Goal: Information Seeking & Learning: Learn about a topic

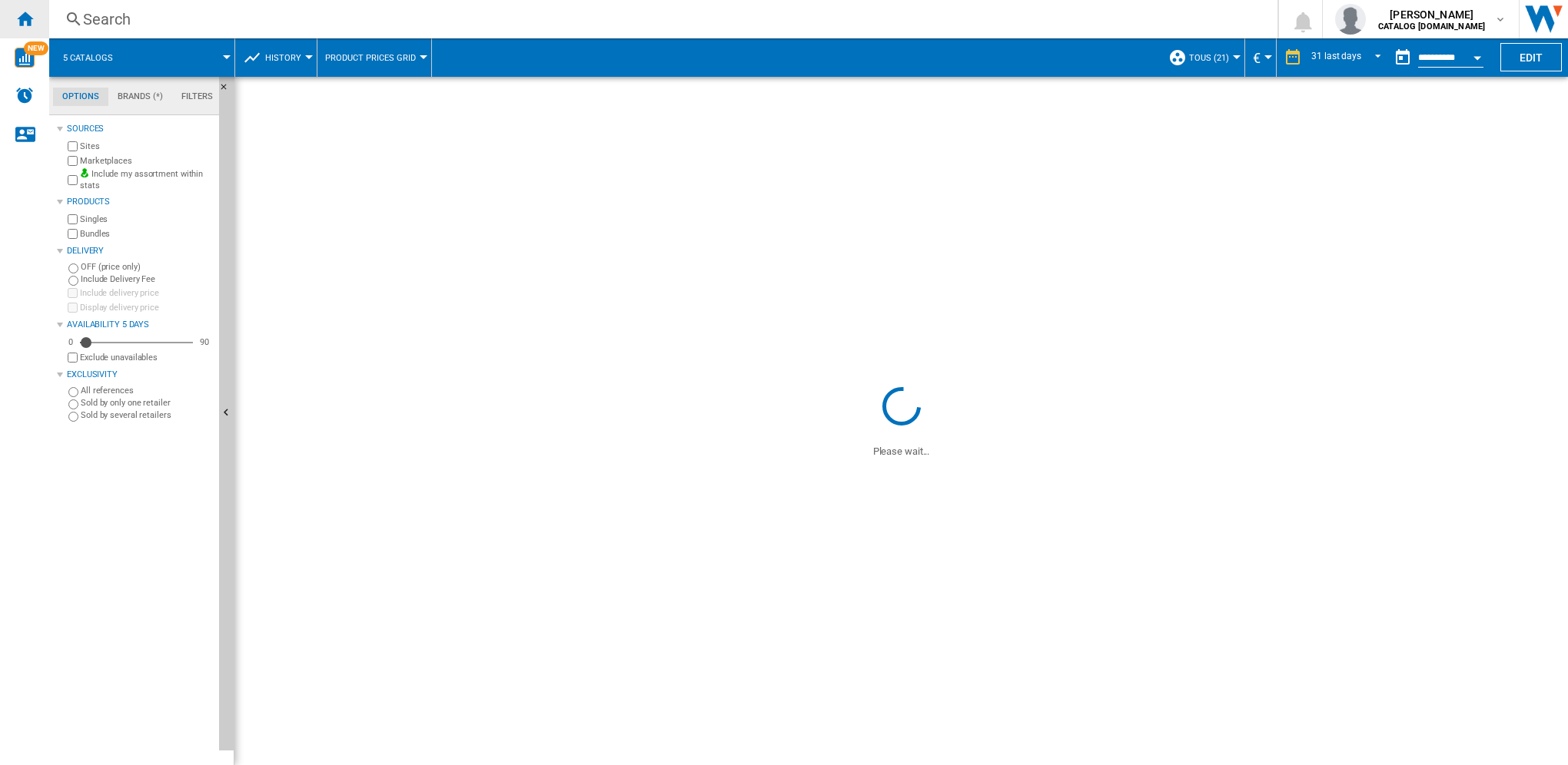
click at [20, 12] on ng-md-icon "Home" at bounding box center [24, 18] width 19 height 19
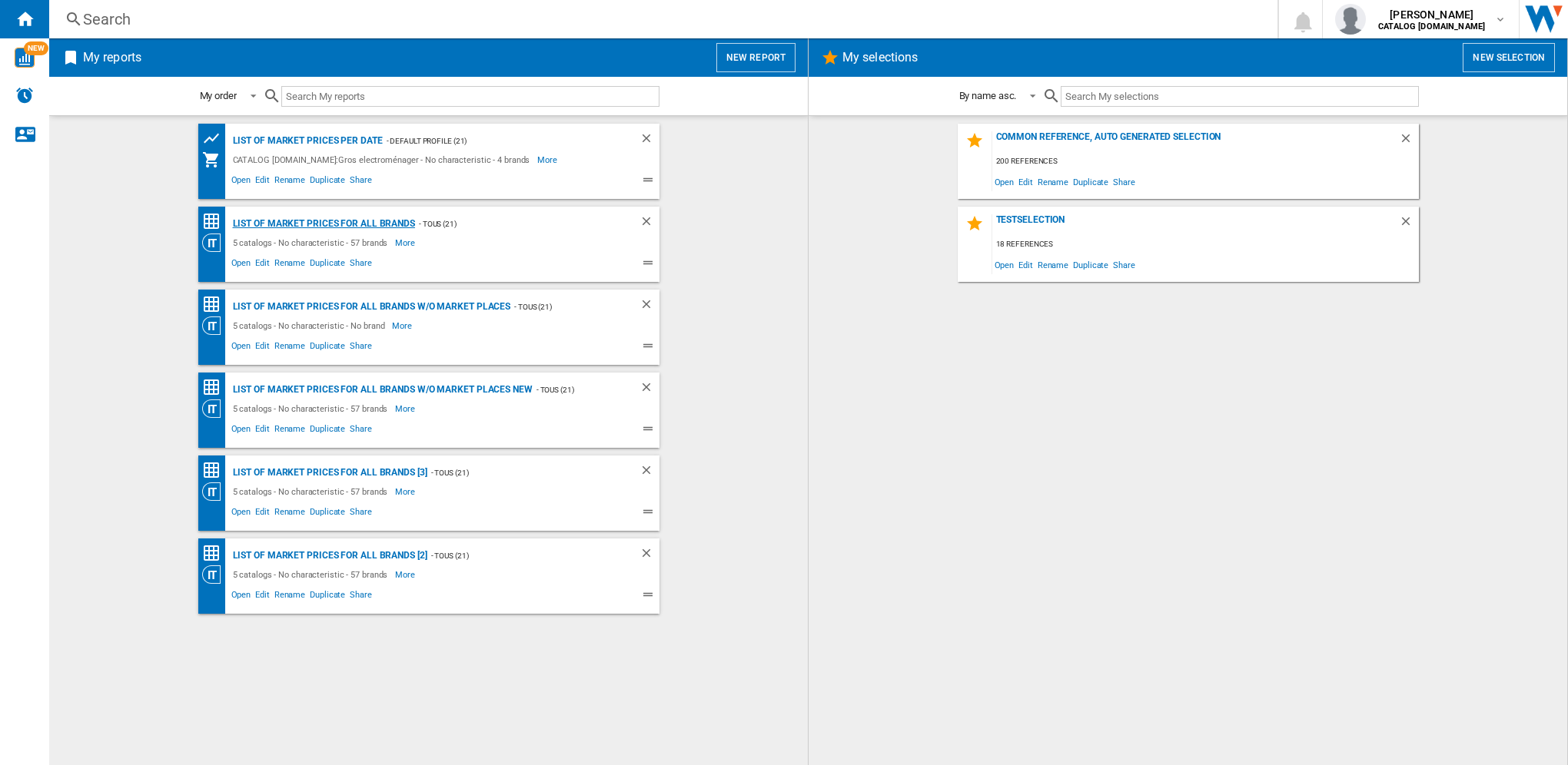
click at [350, 225] on div "List of market prices for all brands" at bounding box center [322, 224] width 186 height 20
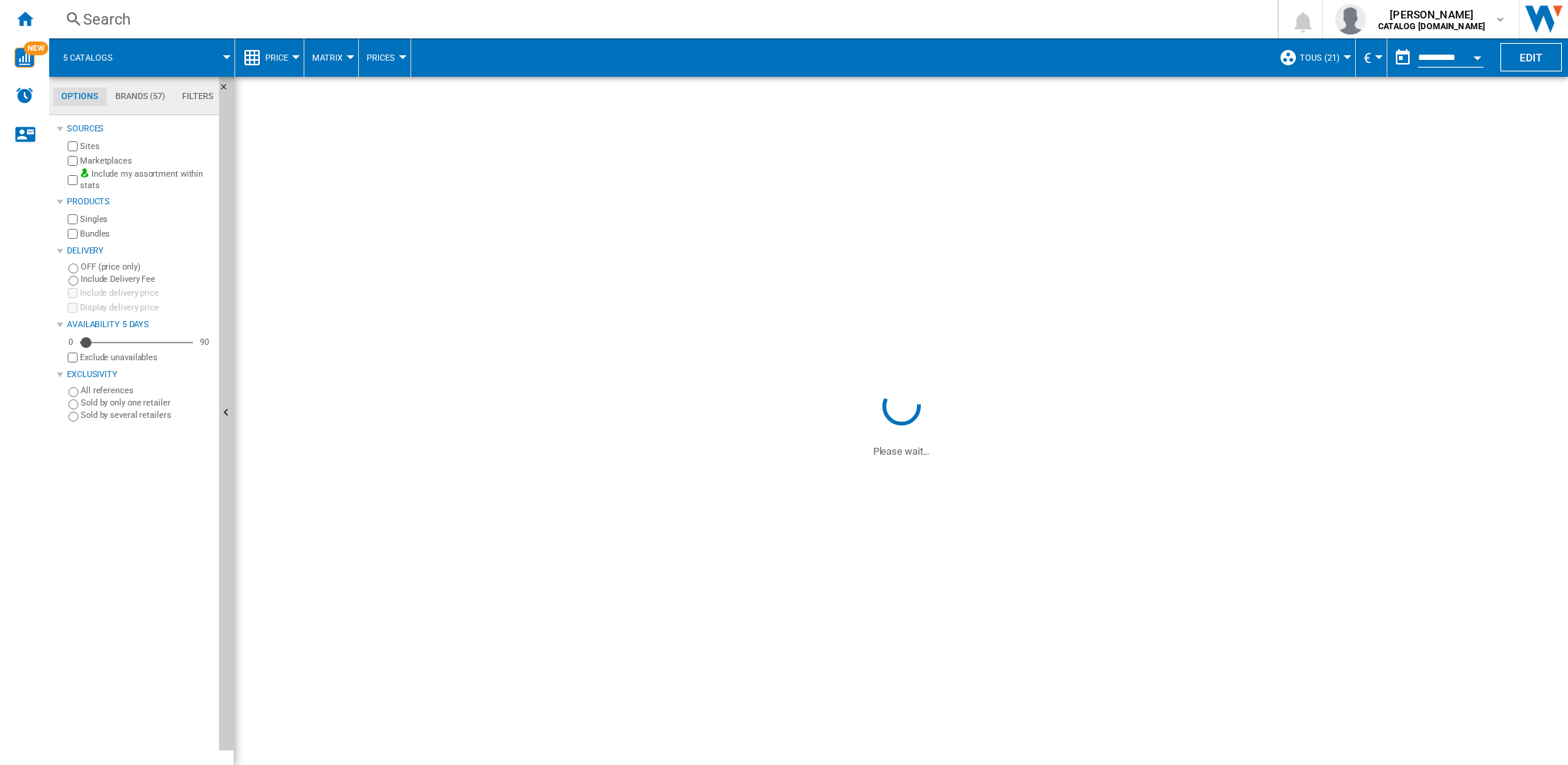
click at [276, 59] on span "Price" at bounding box center [276, 58] width 23 height 10
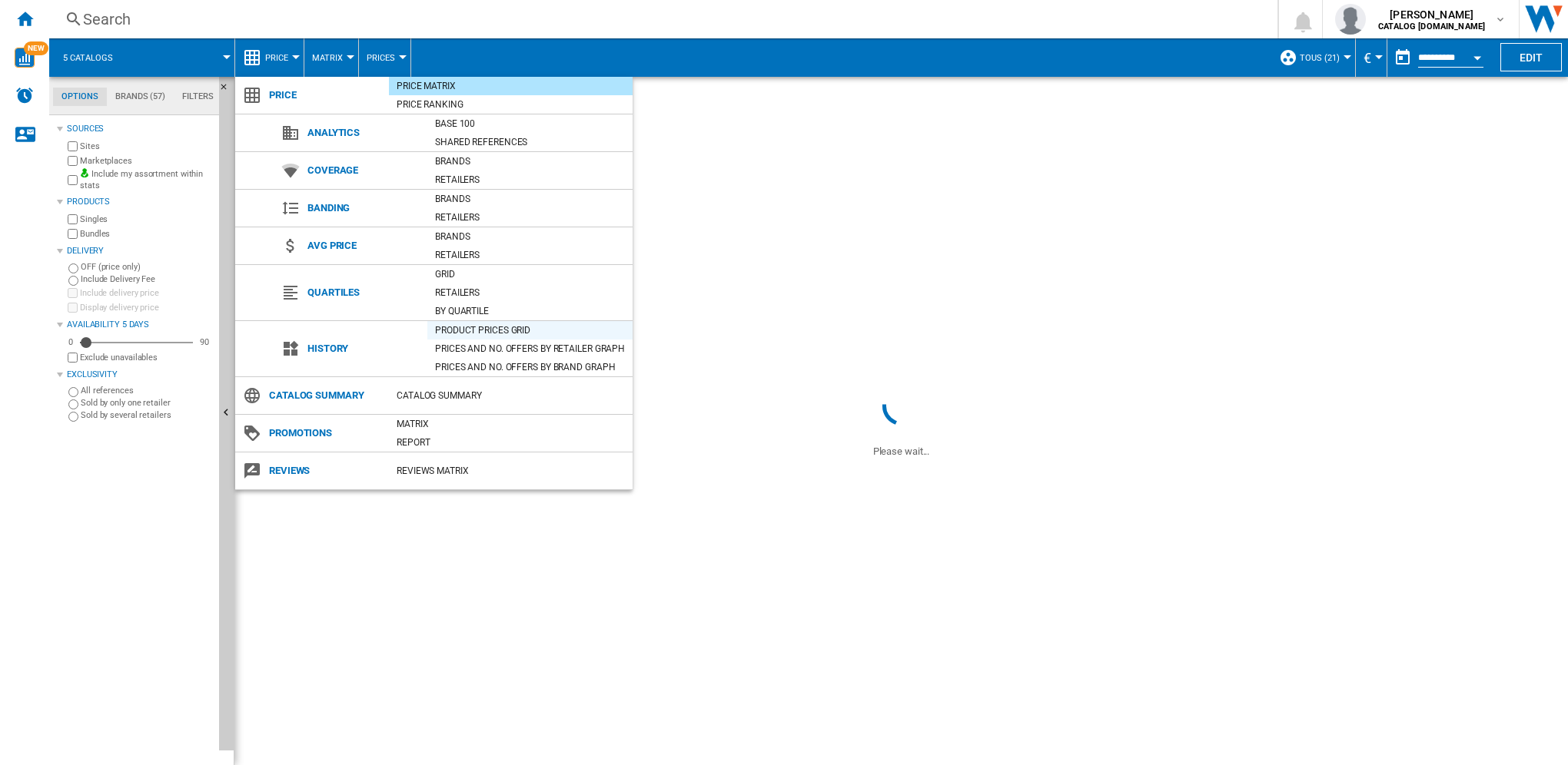
click at [476, 330] on div "Product prices grid" at bounding box center [530, 330] width 205 height 15
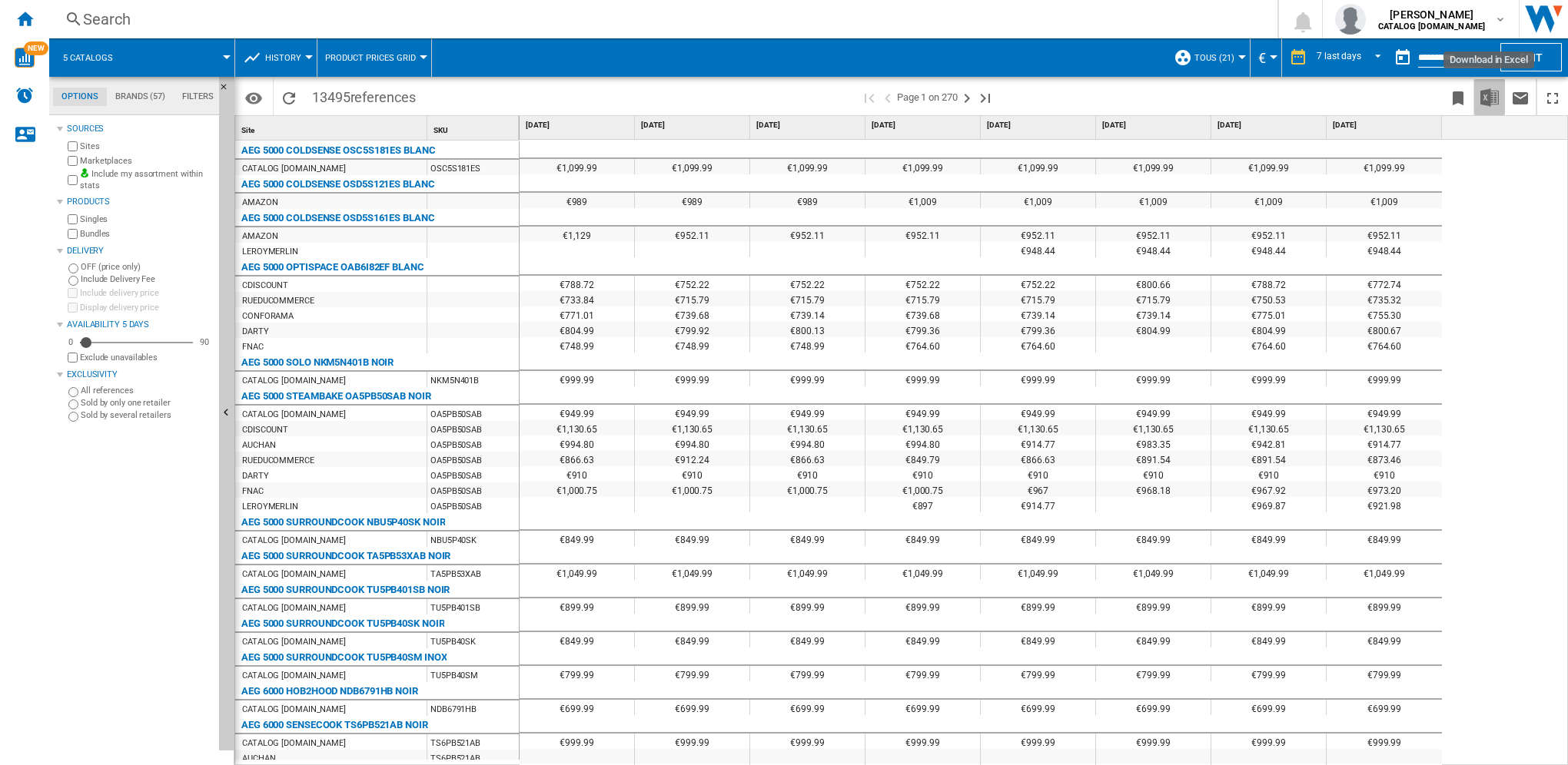
click at [1486, 99] on img "Download in Excel" at bounding box center [1490, 97] width 19 height 19
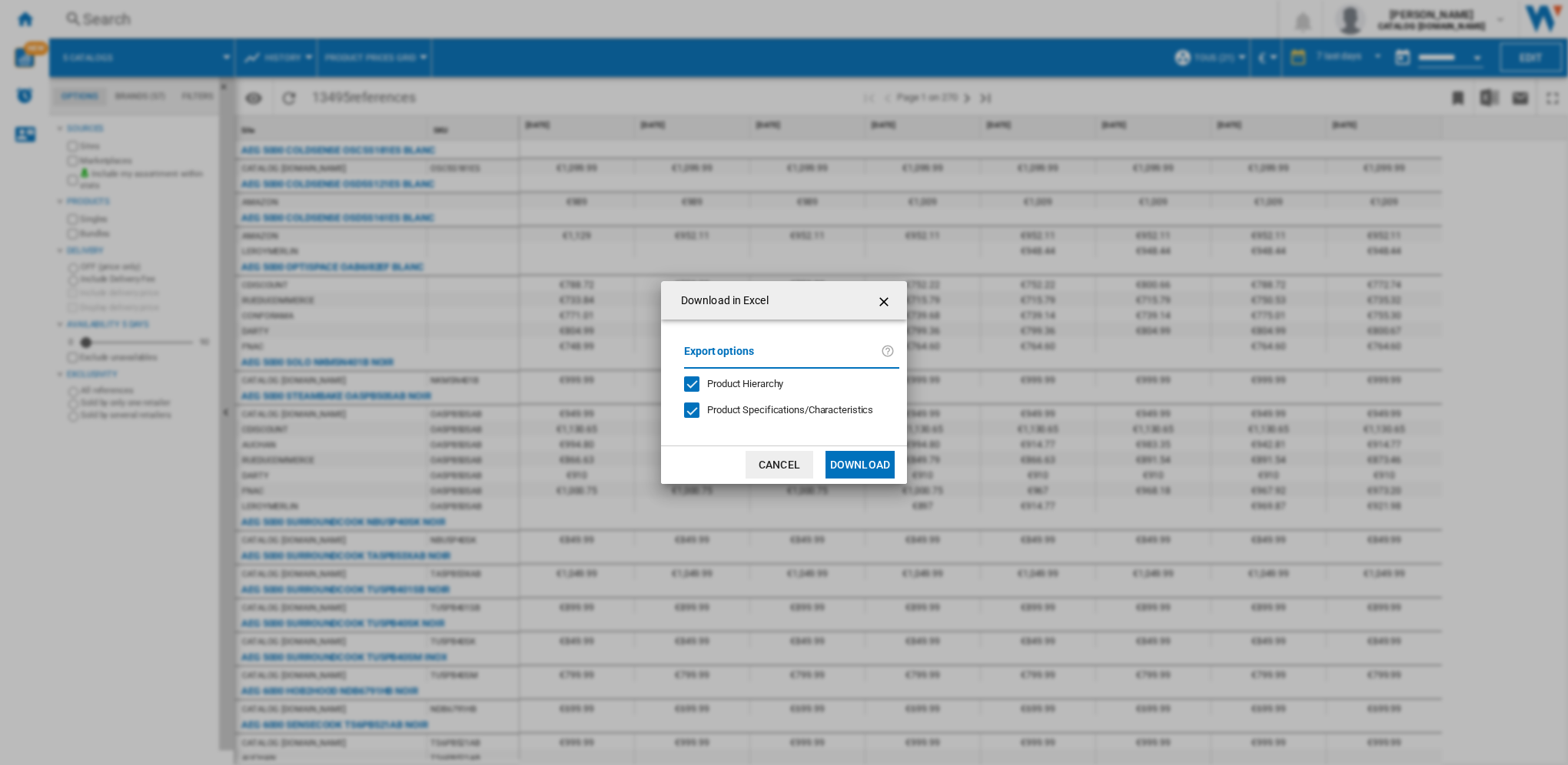
click at [772, 468] on button "Cancel" at bounding box center [780, 465] width 68 height 28
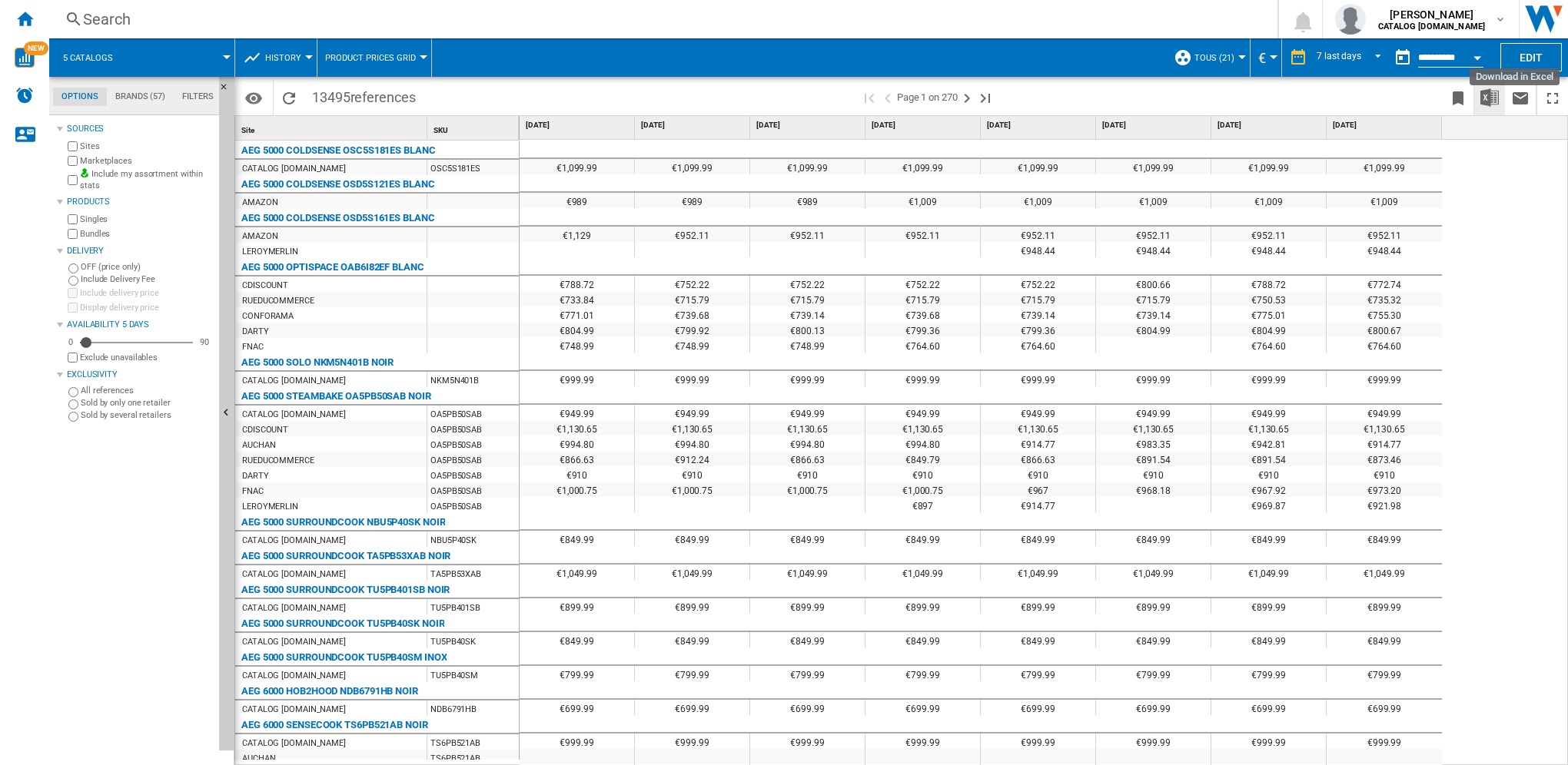
click at [1489, 99] on img "Download in Excel" at bounding box center [1490, 97] width 19 height 19
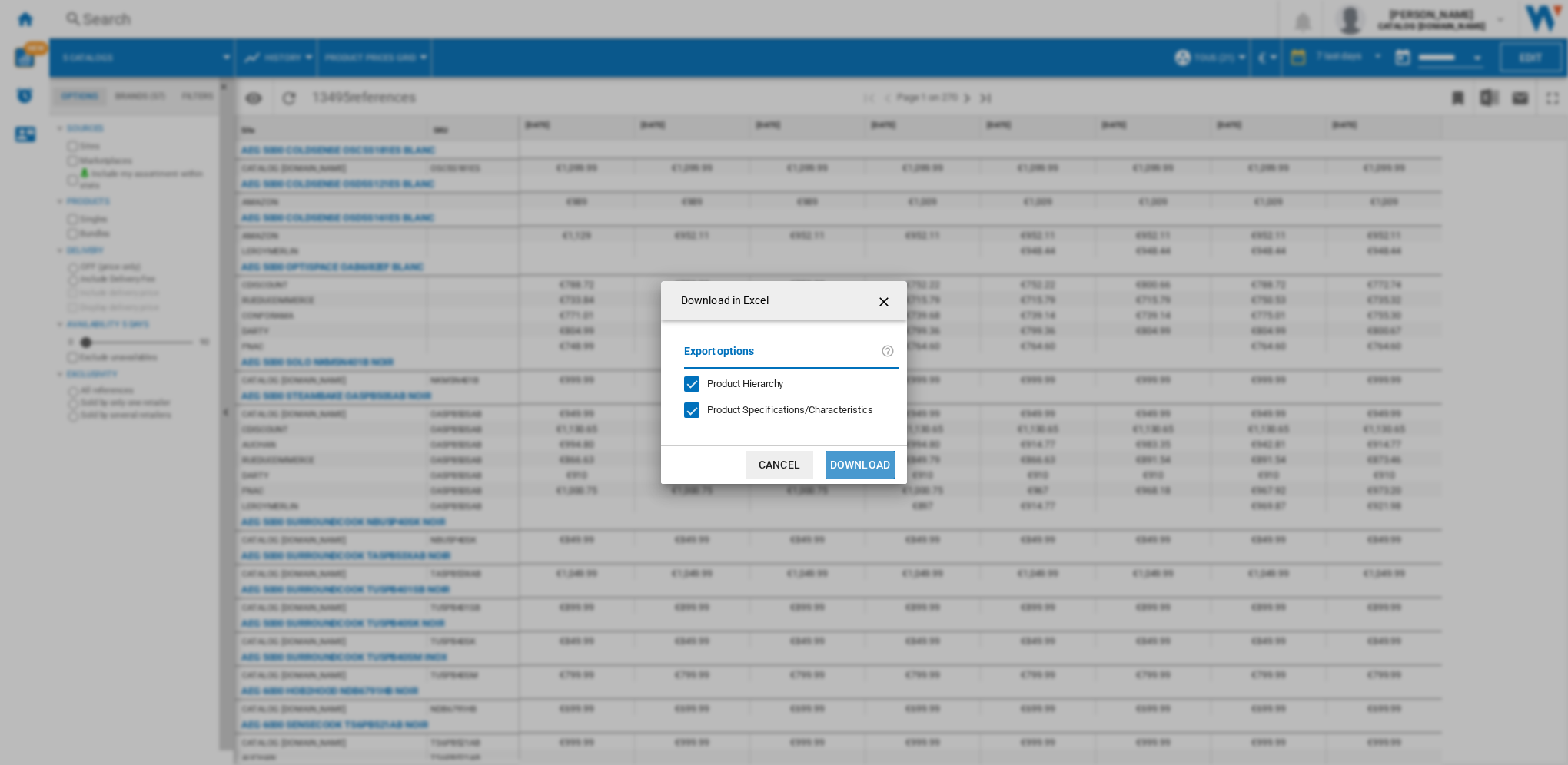
click at [865, 461] on button "Download" at bounding box center [860, 465] width 69 height 28
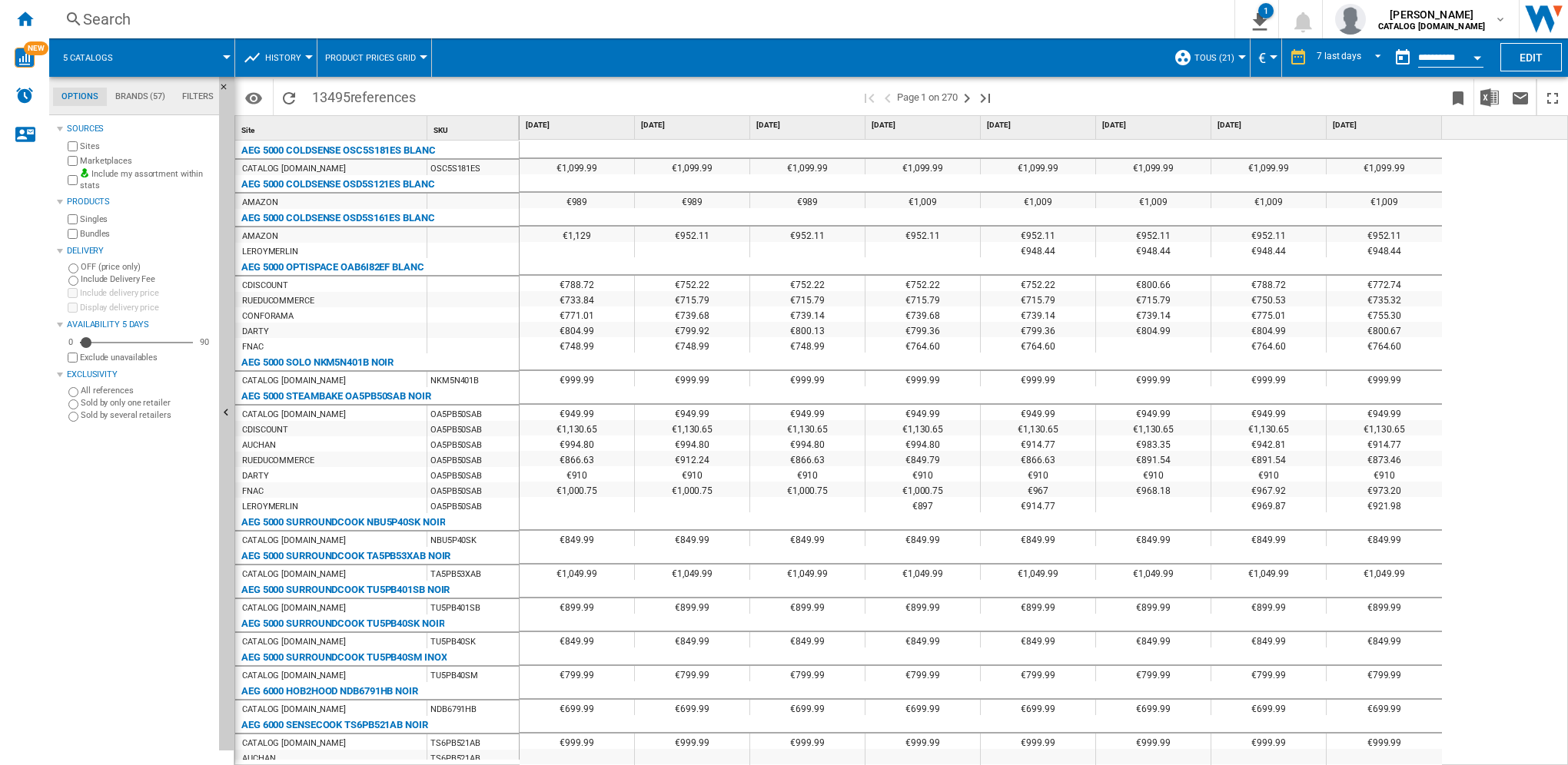
click at [1500, 293] on div "€1,099.99 €1,099.99 €1,099.99 €1,099.99 €1,099.99 €1,099.99 €1,099.99 €1,099.99…" at bounding box center [1044, 453] width 1049 height 627
click at [1373, 57] on span "REPORTS.WIZARD.STEPS.REPORT.STEPS.REPORT_OPTIONS.PERIOD: 7 last days" at bounding box center [1373, 56] width 19 height 14
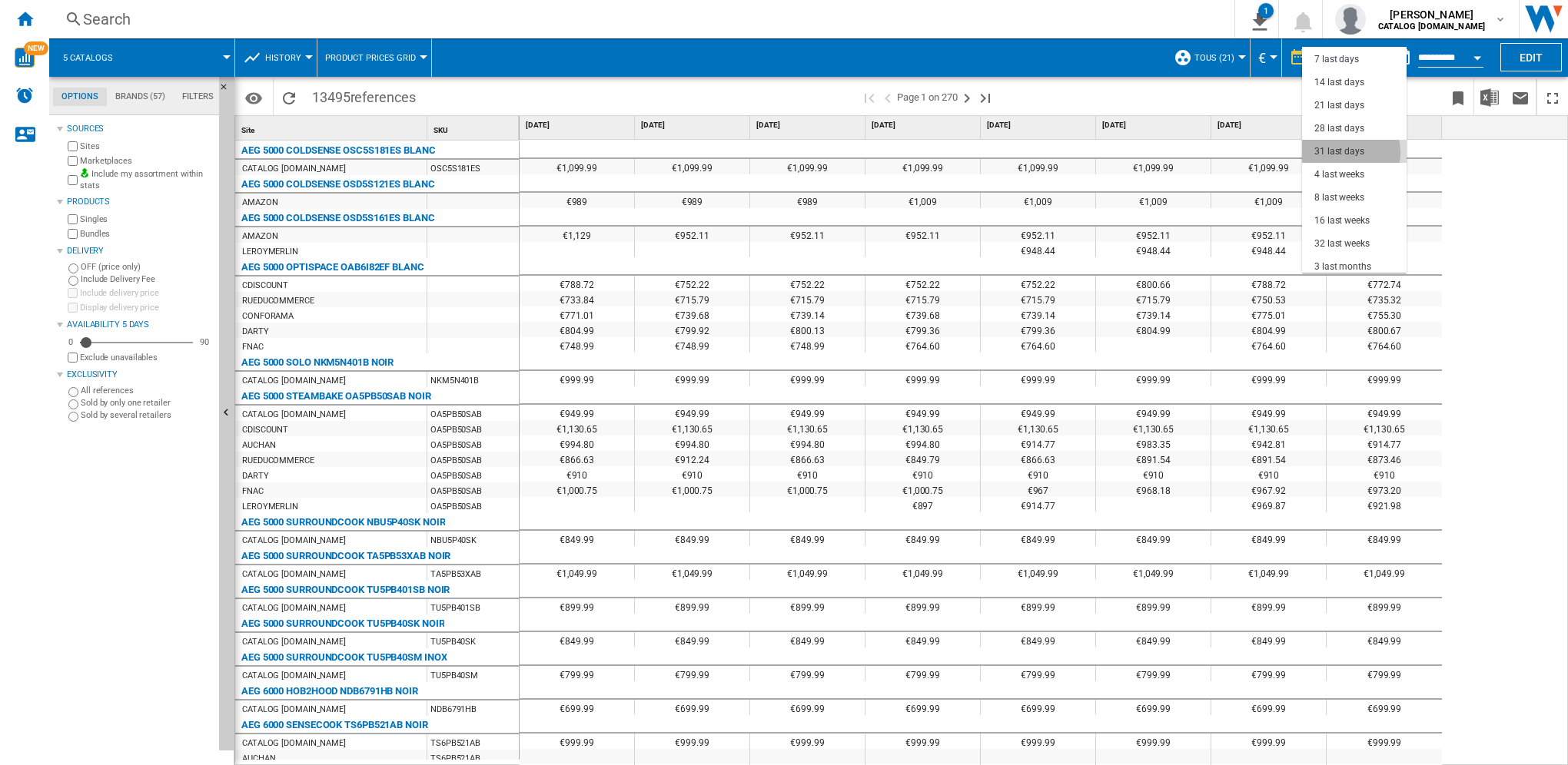
click at [1344, 152] on div "31 last days" at bounding box center [1340, 151] width 50 height 13
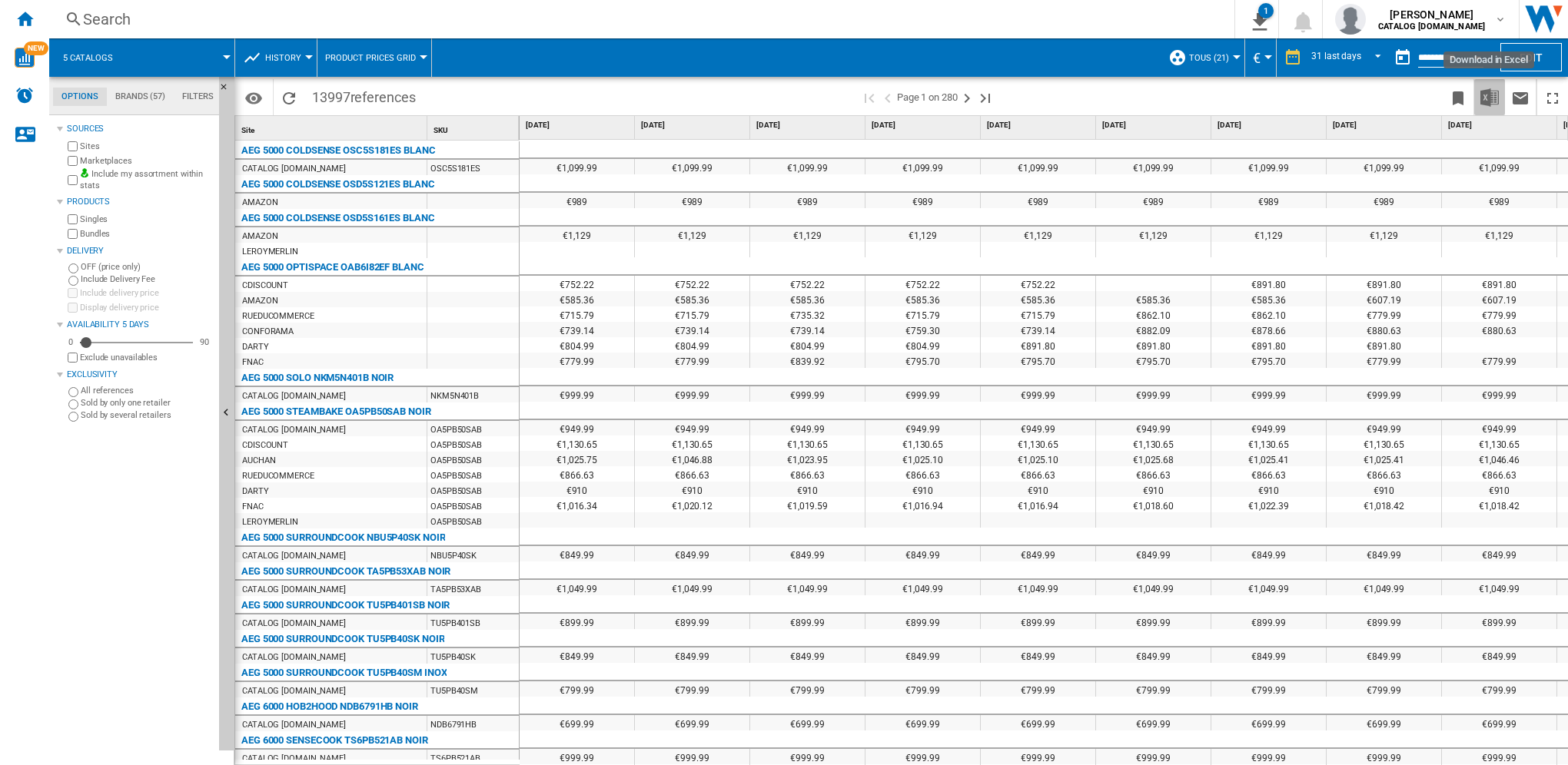
click at [1492, 97] on img "Download in Excel" at bounding box center [1490, 97] width 19 height 19
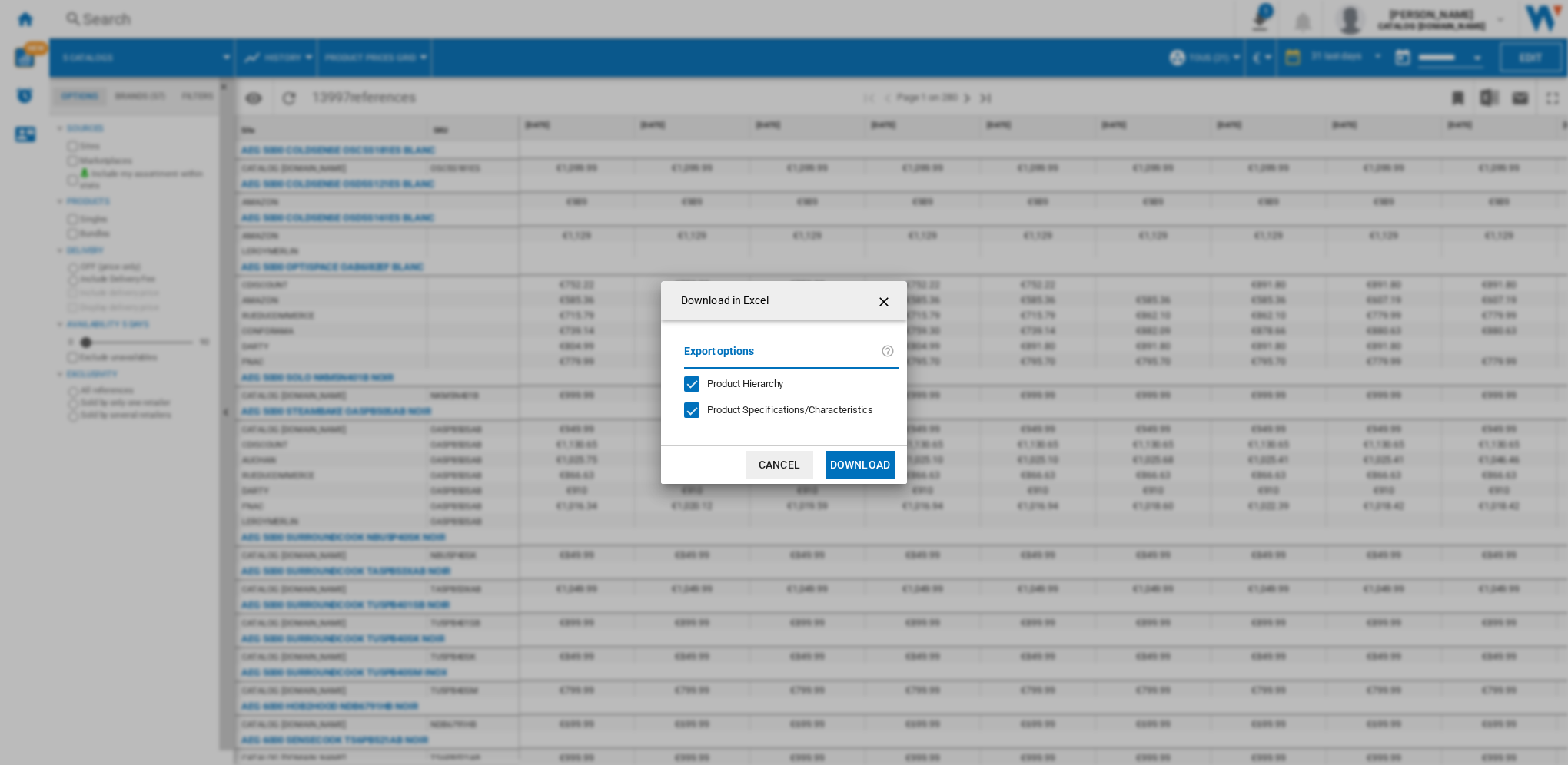
click at [861, 464] on button "Download" at bounding box center [860, 465] width 69 height 28
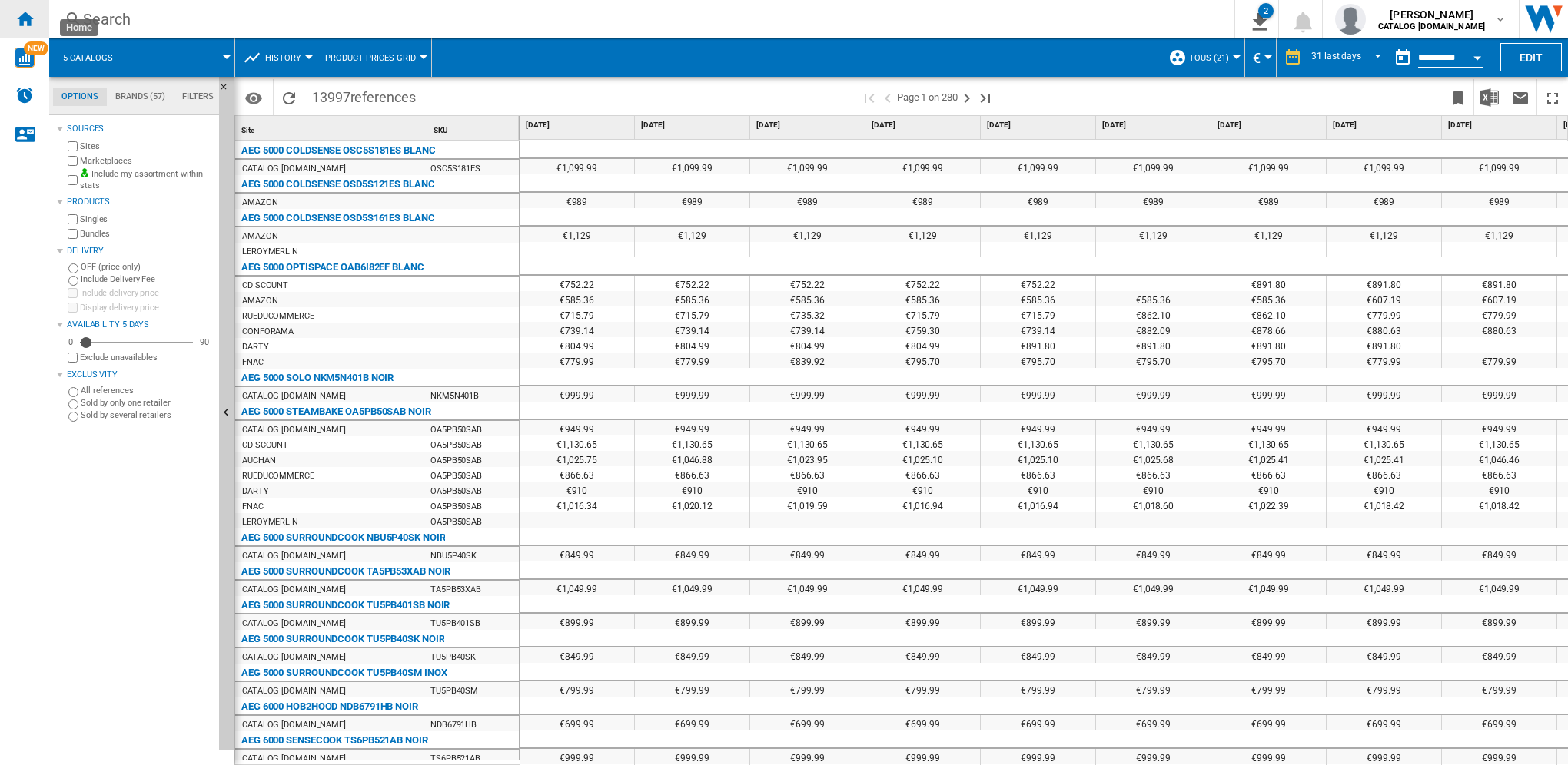
click at [23, 14] on ng-md-icon "Home" at bounding box center [24, 18] width 19 height 19
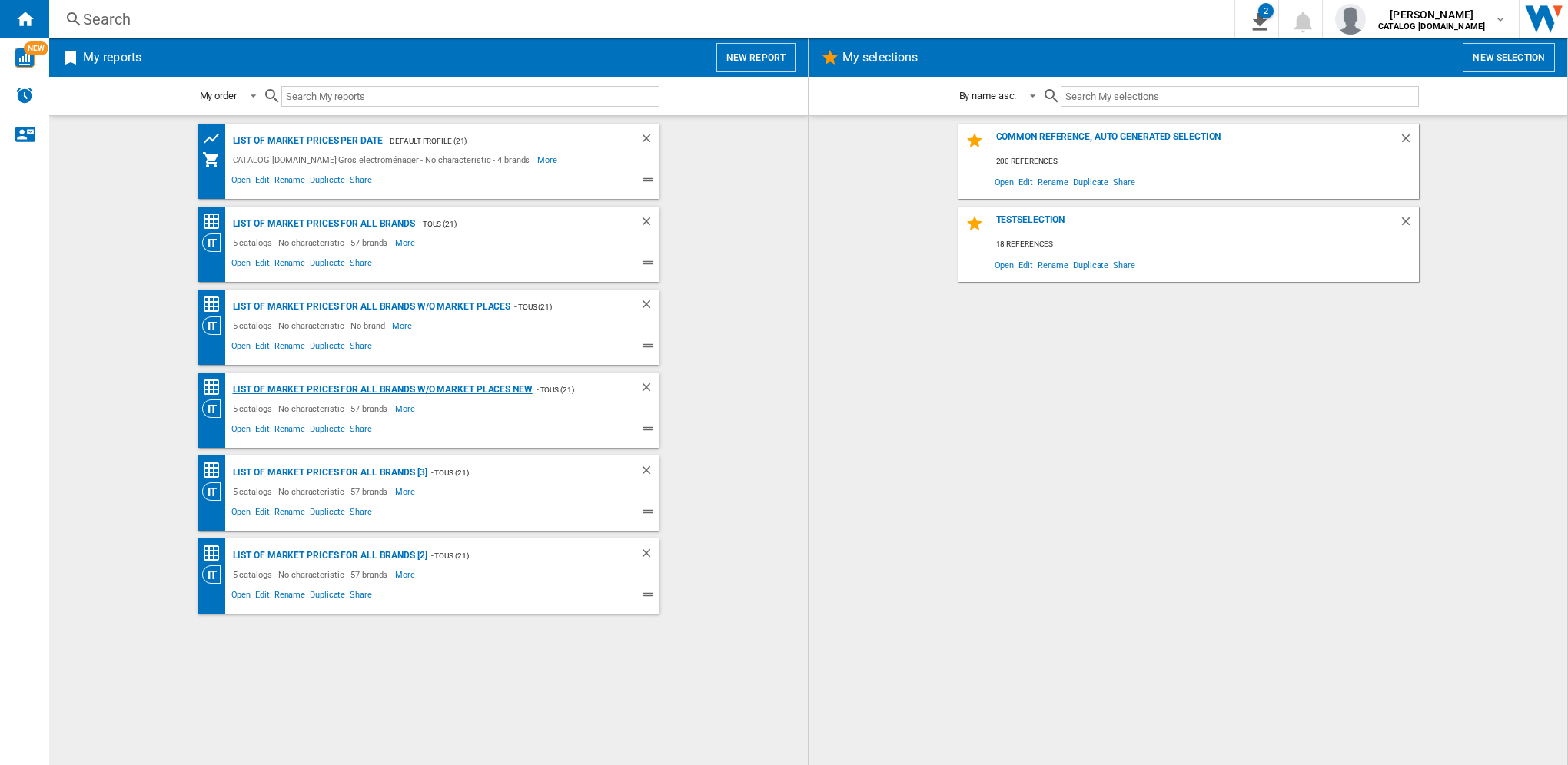
click at [412, 390] on div "List of market prices for all brands w/o Market places new" at bounding box center [381, 390] width 304 height 20
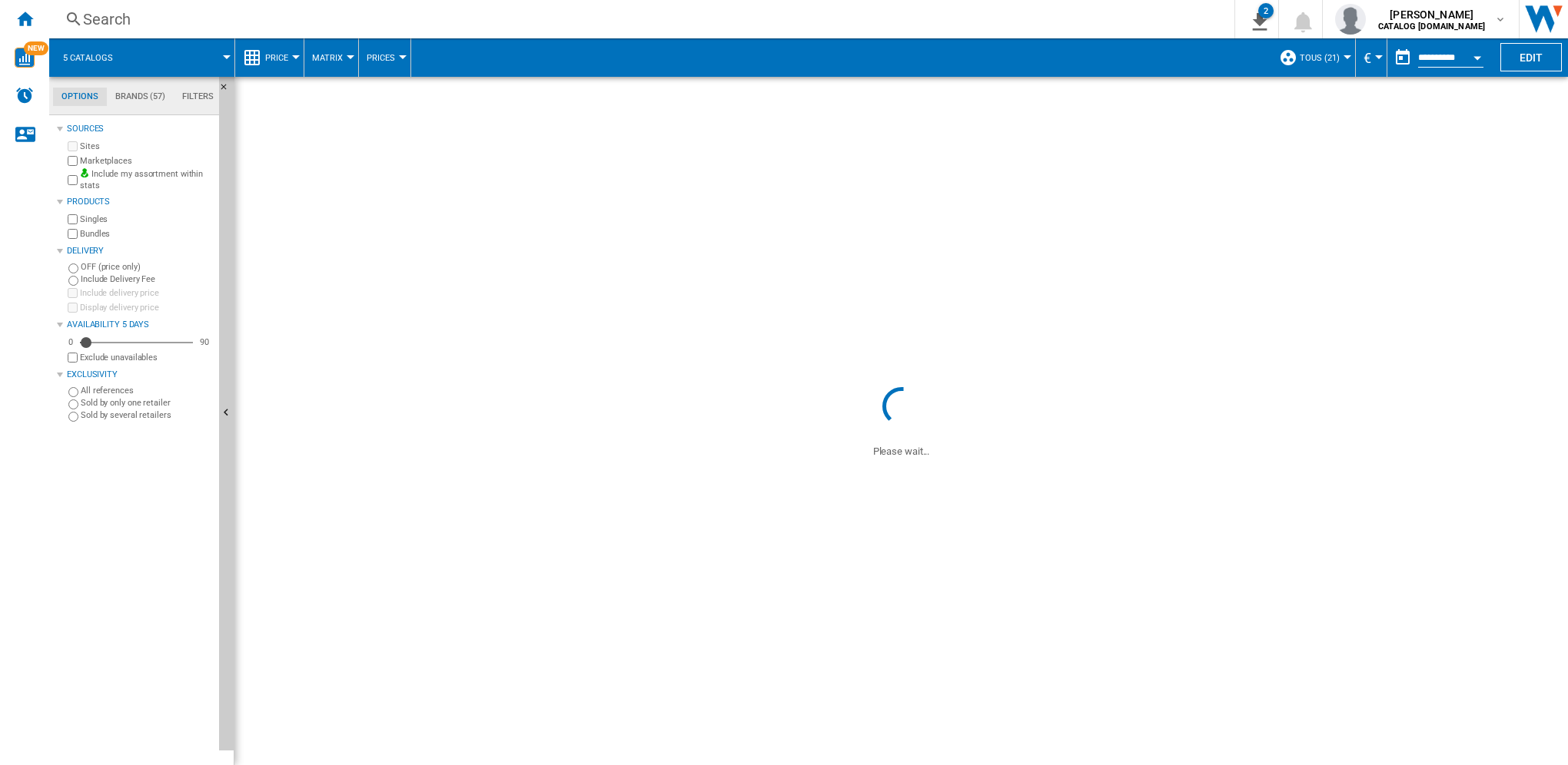
click at [265, 54] on span "Price" at bounding box center [276, 58] width 23 height 10
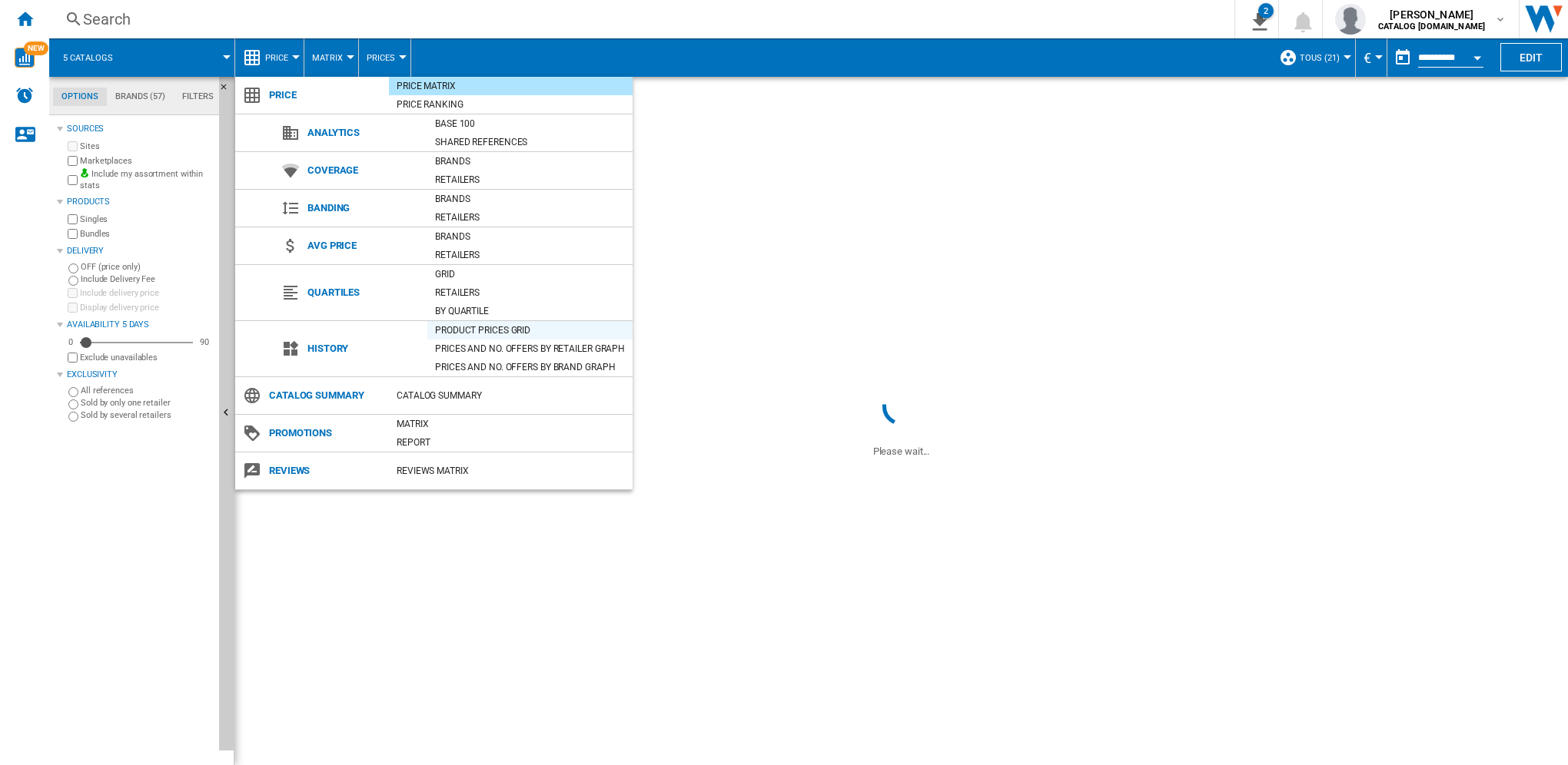
click at [473, 323] on div "Product prices grid" at bounding box center [530, 330] width 205 height 15
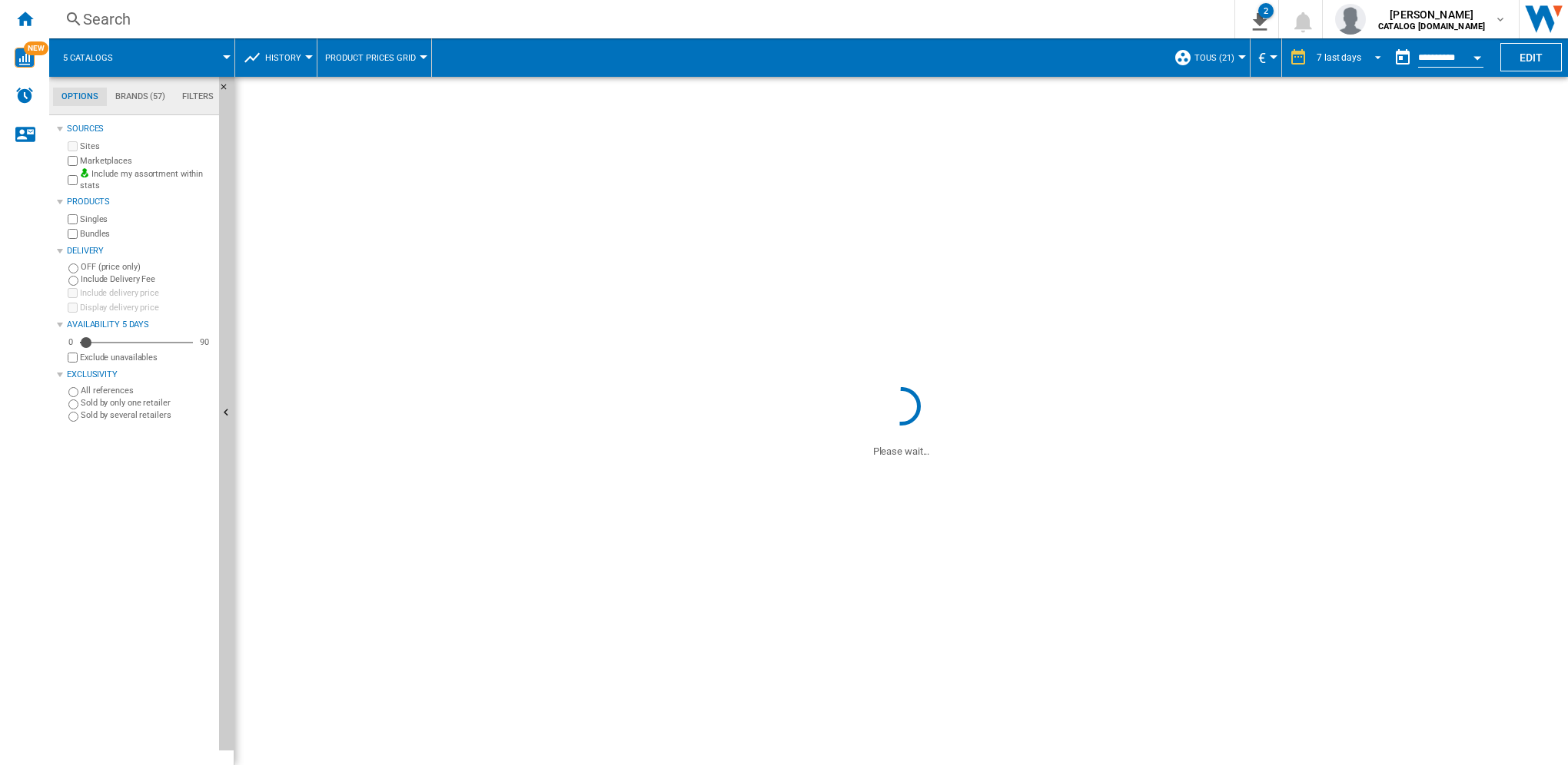
click at [1356, 60] on div "7 last days" at bounding box center [1339, 58] width 44 height 11
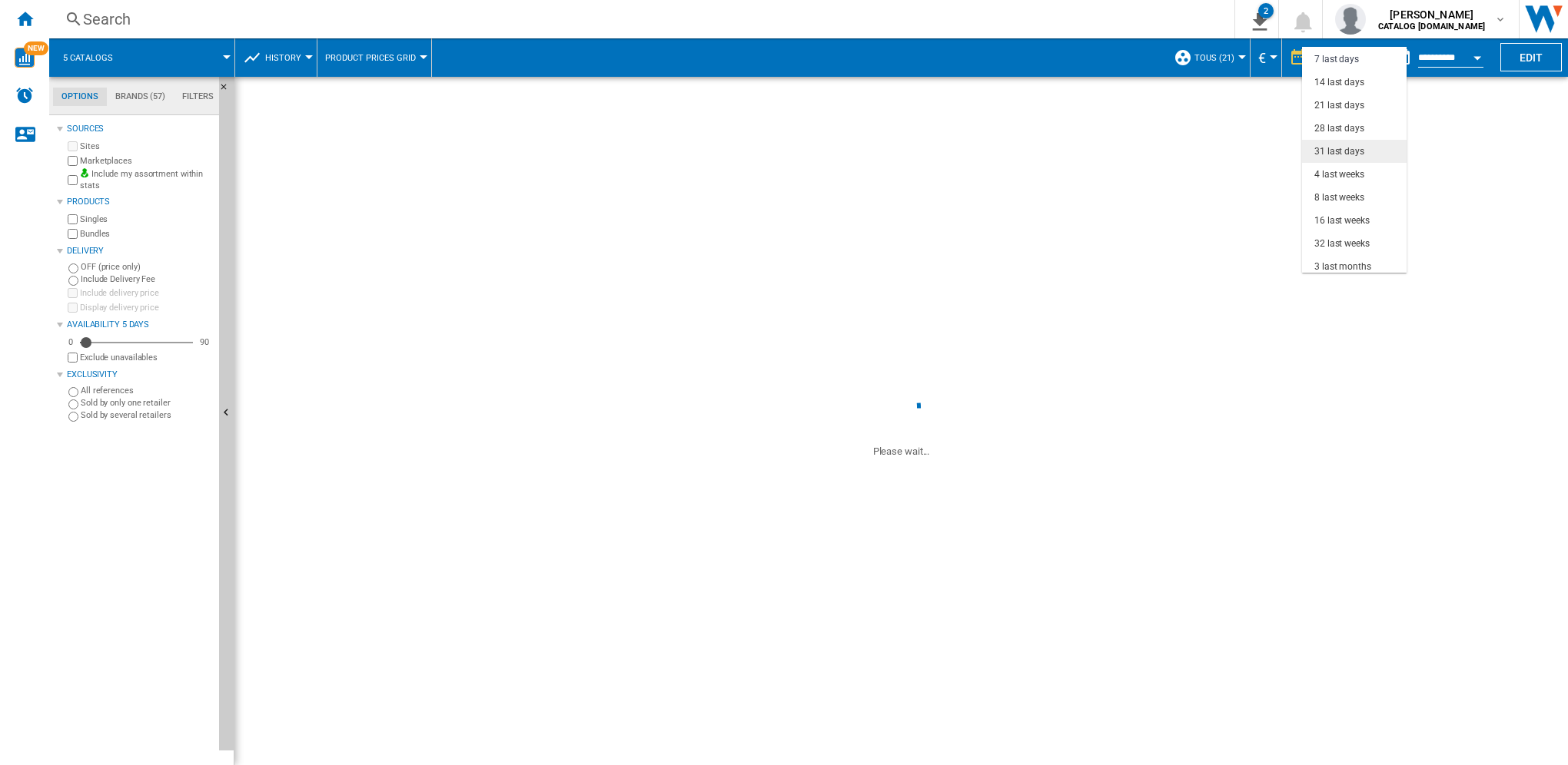
click at [1349, 152] on div "31 last days" at bounding box center [1340, 151] width 50 height 13
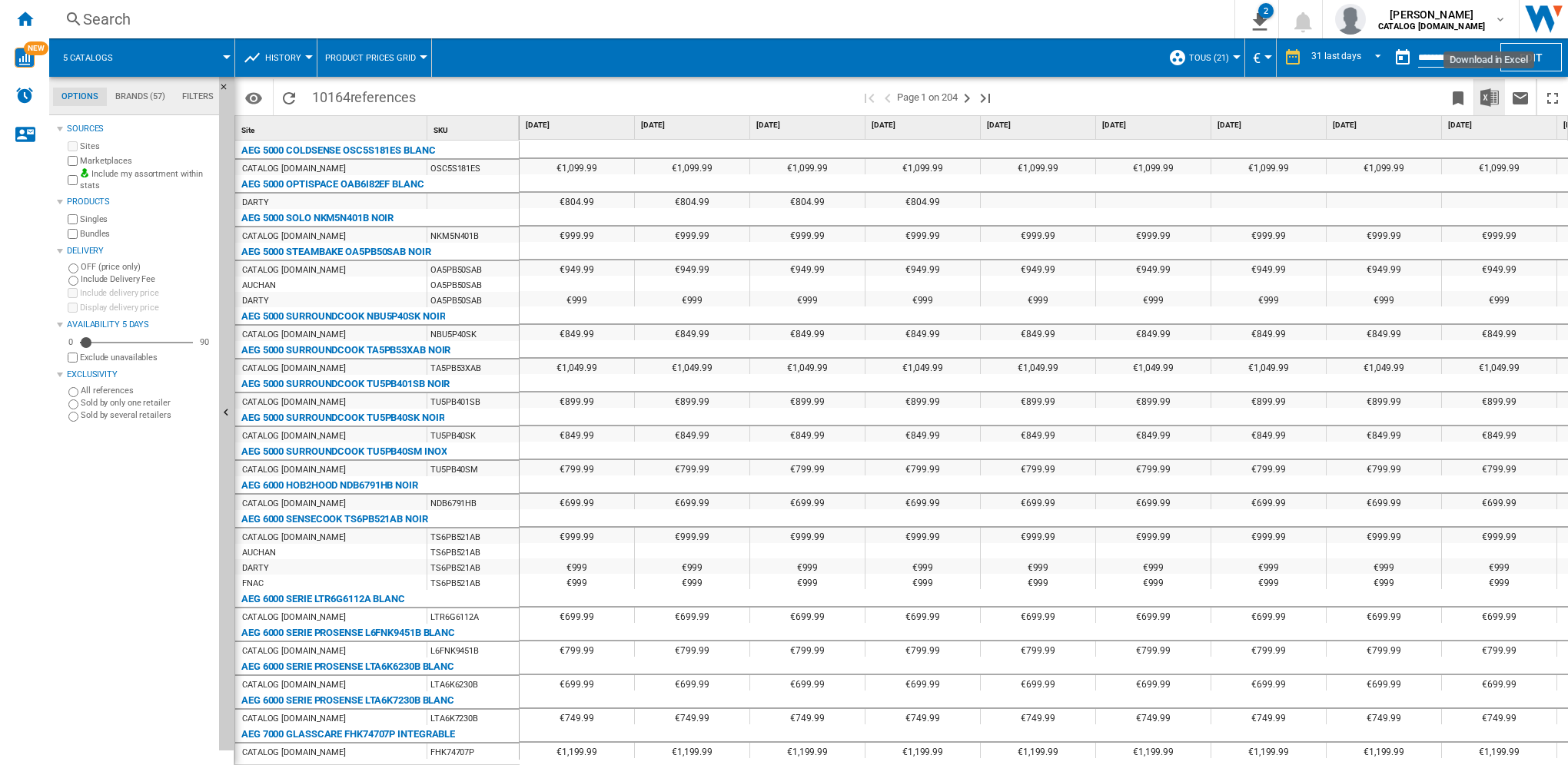
click at [1486, 98] on img "Download in Excel" at bounding box center [1490, 97] width 19 height 19
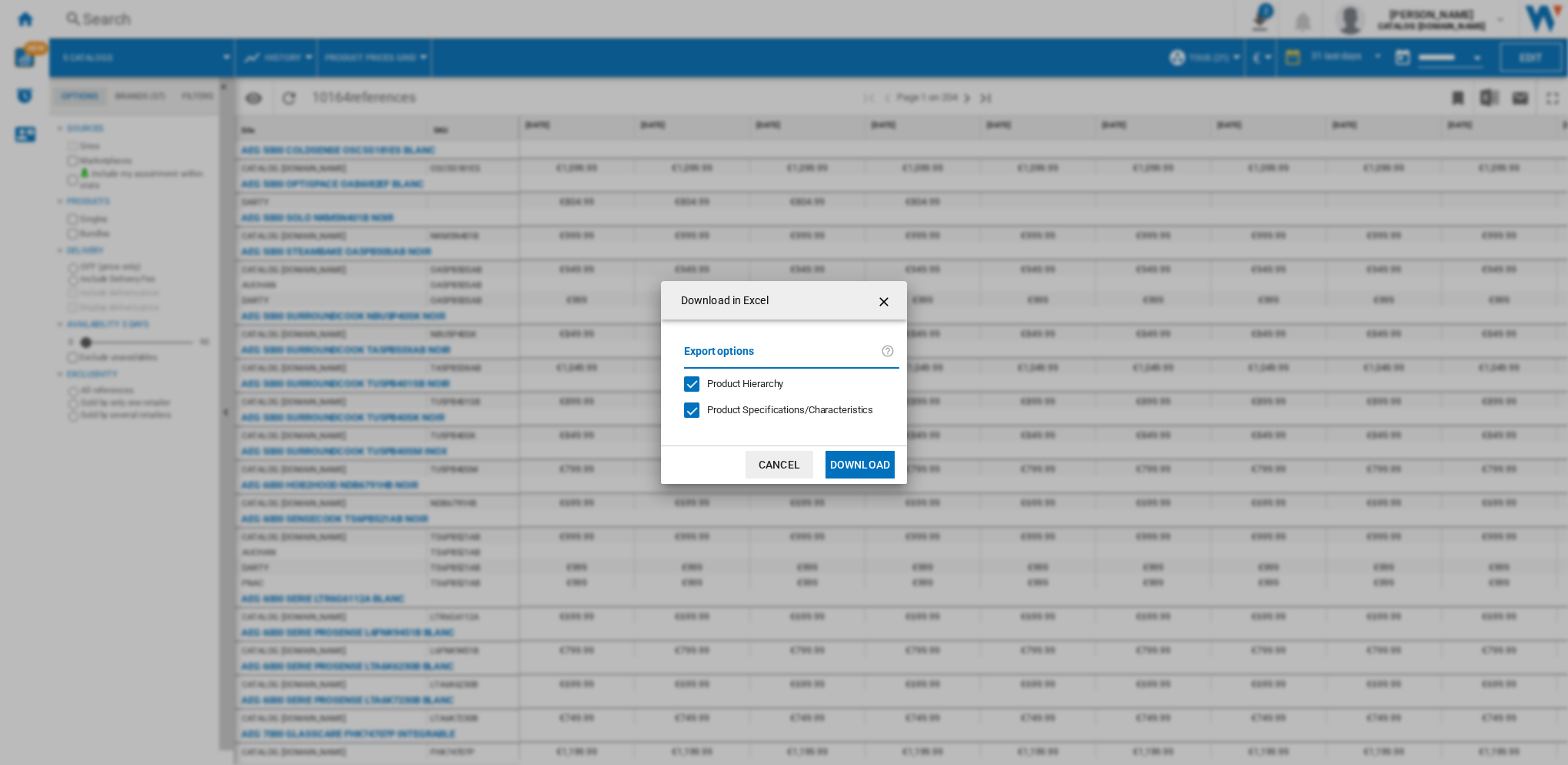
click at [880, 474] on button "Download" at bounding box center [860, 465] width 69 height 28
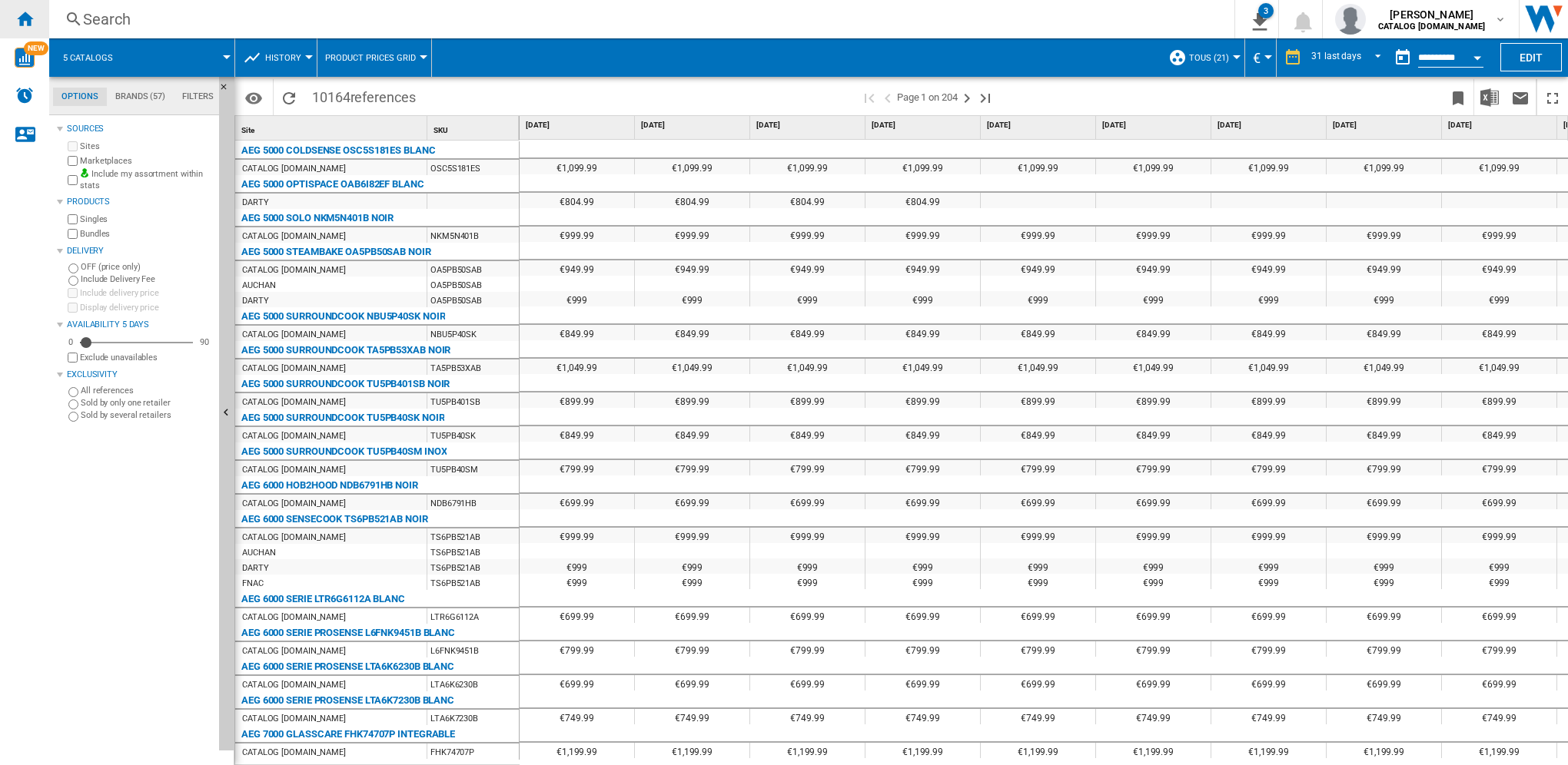
click at [40, 15] on div "Home" at bounding box center [24, 19] width 49 height 38
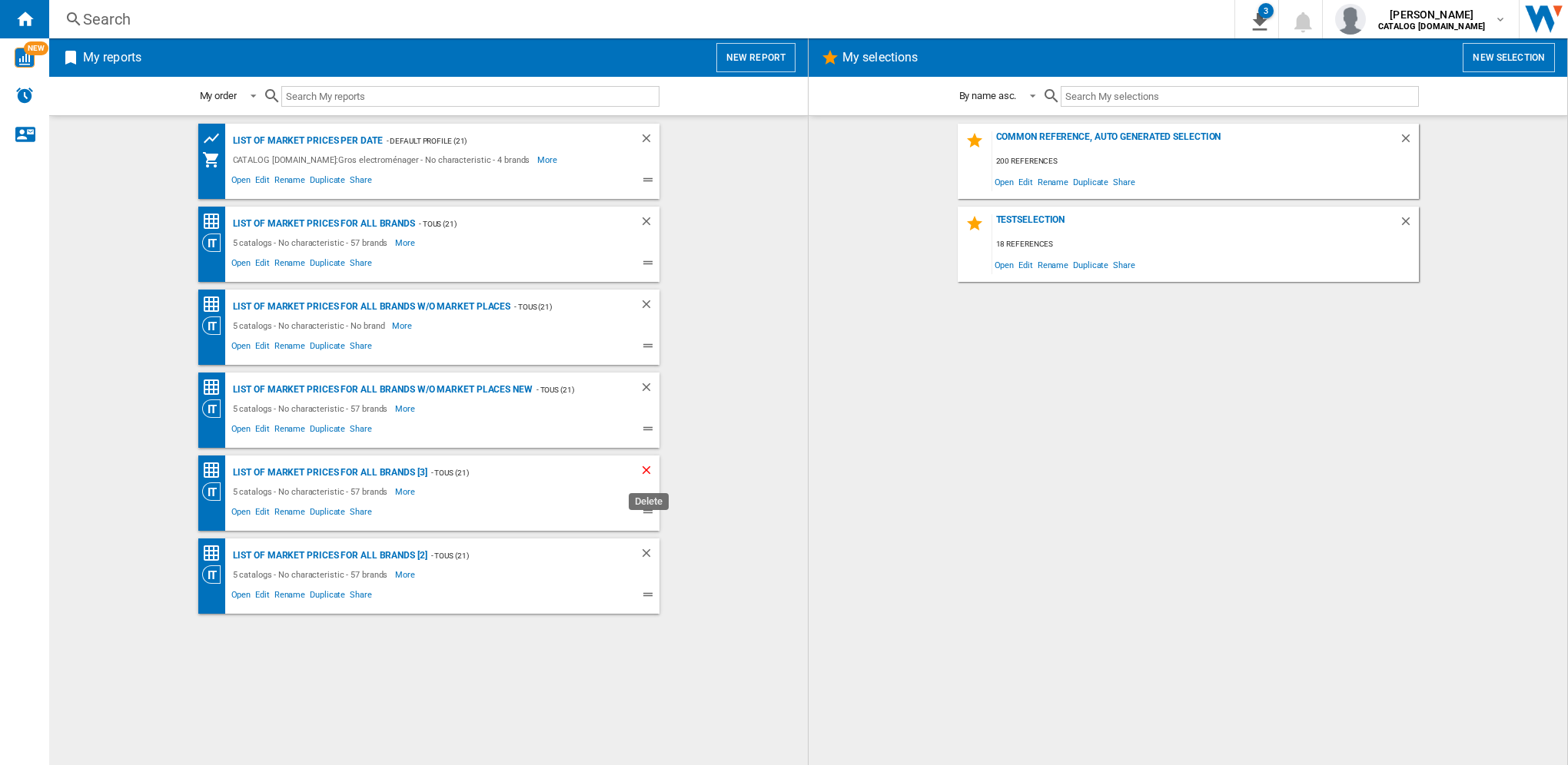
click at [645, 468] on ng-md-icon "Delete" at bounding box center [648, 472] width 19 height 19
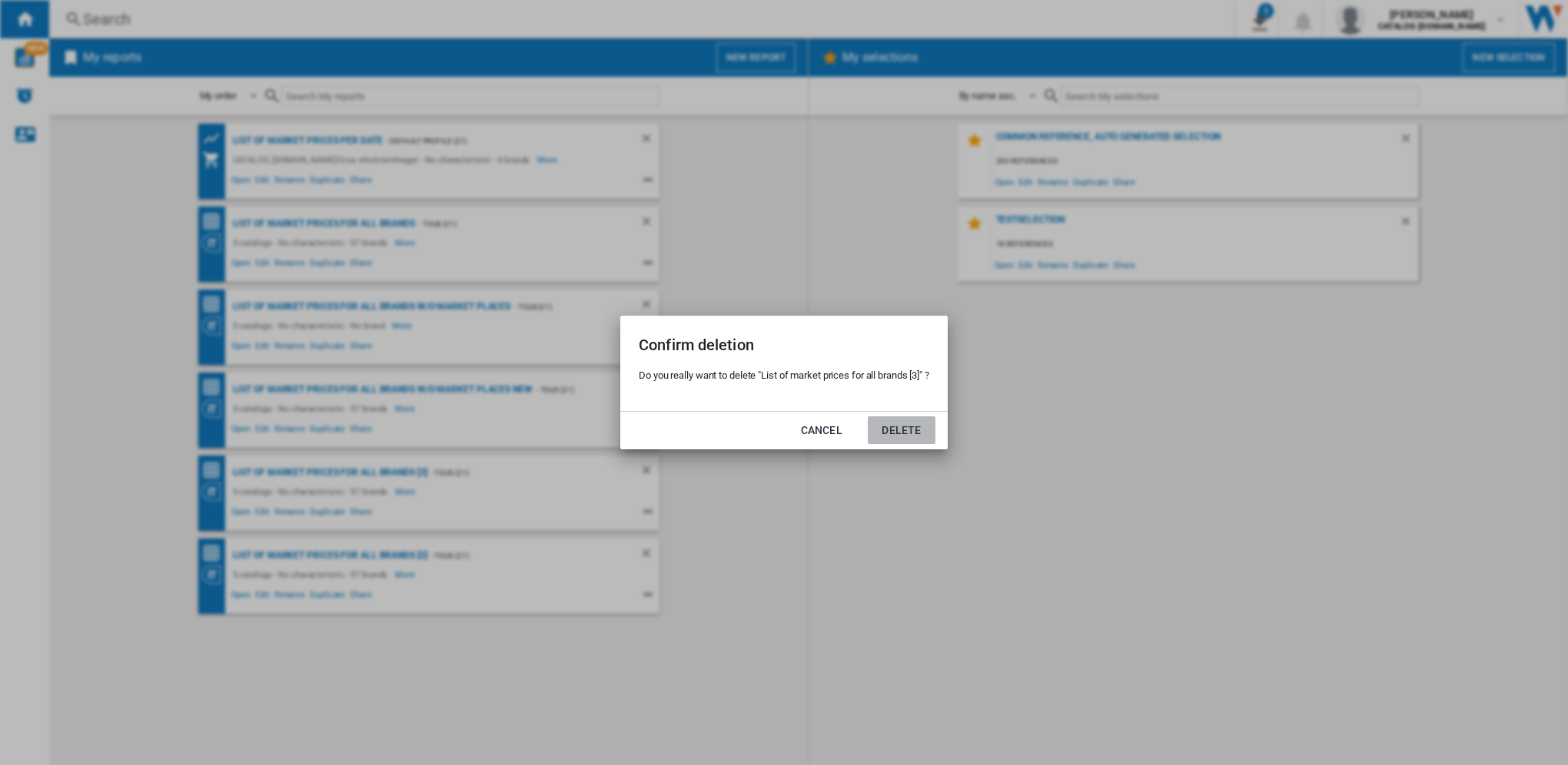
click at [916, 432] on button "Delete" at bounding box center [901, 430] width 68 height 28
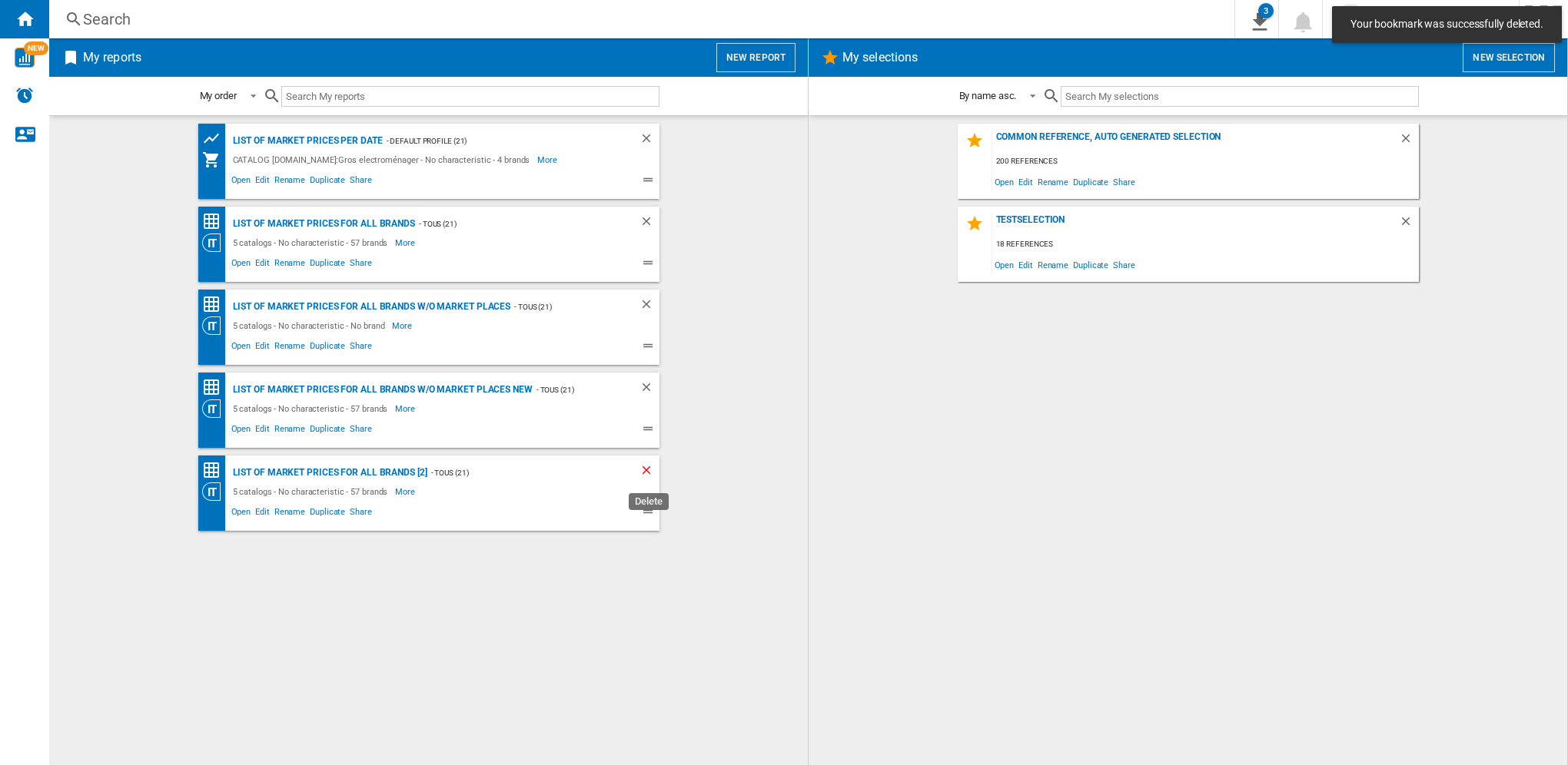
click at [643, 472] on ng-md-icon "Delete" at bounding box center [648, 472] width 19 height 19
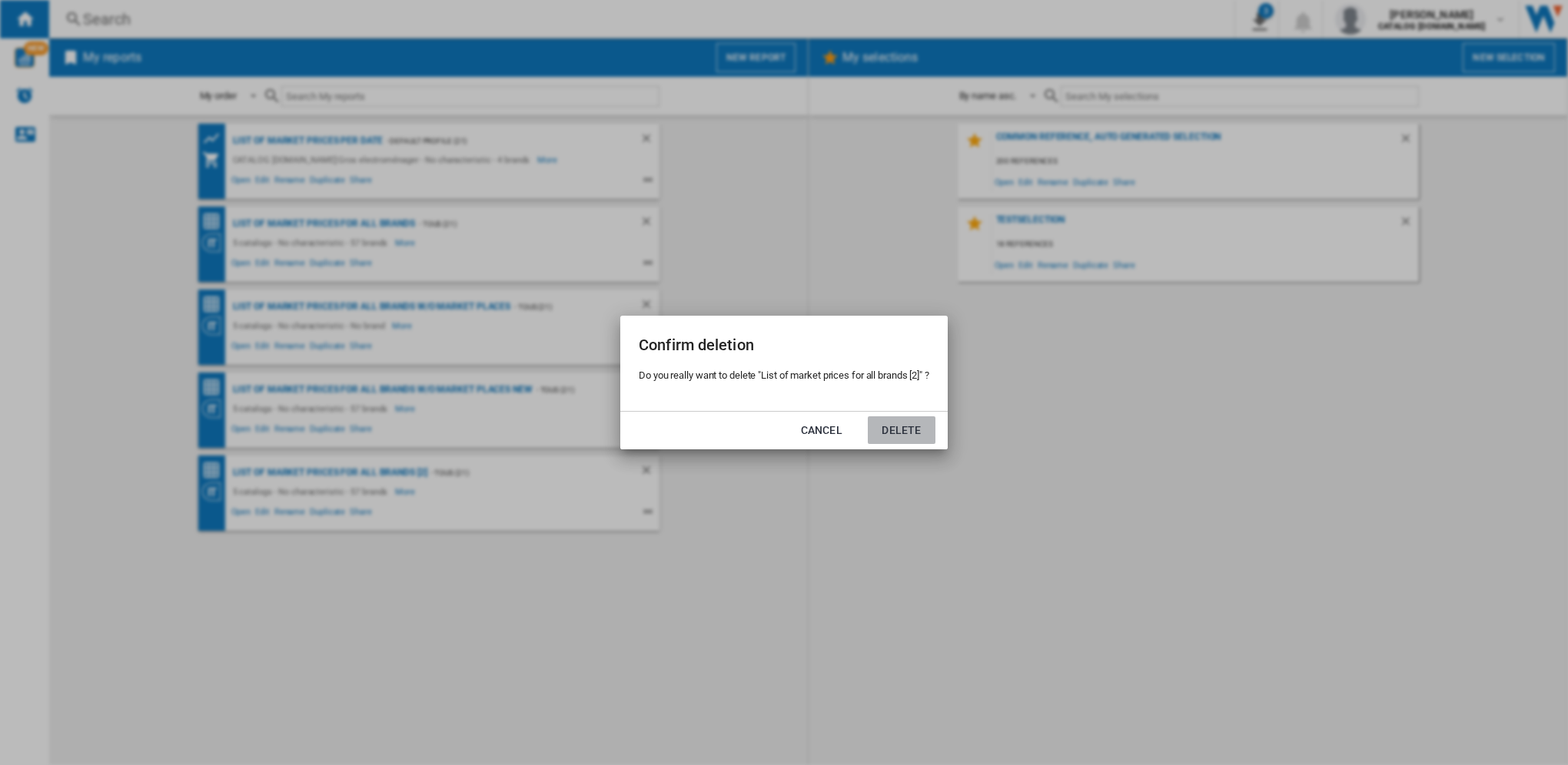
click at [900, 437] on button "Delete" at bounding box center [901, 430] width 68 height 28
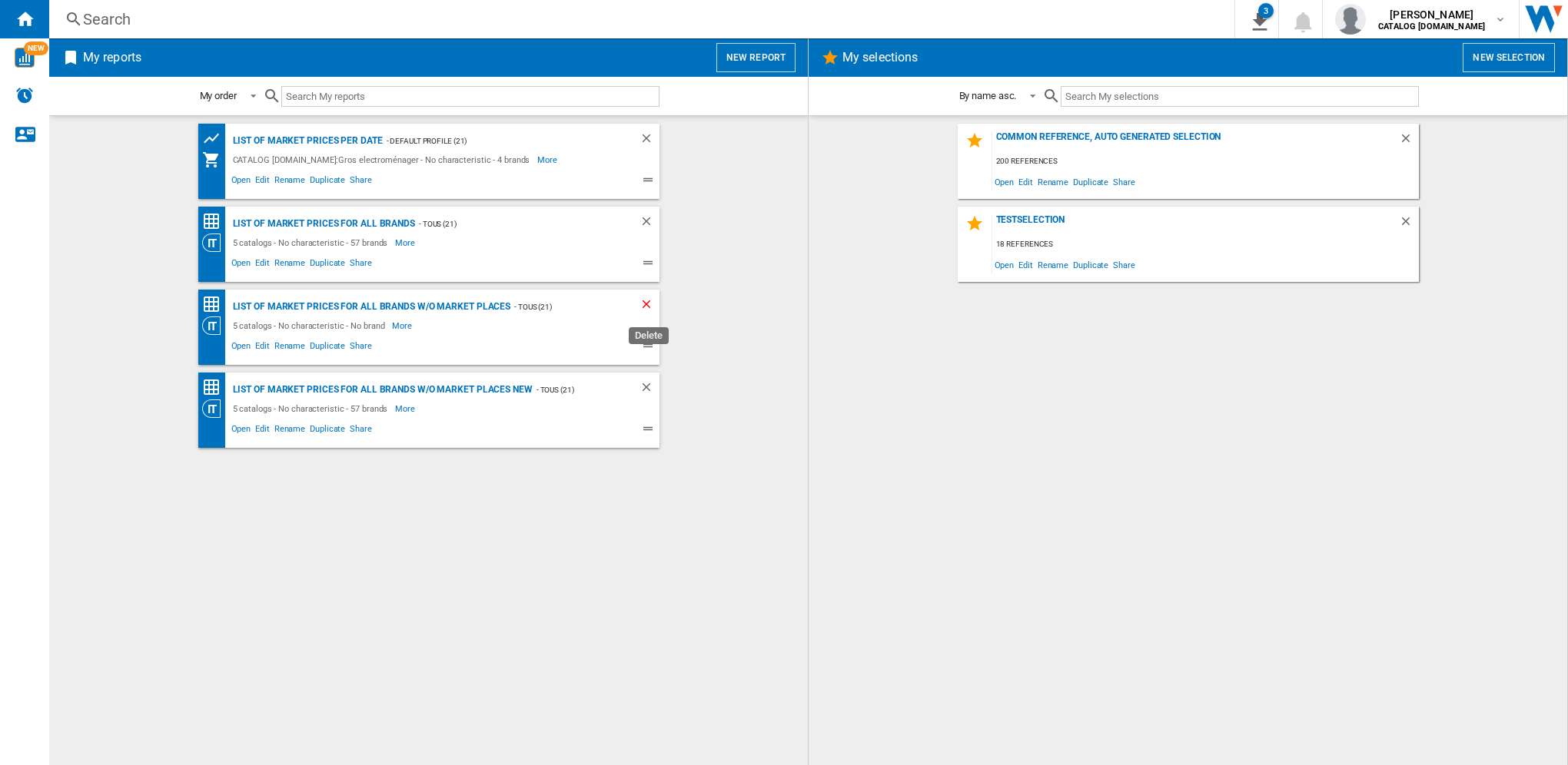
click at [648, 304] on ng-md-icon "Delete" at bounding box center [648, 307] width 19 height 19
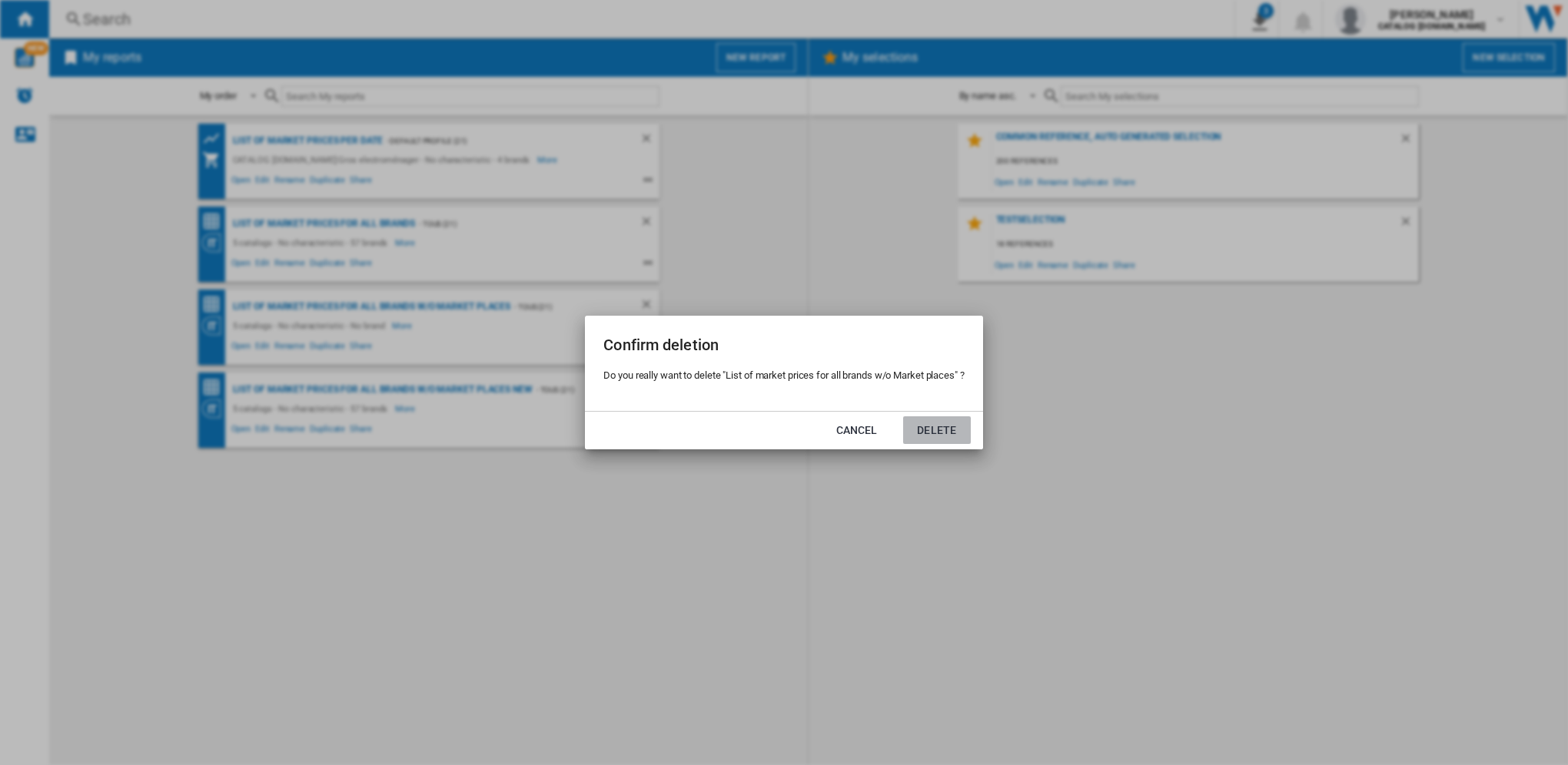
click at [957, 434] on button "Delete" at bounding box center [937, 430] width 68 height 28
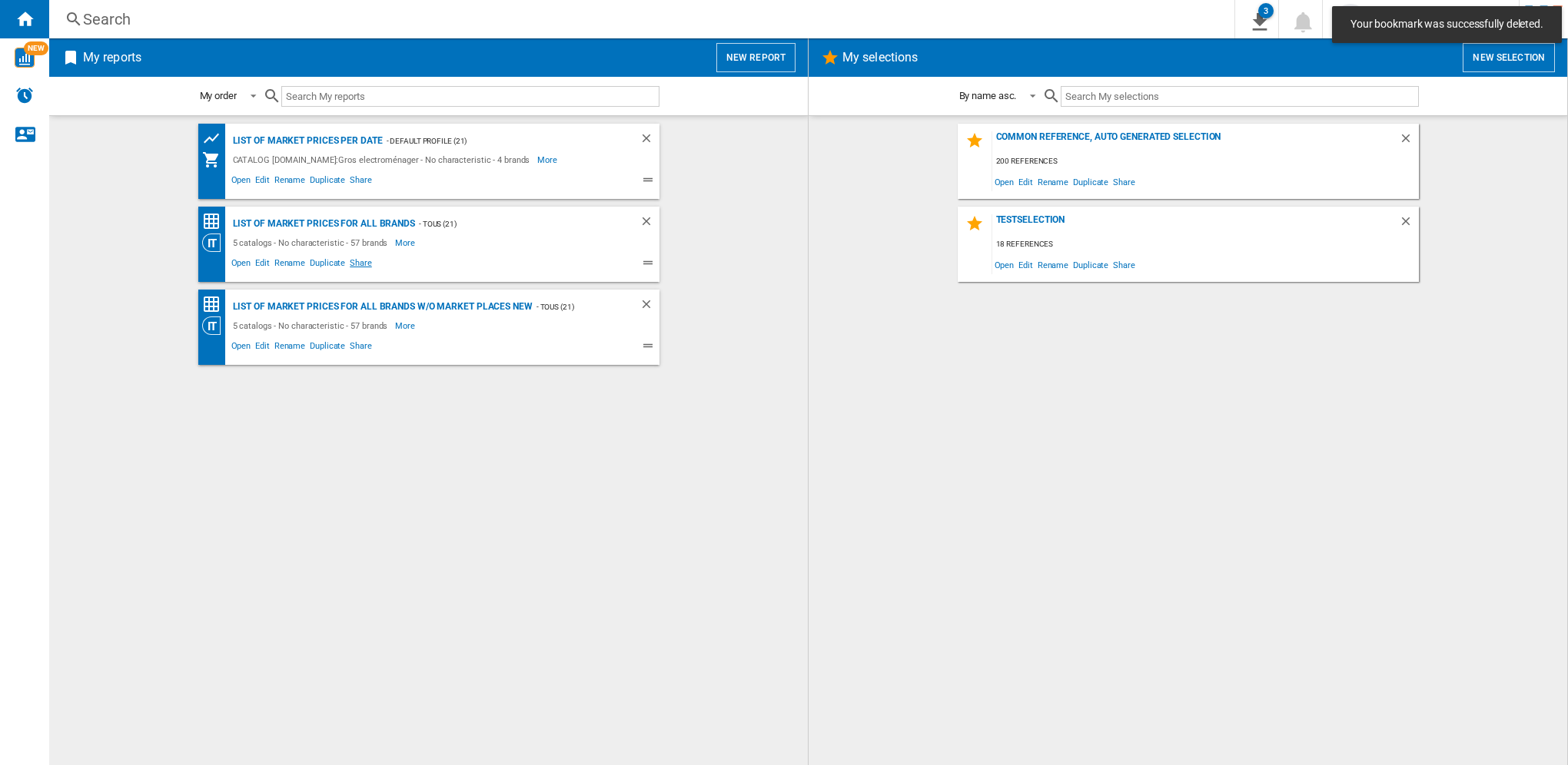
click at [356, 263] on span "Share" at bounding box center [361, 265] width 27 height 19
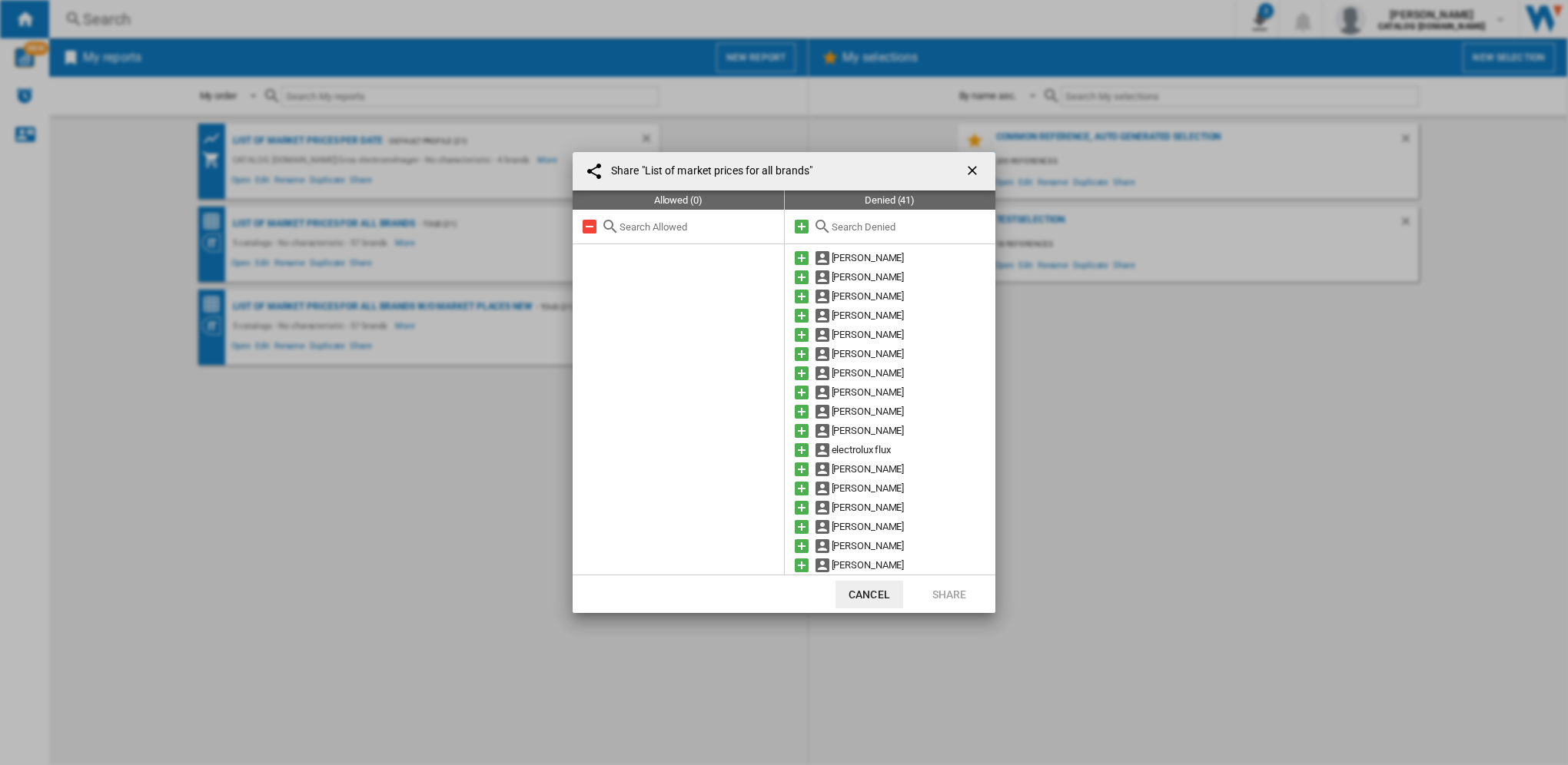
click at [850, 221] on input "text" at bounding box center [910, 227] width 156 height 12
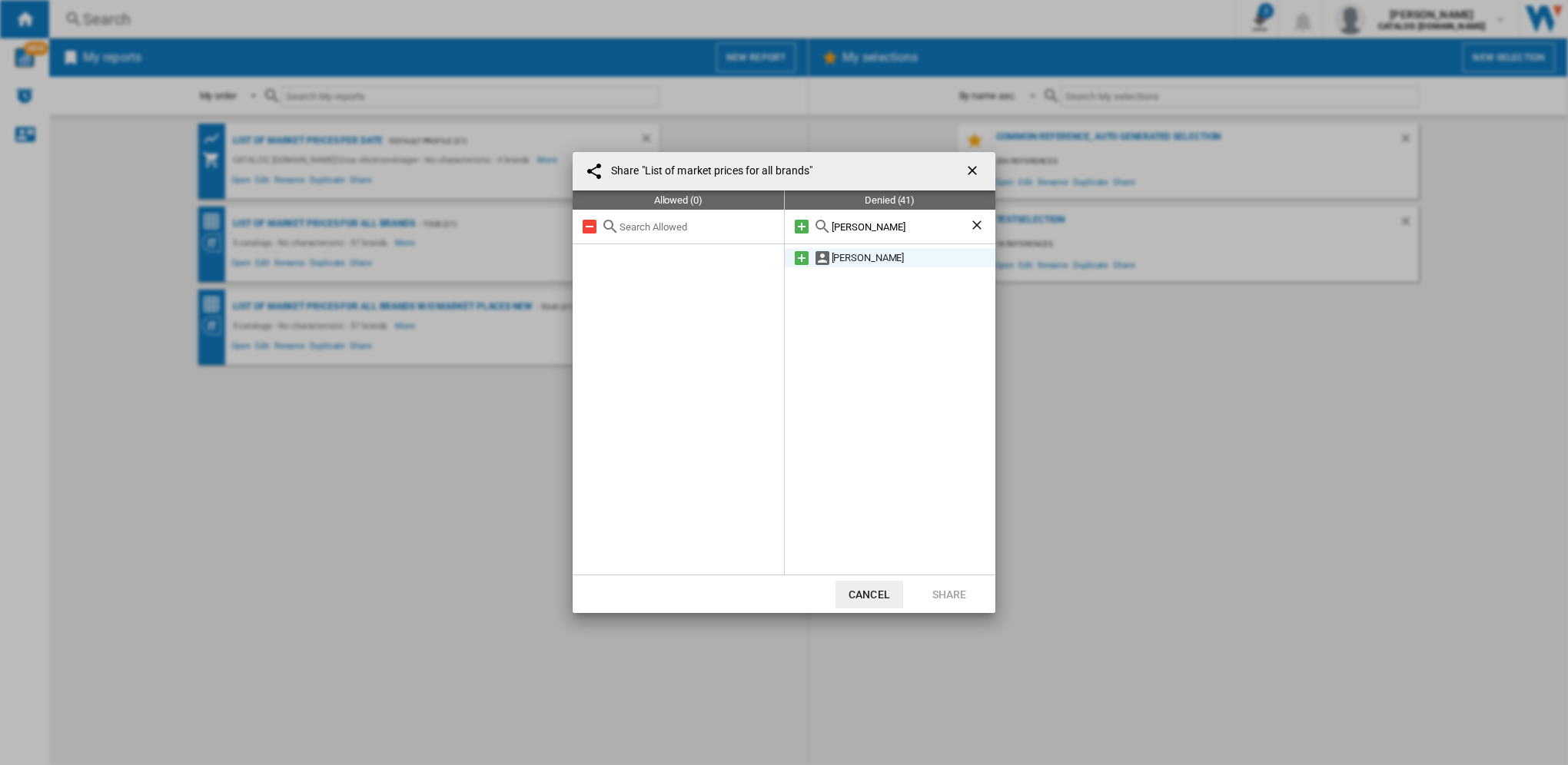
type input "[PERSON_NAME]"
click at [799, 259] on md-icon at bounding box center [802, 258] width 19 height 19
click at [956, 596] on button "Share" at bounding box center [949, 594] width 68 height 28
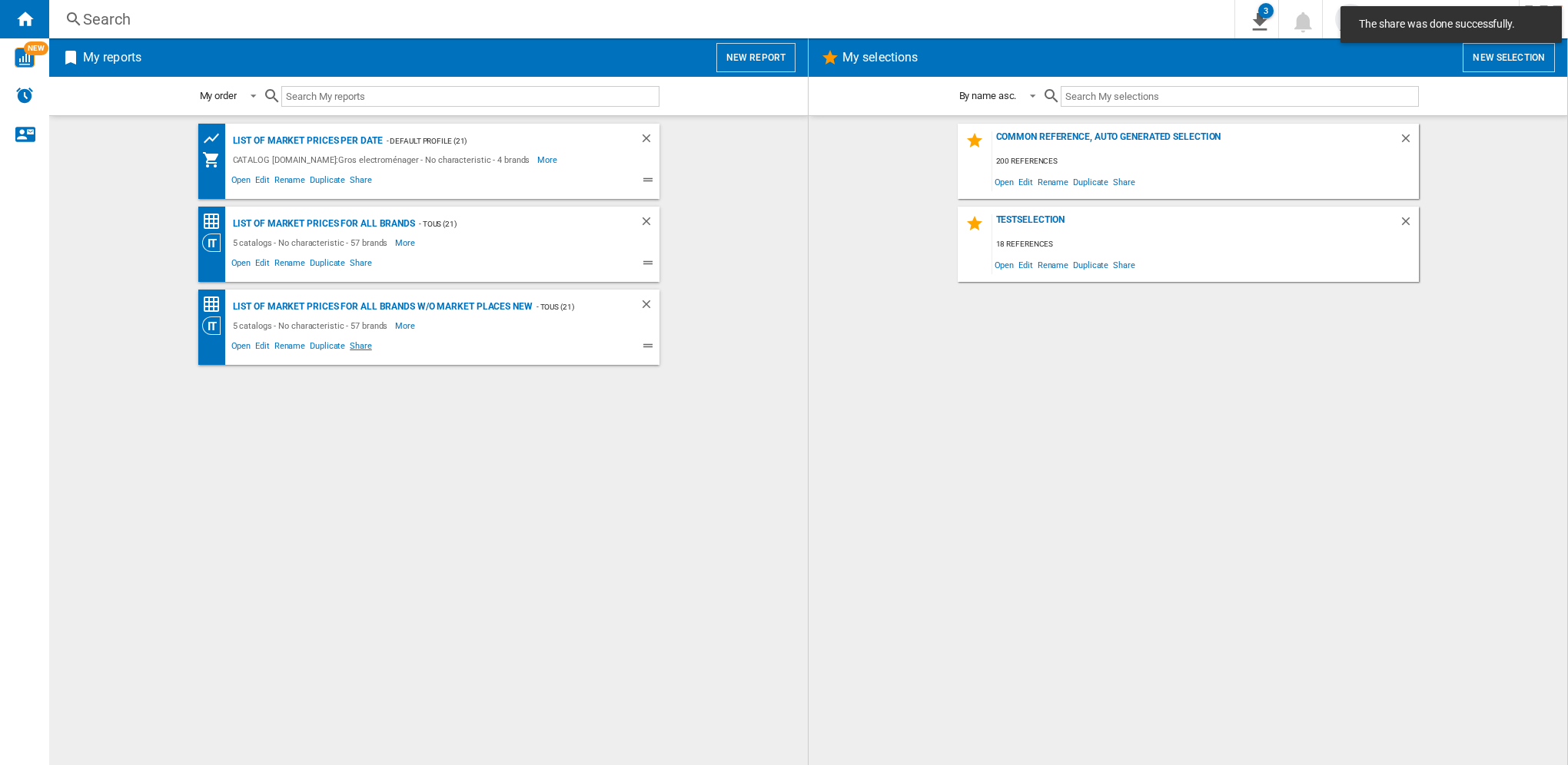
click at [363, 345] on span "Share" at bounding box center [361, 347] width 27 height 19
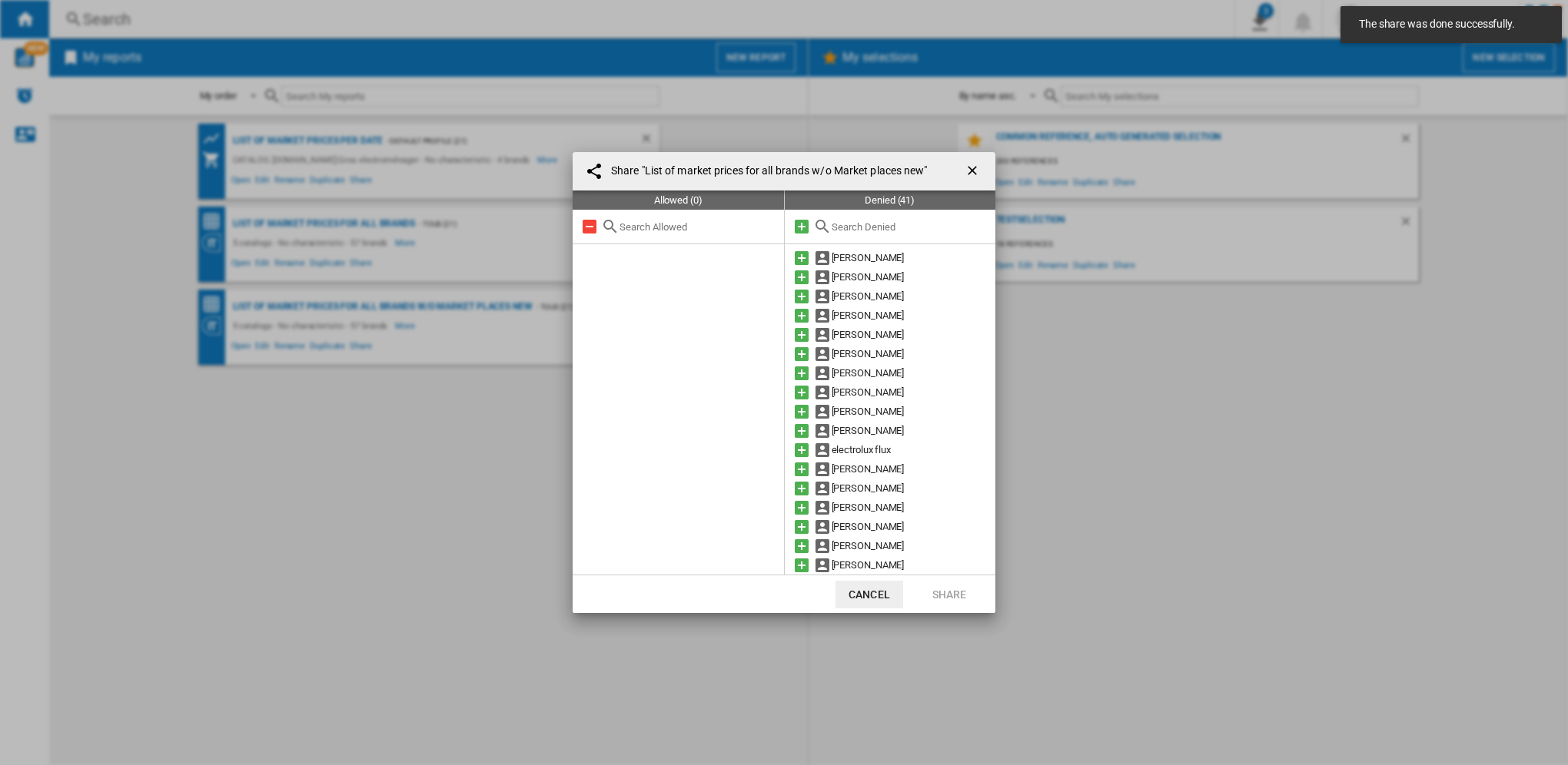
click at [861, 224] on input "text" at bounding box center [910, 227] width 156 height 12
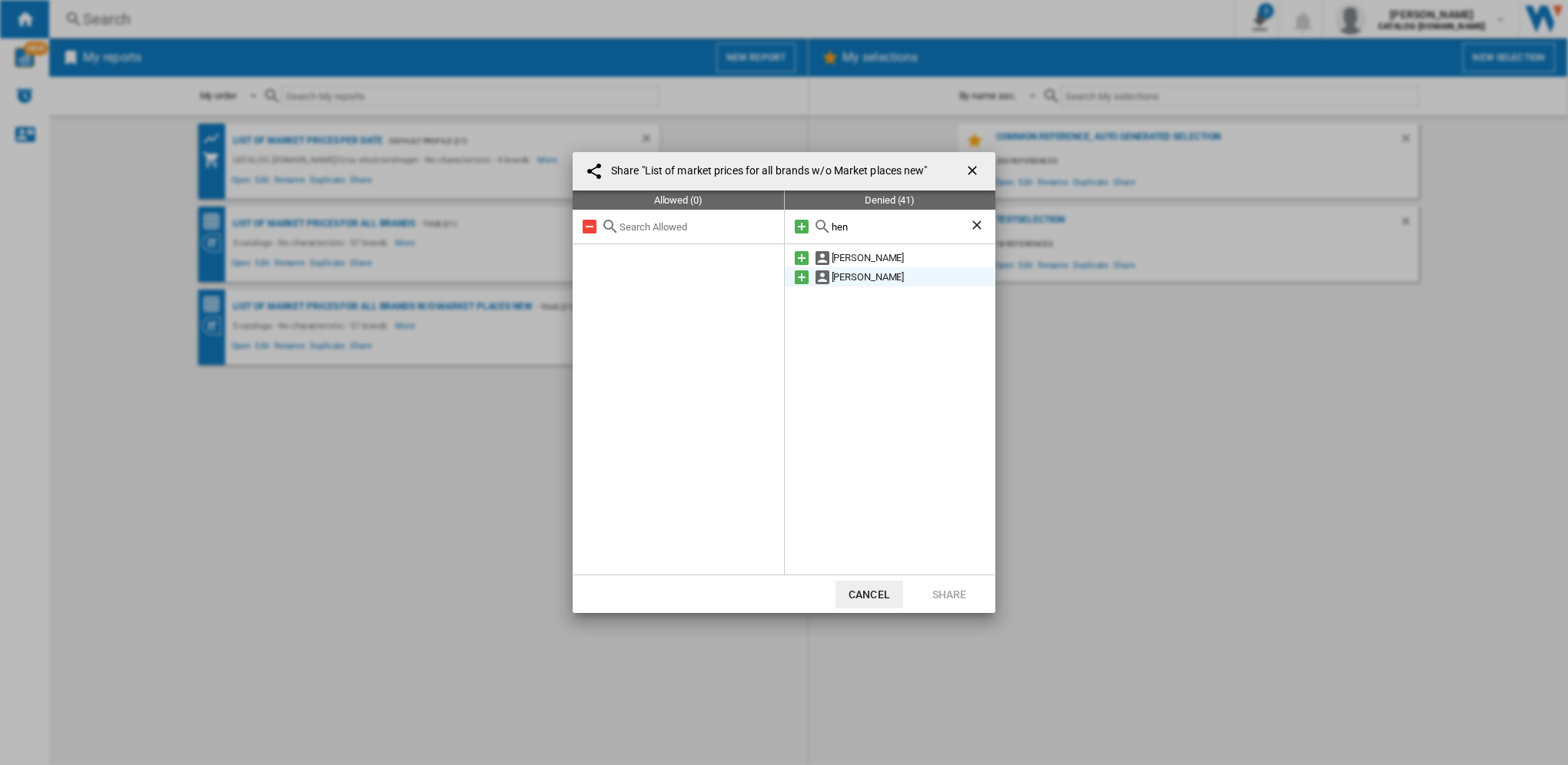
type input "hen"
click at [849, 283] on div "[PERSON_NAME]" at bounding box center [914, 277] width 164 height 20
click at [797, 276] on md-icon at bounding box center [802, 277] width 19 height 19
click at [956, 591] on button "Share" at bounding box center [949, 594] width 68 height 28
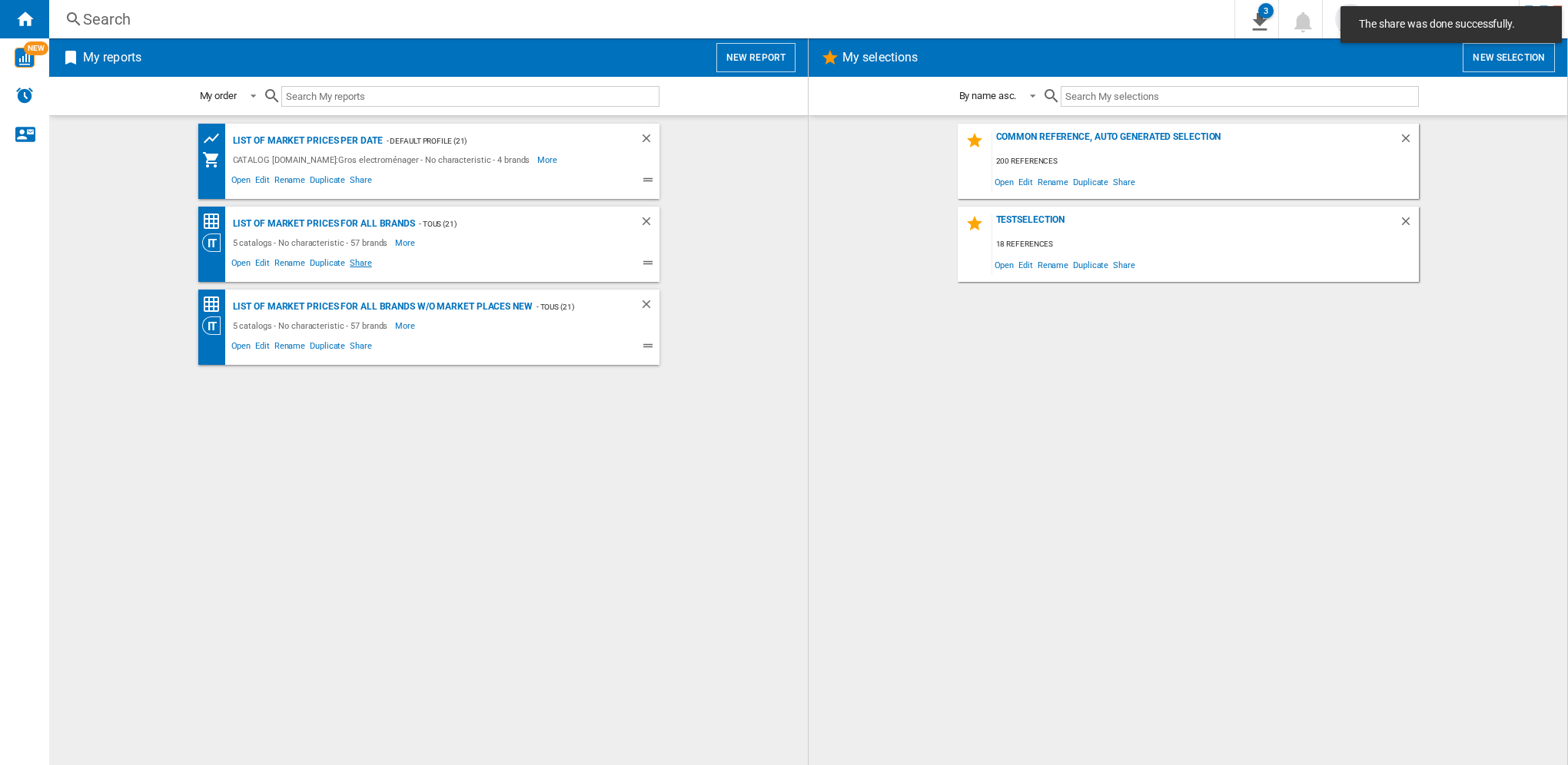
click at [356, 264] on span "Share" at bounding box center [361, 265] width 27 height 19
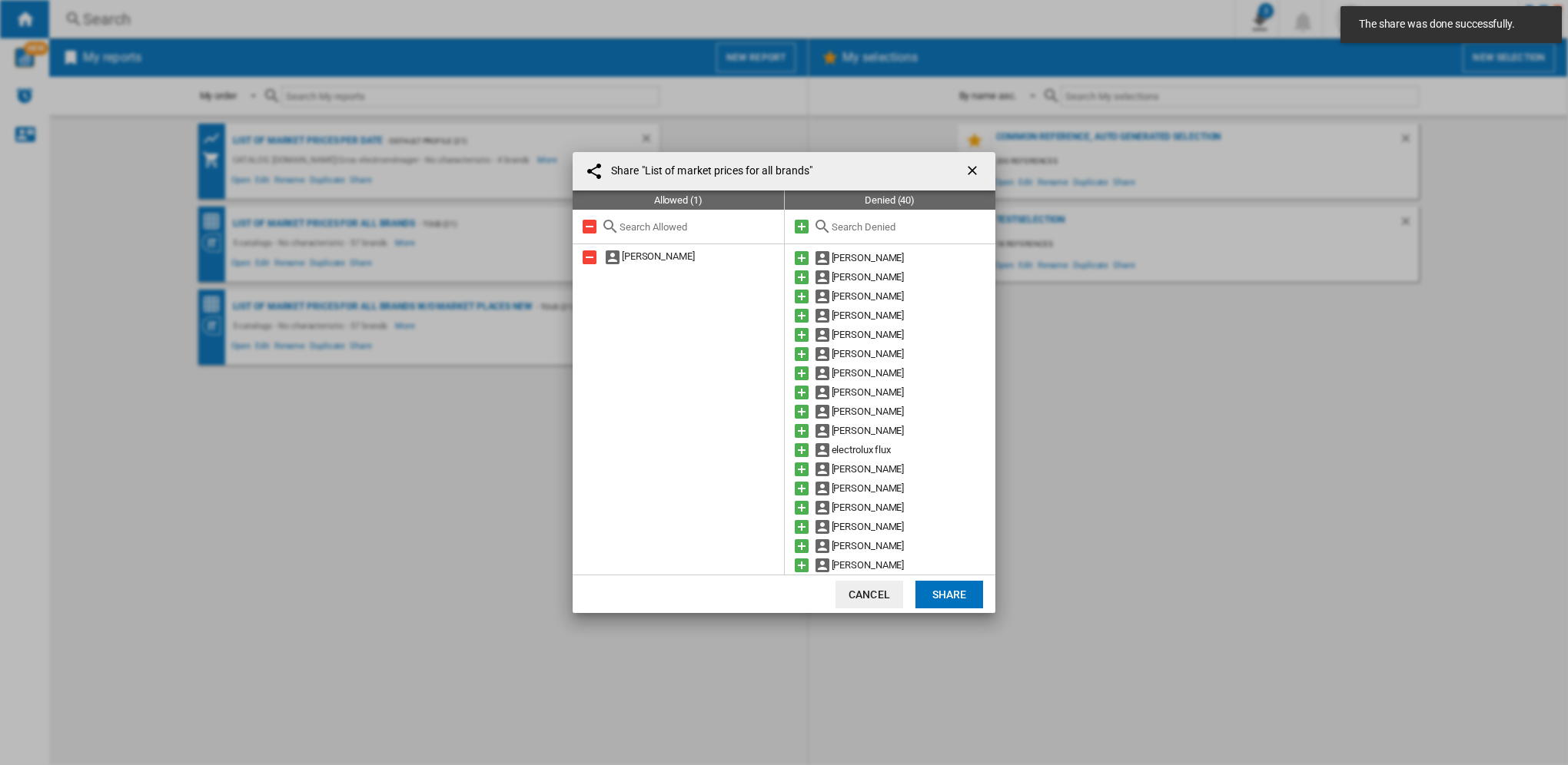
click at [975, 171] on ng-md-icon "getI18NText('BUTTONS.CLOSE_DIALOG')" at bounding box center [973, 171] width 19 height 19
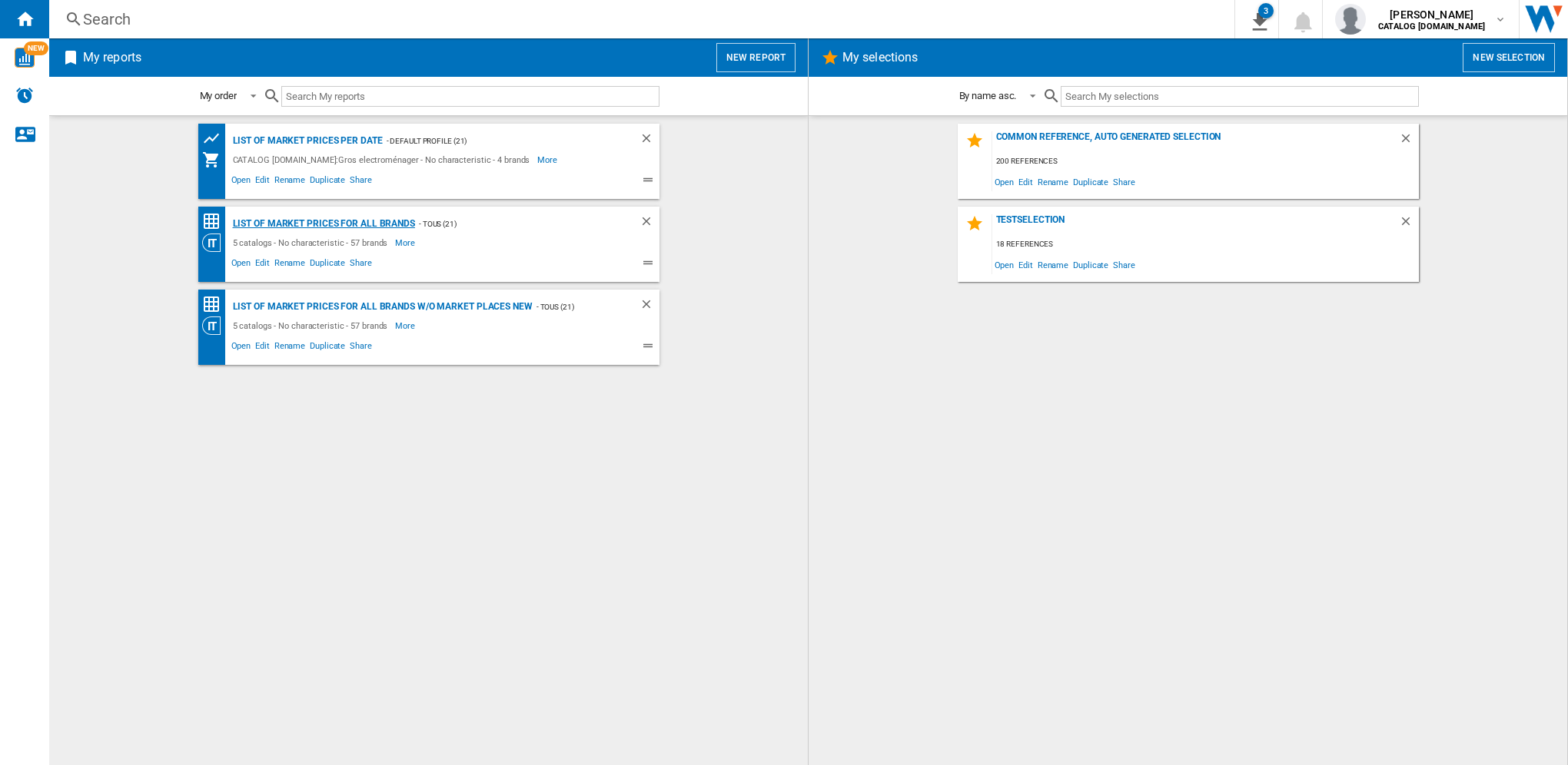
click at [328, 222] on div "List of market prices for all brands" at bounding box center [322, 224] width 186 height 20
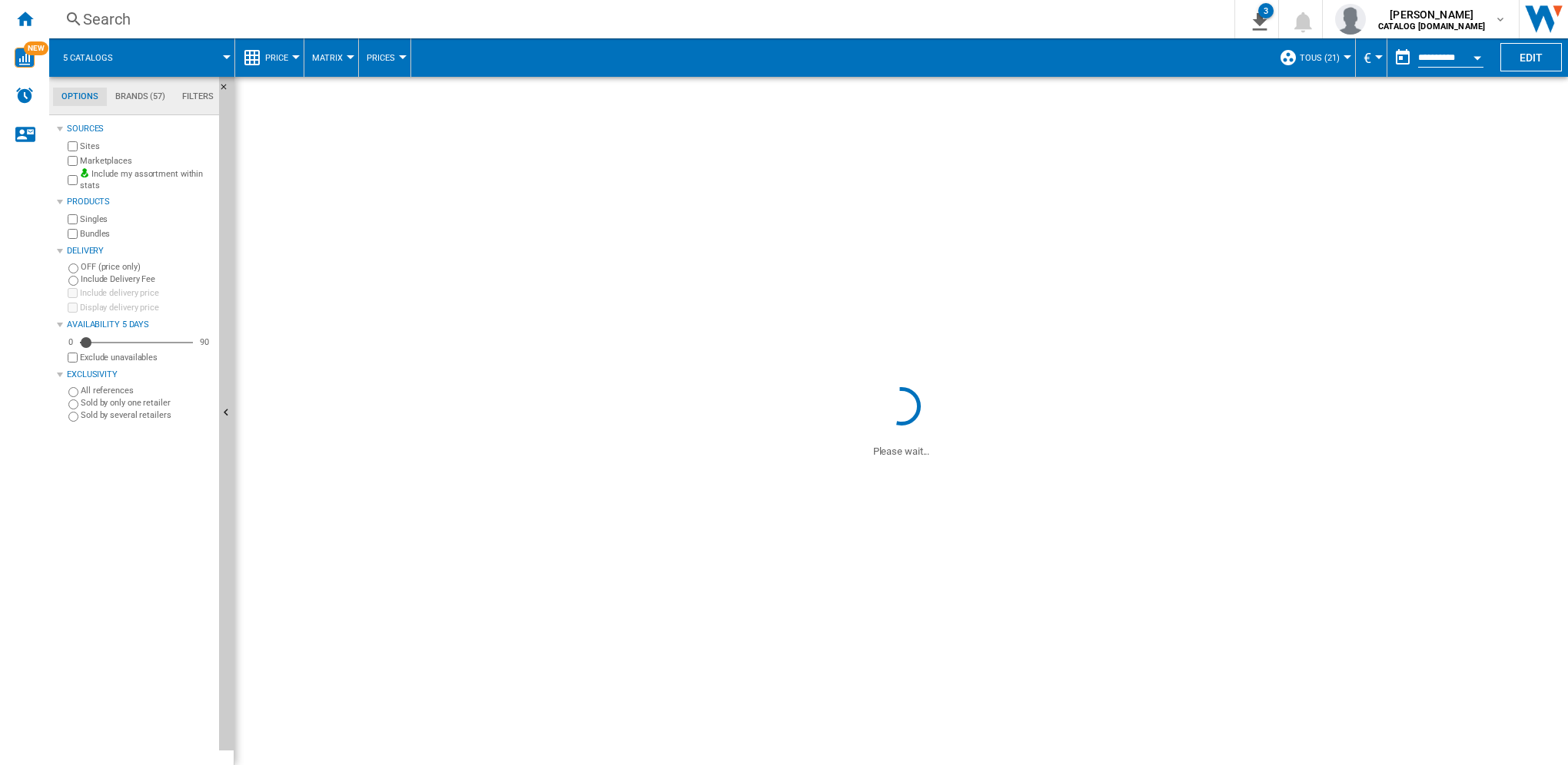
click at [289, 54] on button "Price" at bounding box center [280, 57] width 31 height 38
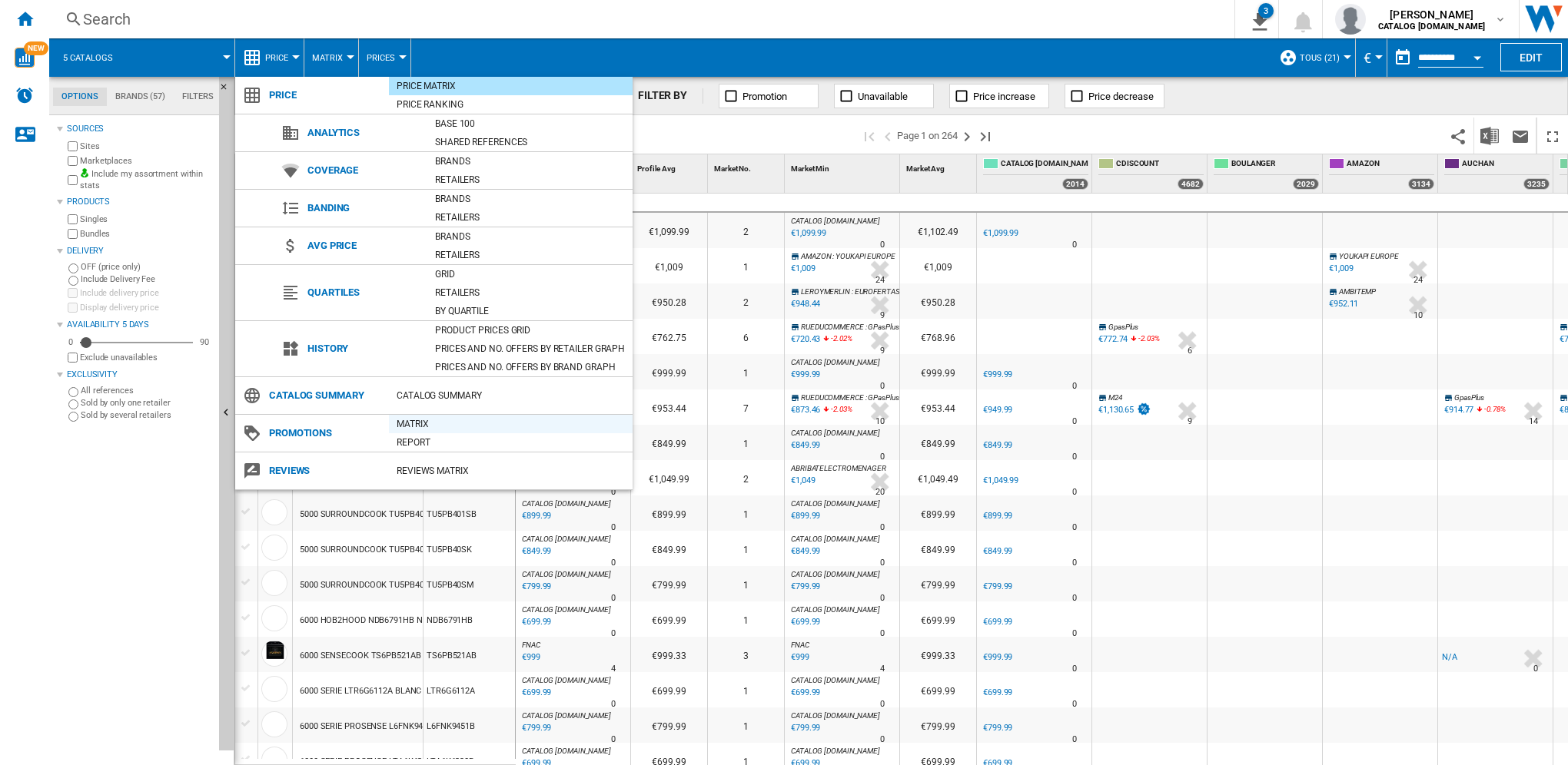
click at [411, 422] on div "Matrix" at bounding box center [511, 424] width 244 height 15
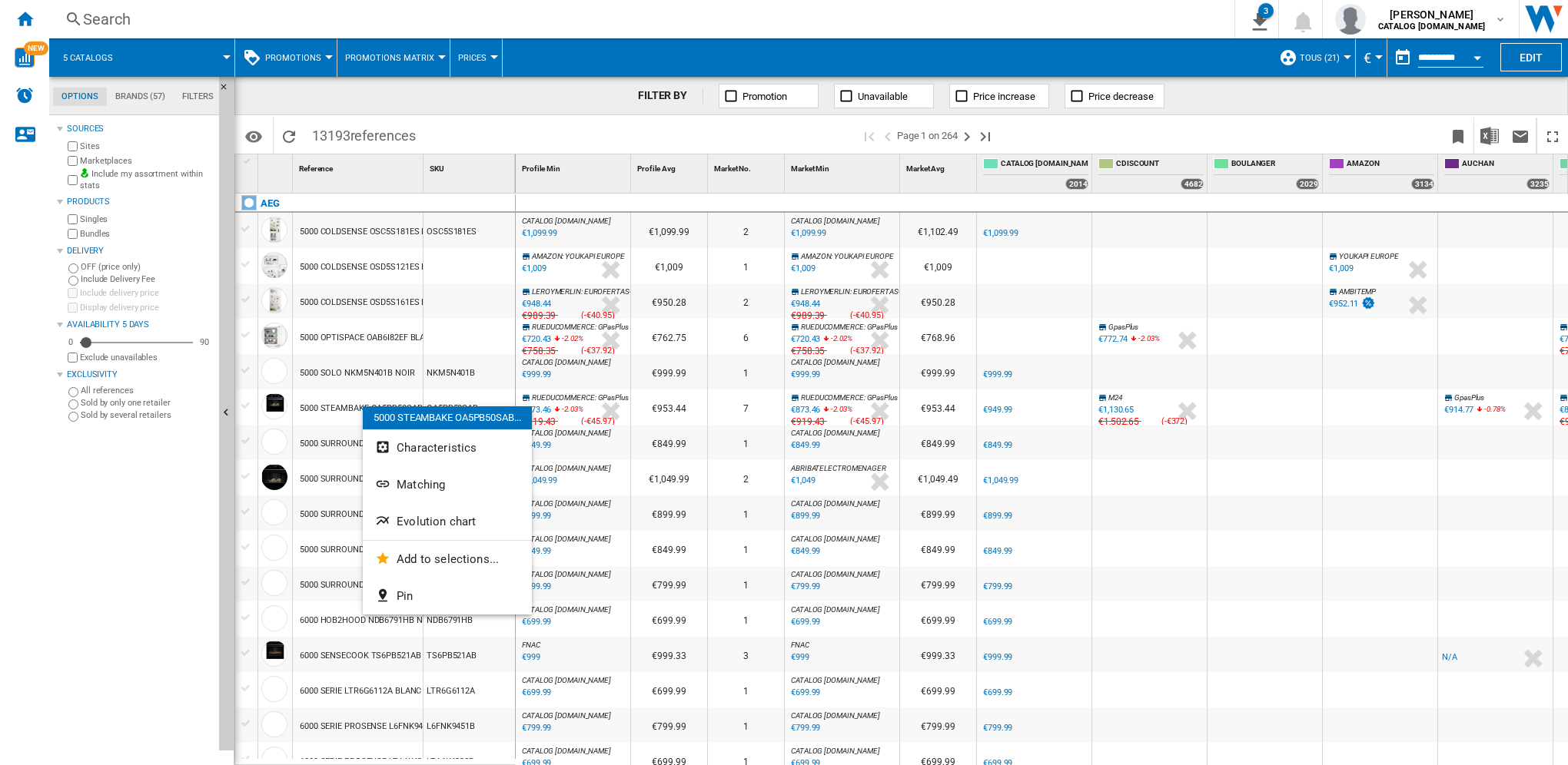
drag, startPoint x: 332, startPoint y: 407, endPoint x: 308, endPoint y: 406, distance: 24.0
click at [308, 406] on div at bounding box center [784, 382] width 1568 height 765
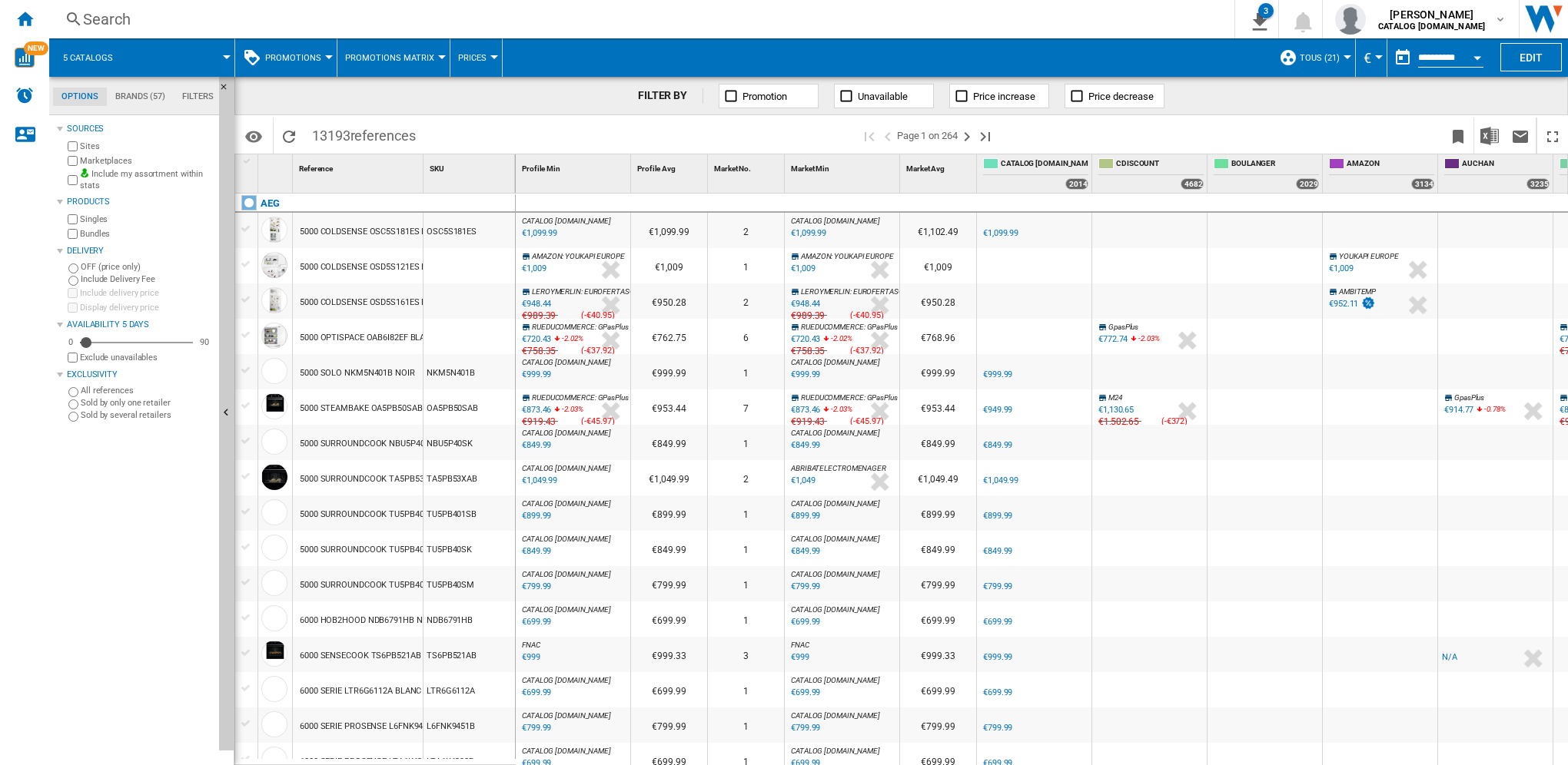
drag, startPoint x: 300, startPoint y: 410, endPoint x: 356, endPoint y: 412, distance: 56.0
click at [356, 412] on div "5000 STEAMBAKE OA5PB50SAB NOIR" at bounding box center [372, 409] width 145 height 36
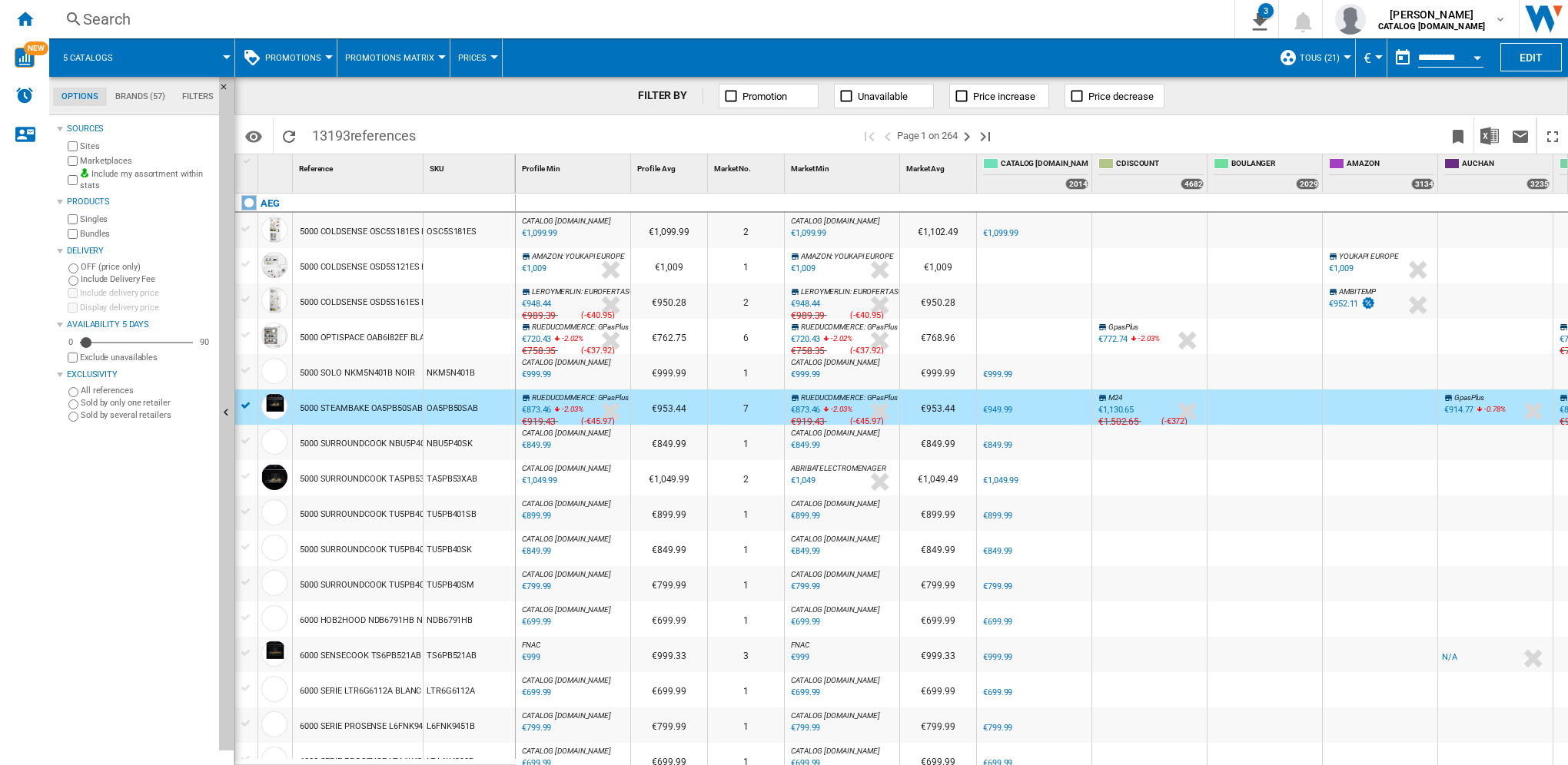
drag, startPoint x: 329, startPoint y: 410, endPoint x: 393, endPoint y: 409, distance: 64.0
click at [393, 409] on div "5000 STEAMBAKE OA5PB50SAB NOIR" at bounding box center [372, 409] width 145 height 36
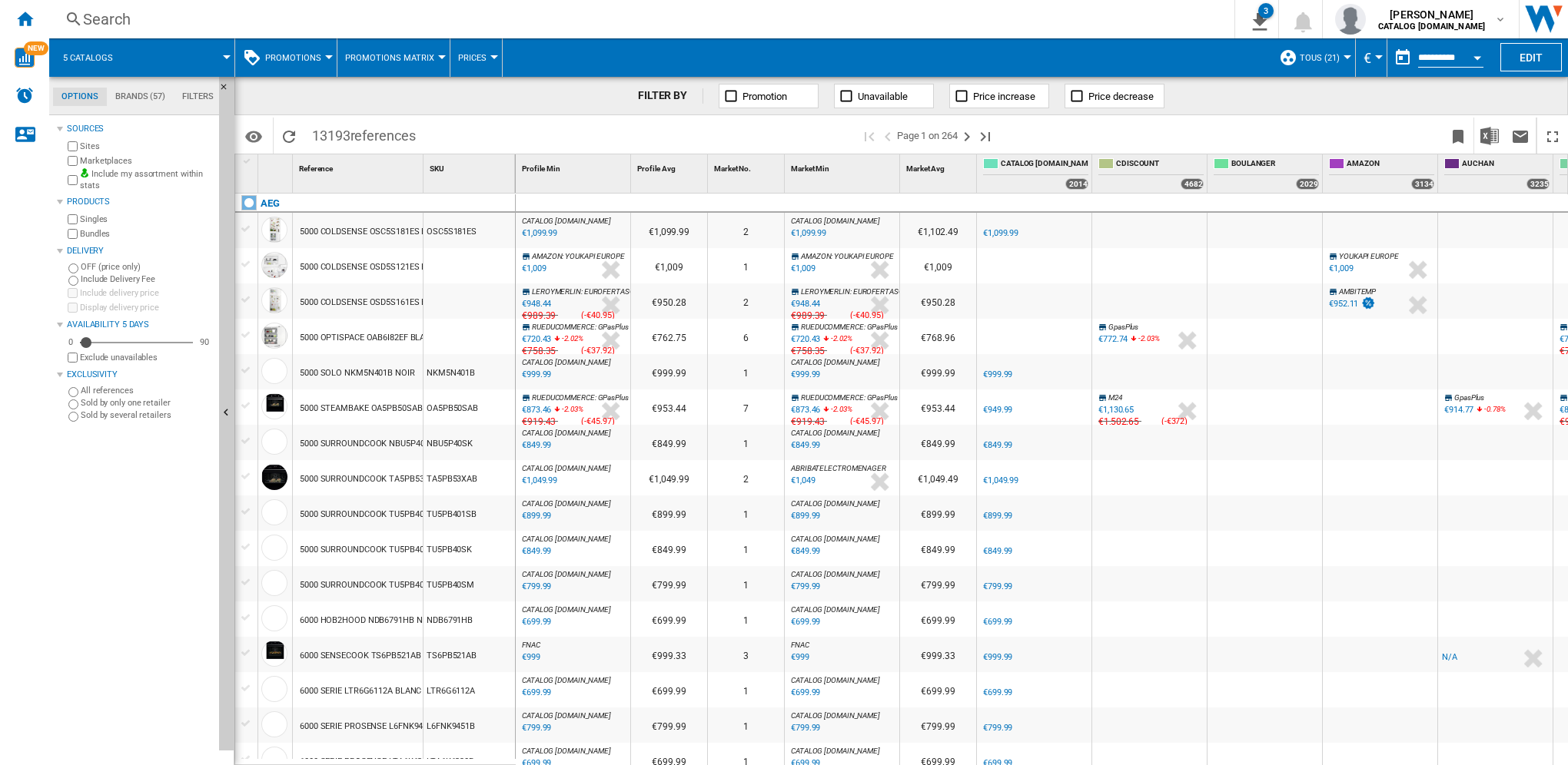
click at [393, 409] on div "5000 STEAMBAKE OA5PB50SAB NOIR" at bounding box center [372, 409] width 145 height 36
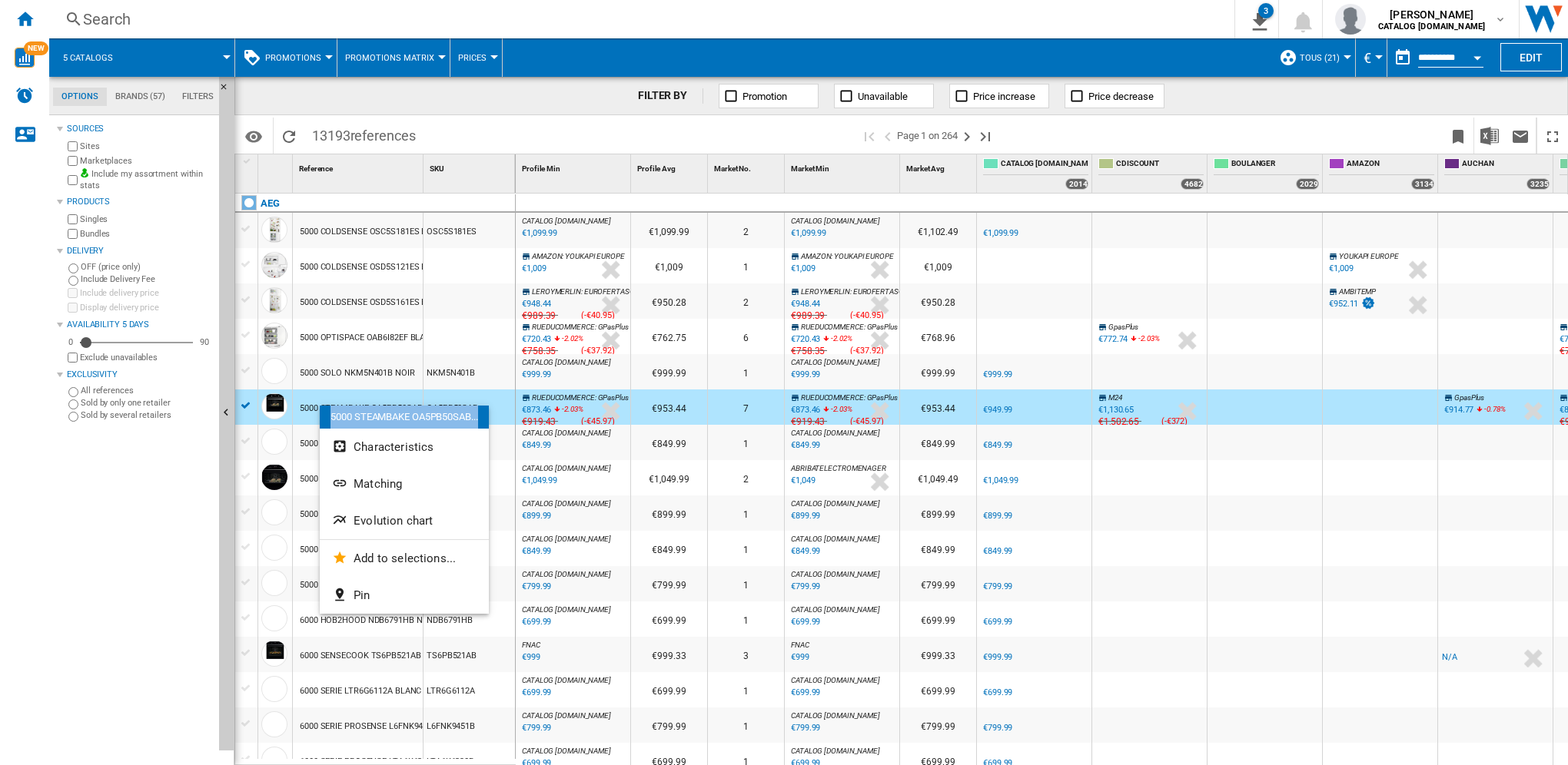
drag, startPoint x: 335, startPoint y: 415, endPoint x: 487, endPoint y: 421, distance: 152.1
click at [487, 421] on div "5000 STEAMBAKE OA5PB50SAB..." at bounding box center [404, 418] width 169 height 23
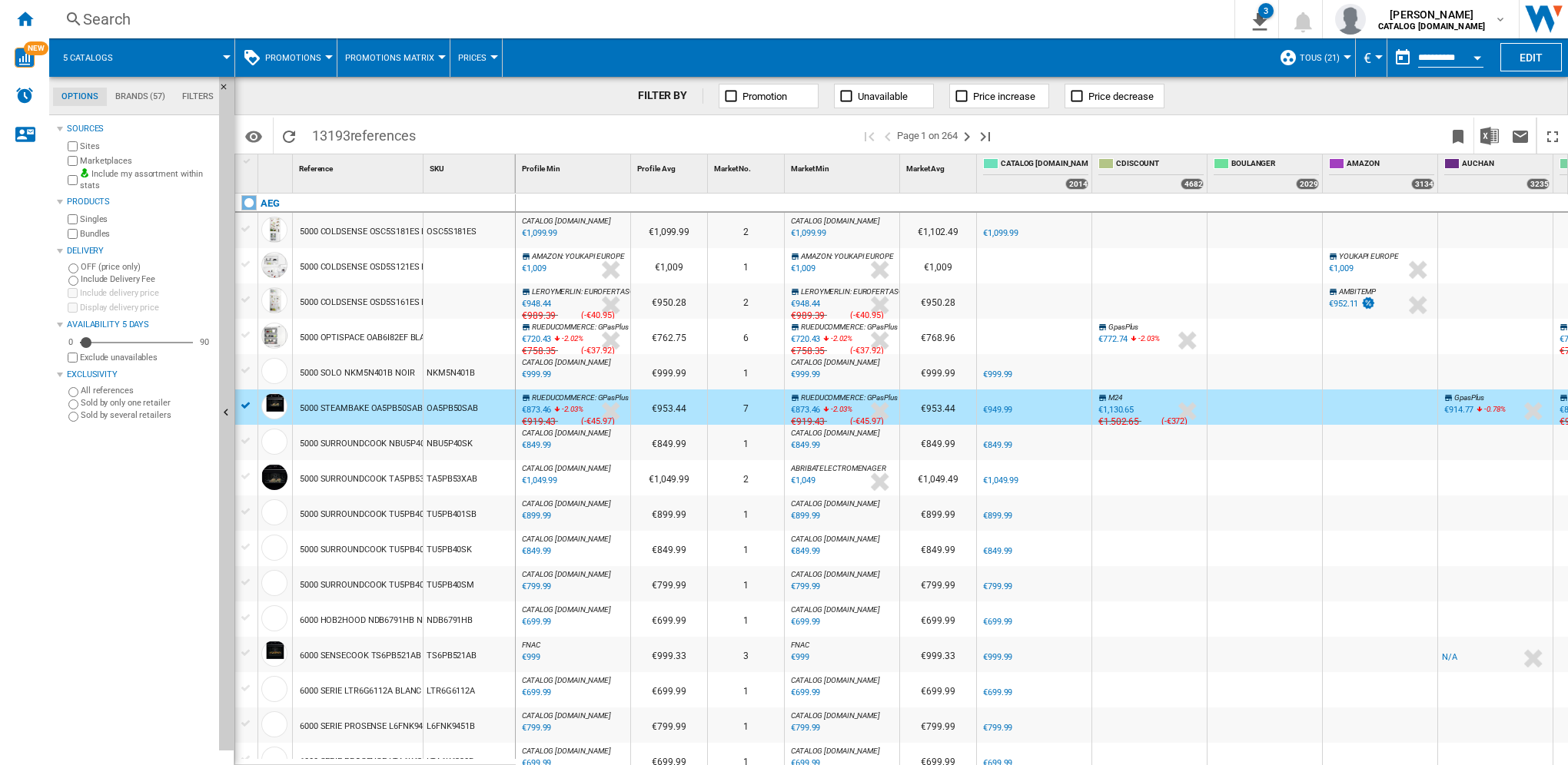
copy div "5000 STEAMBAKE OA5PB50SAB..."
click at [384, 409] on div "5000 STEAMBAKE OA5PB50SAB NOIR" at bounding box center [372, 409] width 145 height 36
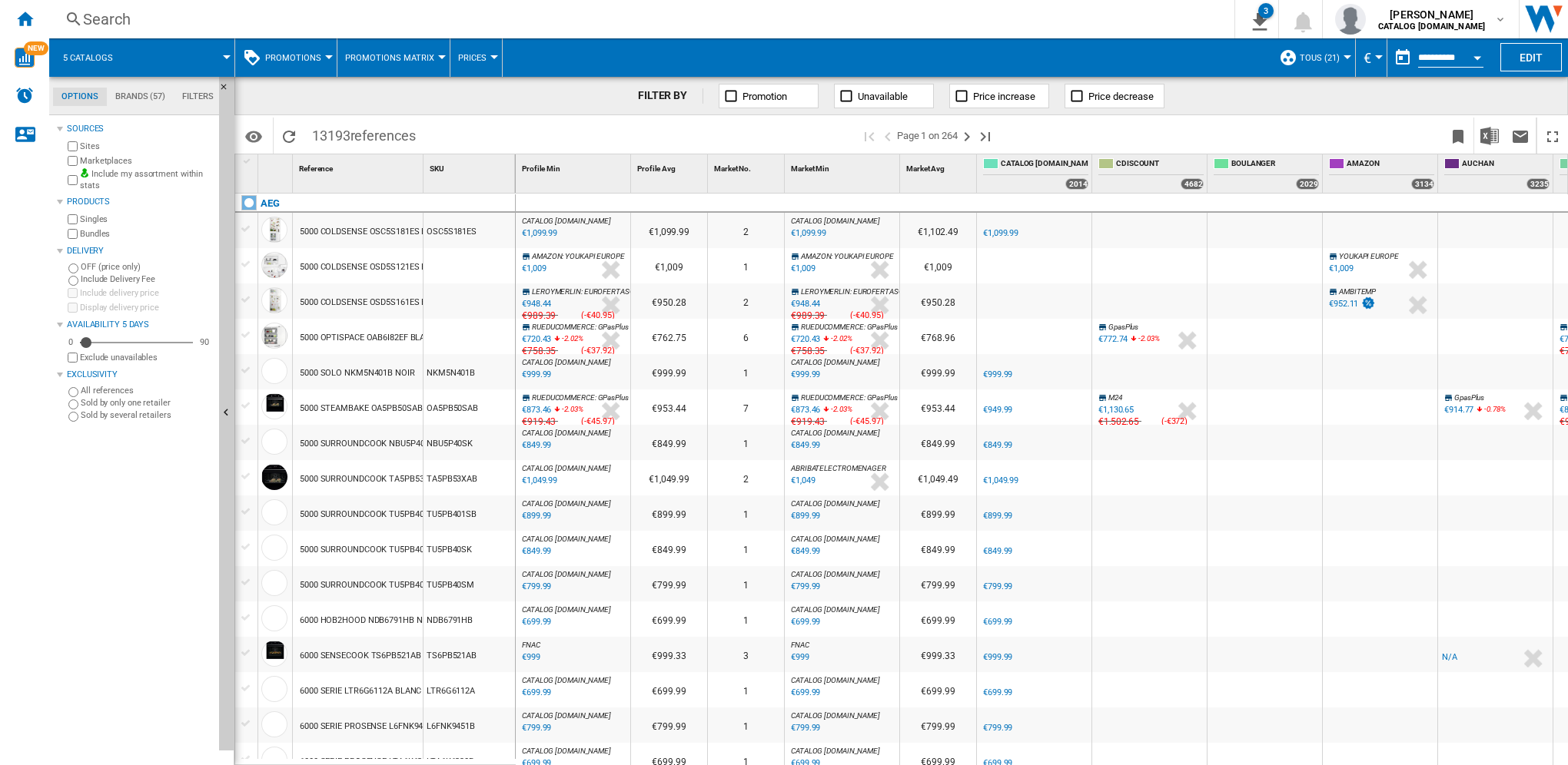
click at [383, 410] on div "5000 STEAMBAKE OA5PB50SAB NOIR" at bounding box center [372, 409] width 145 height 36
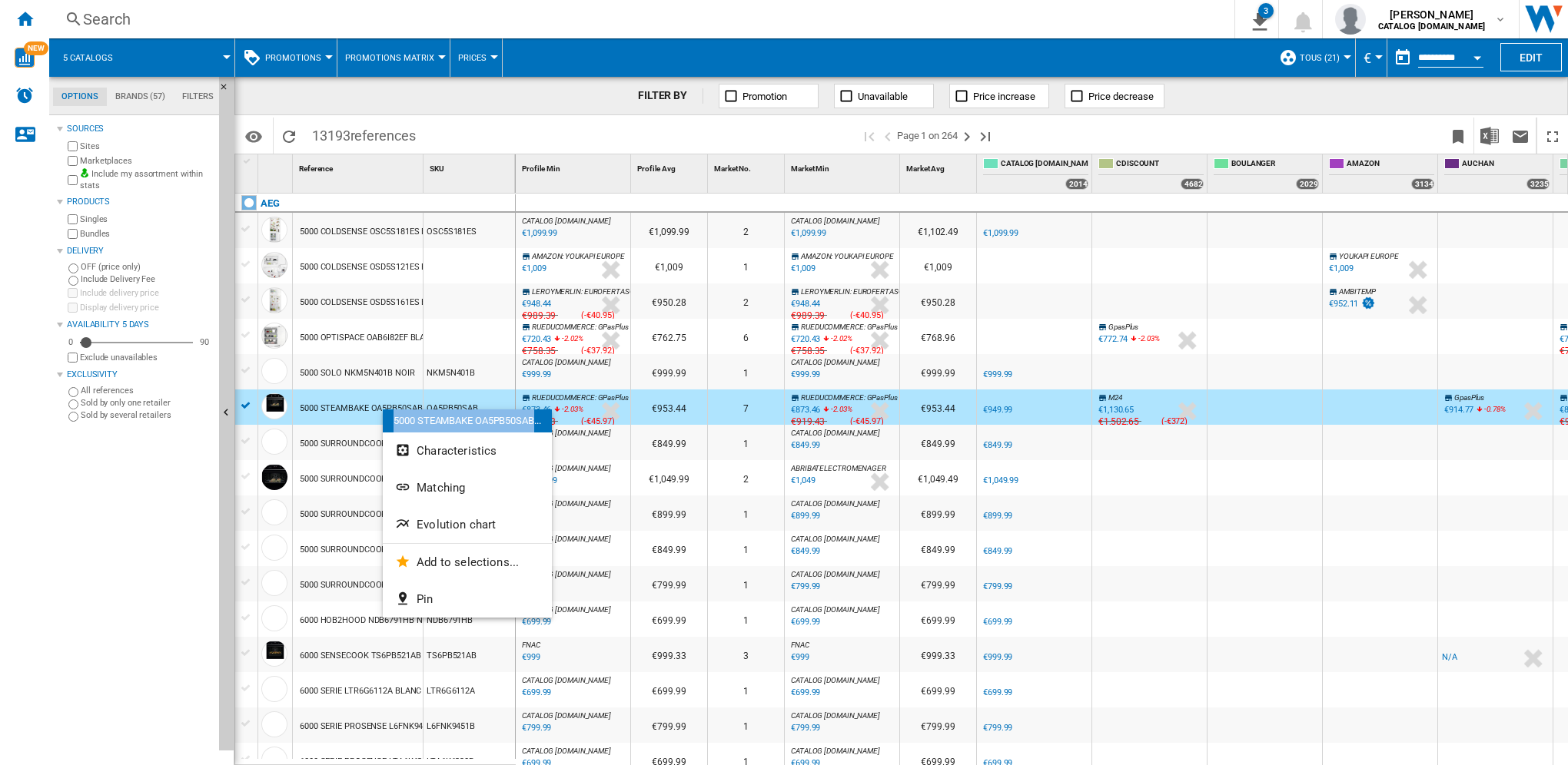
drag, startPoint x: 392, startPoint y: 420, endPoint x: 537, endPoint y: 424, distance: 145.1
click at [537, 424] on div "5000 STEAMBAKE OA5PB50SAB..." at bounding box center [468, 421] width 169 height 23
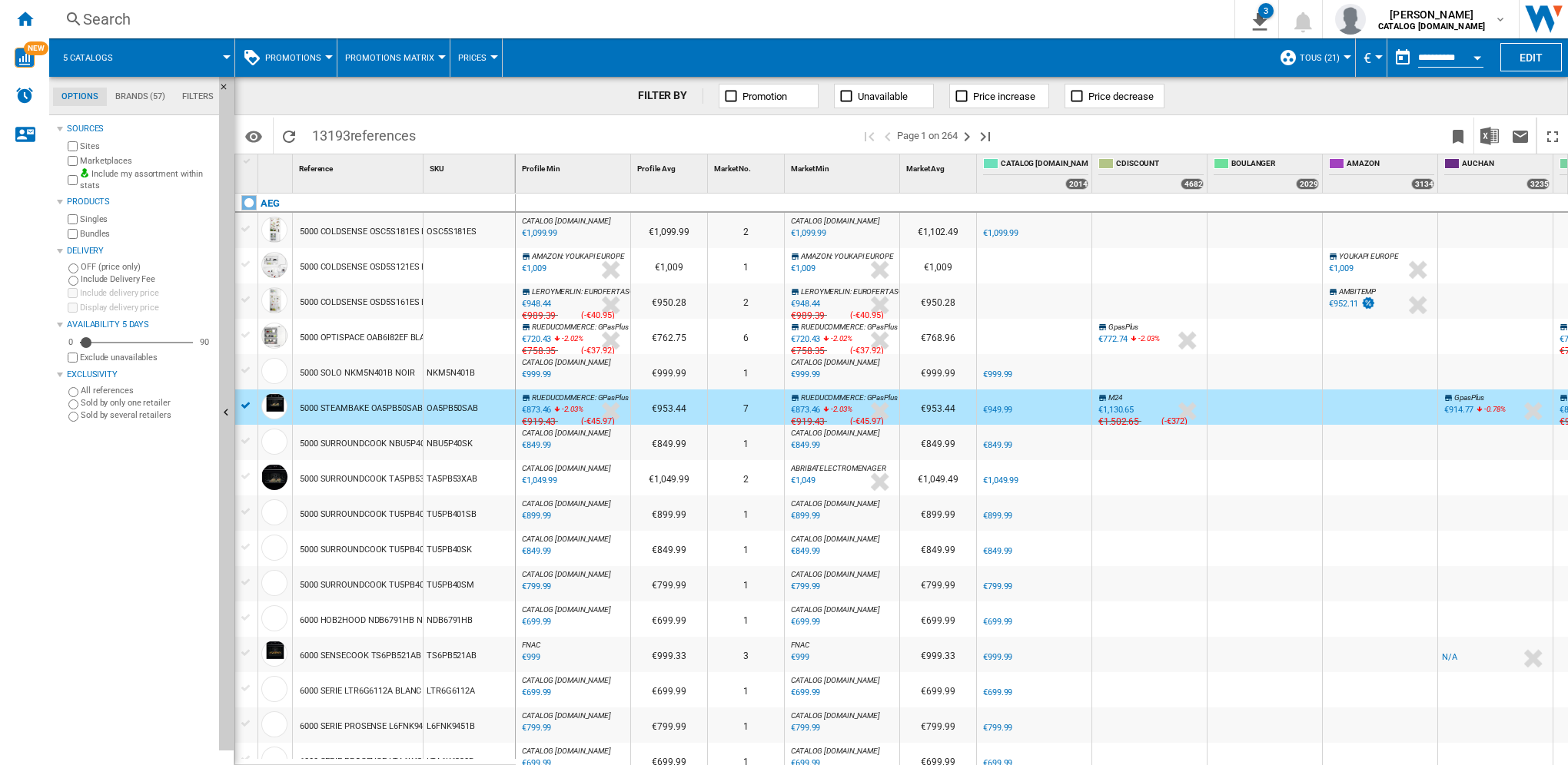
copy div "5000 STEAMBAKE OA5PB50SAB"
click at [381, 411] on div "5000 STEAMBAKE OA5PB50SAB NOIR" at bounding box center [372, 409] width 145 height 36
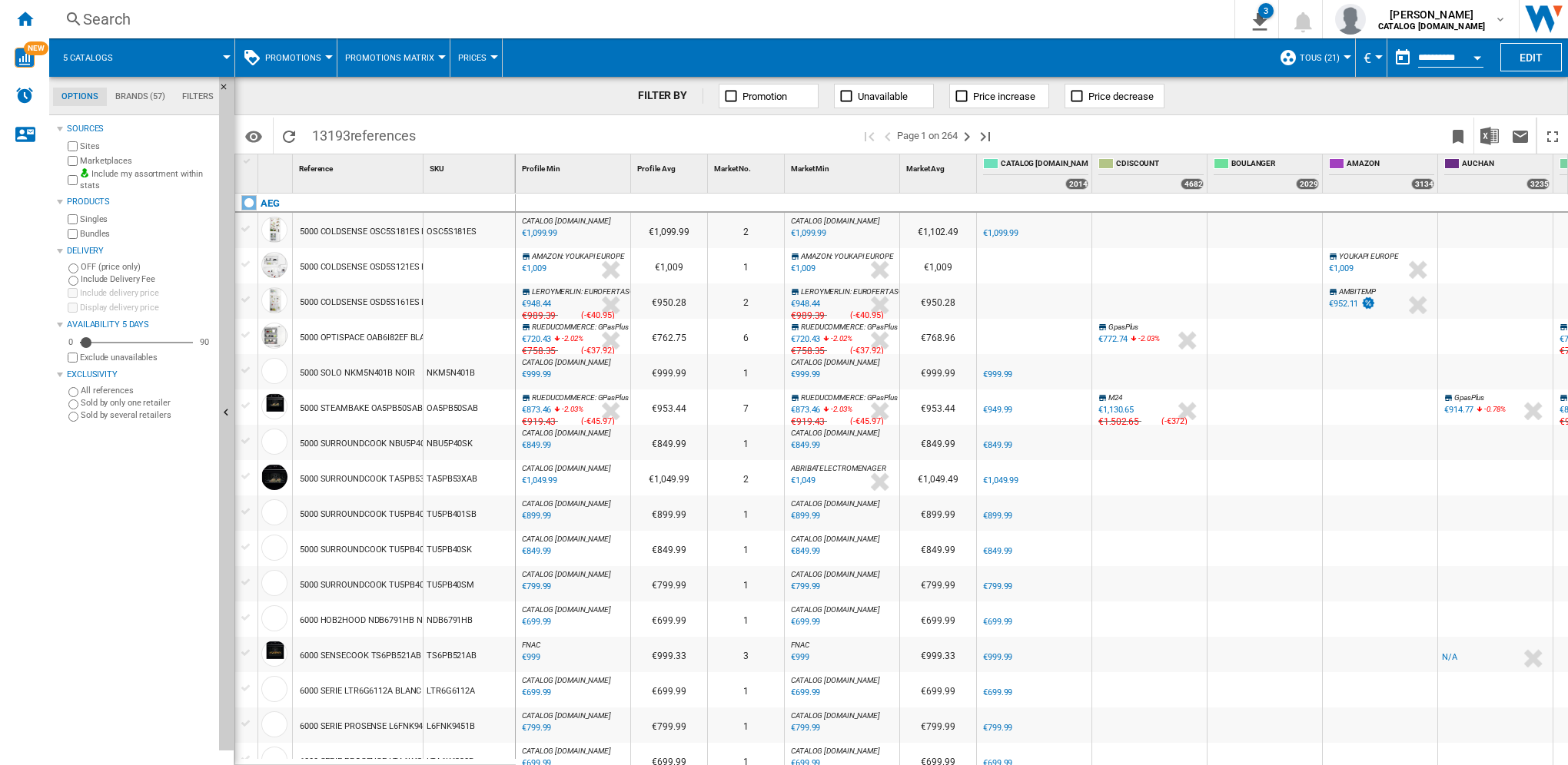
click at [381, 407] on div "5000 STEAMBAKE OA5PB50SAB NOIR" at bounding box center [372, 409] width 145 height 36
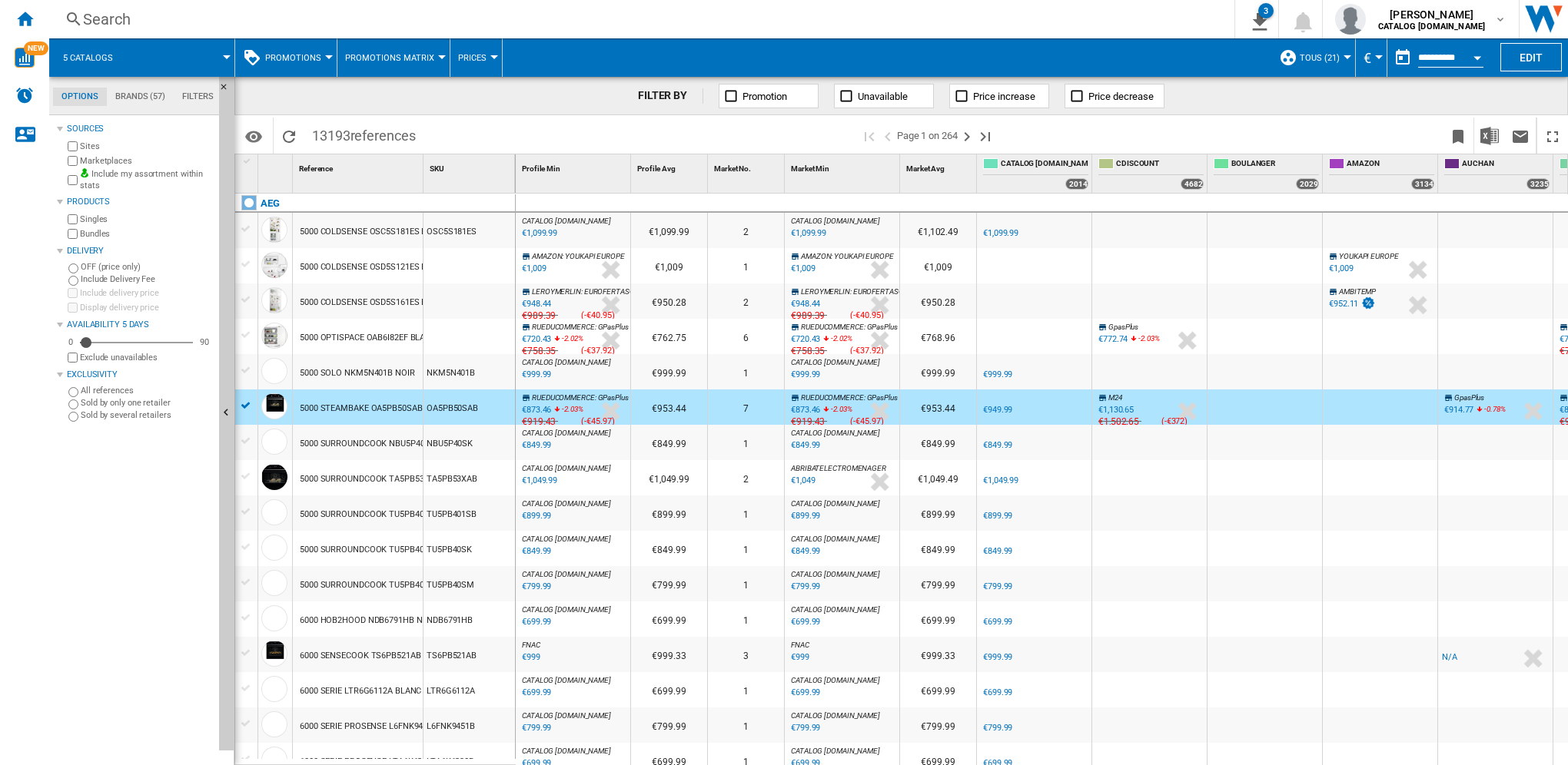
click at [381, 407] on div "5000 STEAMBAKE OA5PB50SAB NOIR" at bounding box center [372, 409] width 145 height 36
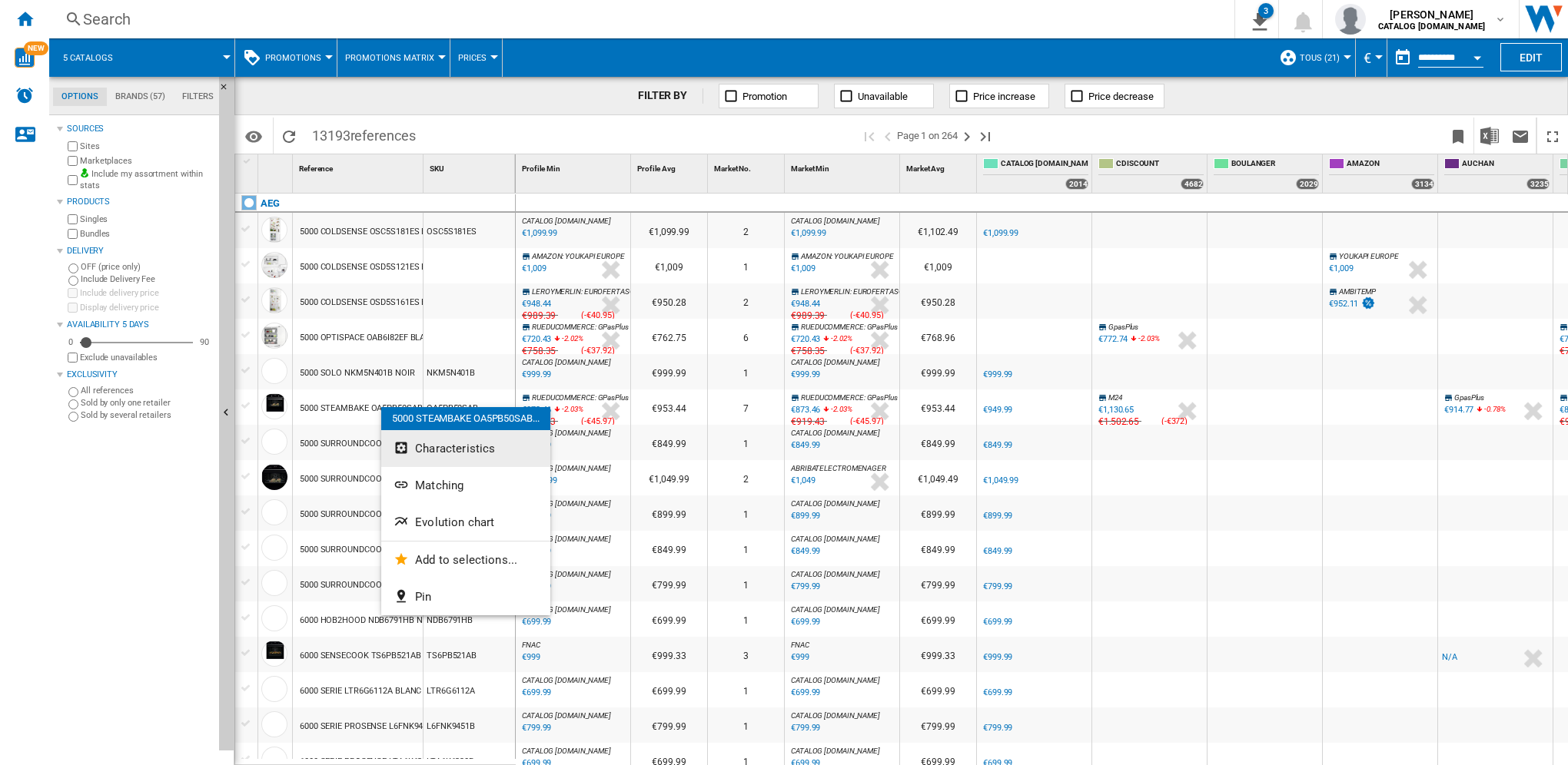
click at [447, 449] on span "Characteristics" at bounding box center [455, 449] width 80 height 14
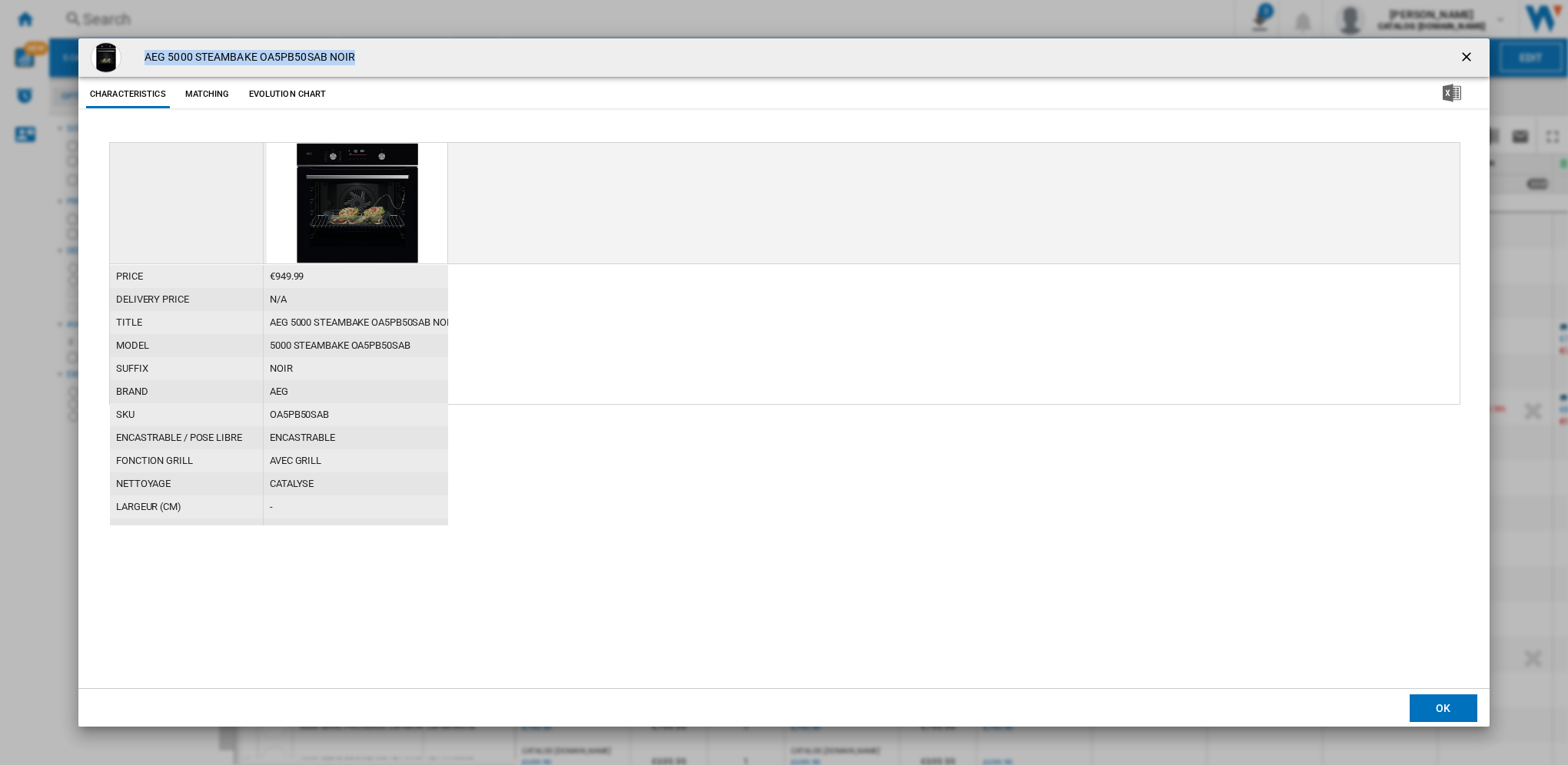
drag, startPoint x: 355, startPoint y: 56, endPoint x: 113, endPoint y: 52, distance: 242.0
click at [113, 52] on div "AEG 5000 STEAMBAKE OA5PB50SAB NOIR" at bounding box center [784, 57] width 1412 height 38
copy div "AEG 5000 STEAMBAKE OA5PB50SAB NOIR"
click at [355, 345] on div "5000 STEAMBAKE OA5PB50SAB" at bounding box center [356, 346] width 185 height 23
drag, startPoint x: 271, startPoint y: 323, endPoint x: 315, endPoint y: 323, distance: 44.0
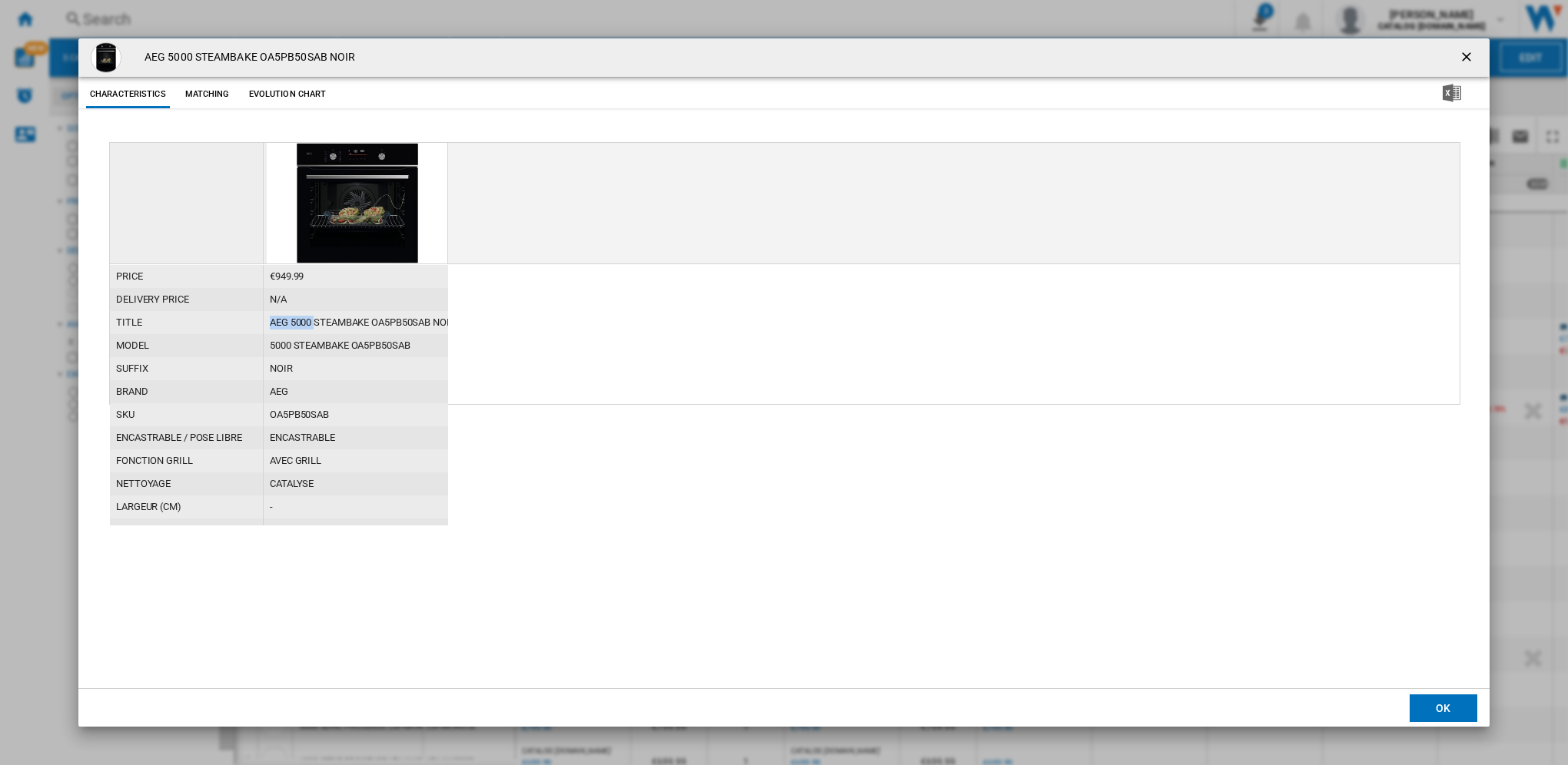
click at [315, 323] on div "AEG 5000 STEAMBAKE OA5PB50SAB NOIR" at bounding box center [356, 323] width 185 height 23
drag, startPoint x: 315, startPoint y: 323, endPoint x: 387, endPoint y: 333, distance: 72.7
click at [387, 333] on div "price €949.99 delivery price N/A title AEG 5000 STEAMBAKE OA5PB50SAB NOIR model…" at bounding box center [279, 494] width 338 height 461
drag, startPoint x: 387, startPoint y: 333, endPoint x: 423, endPoint y: 343, distance: 37.4
click at [423, 343] on div "5000 STEAMBAKE OA5PB50SAB" at bounding box center [356, 346] width 185 height 23
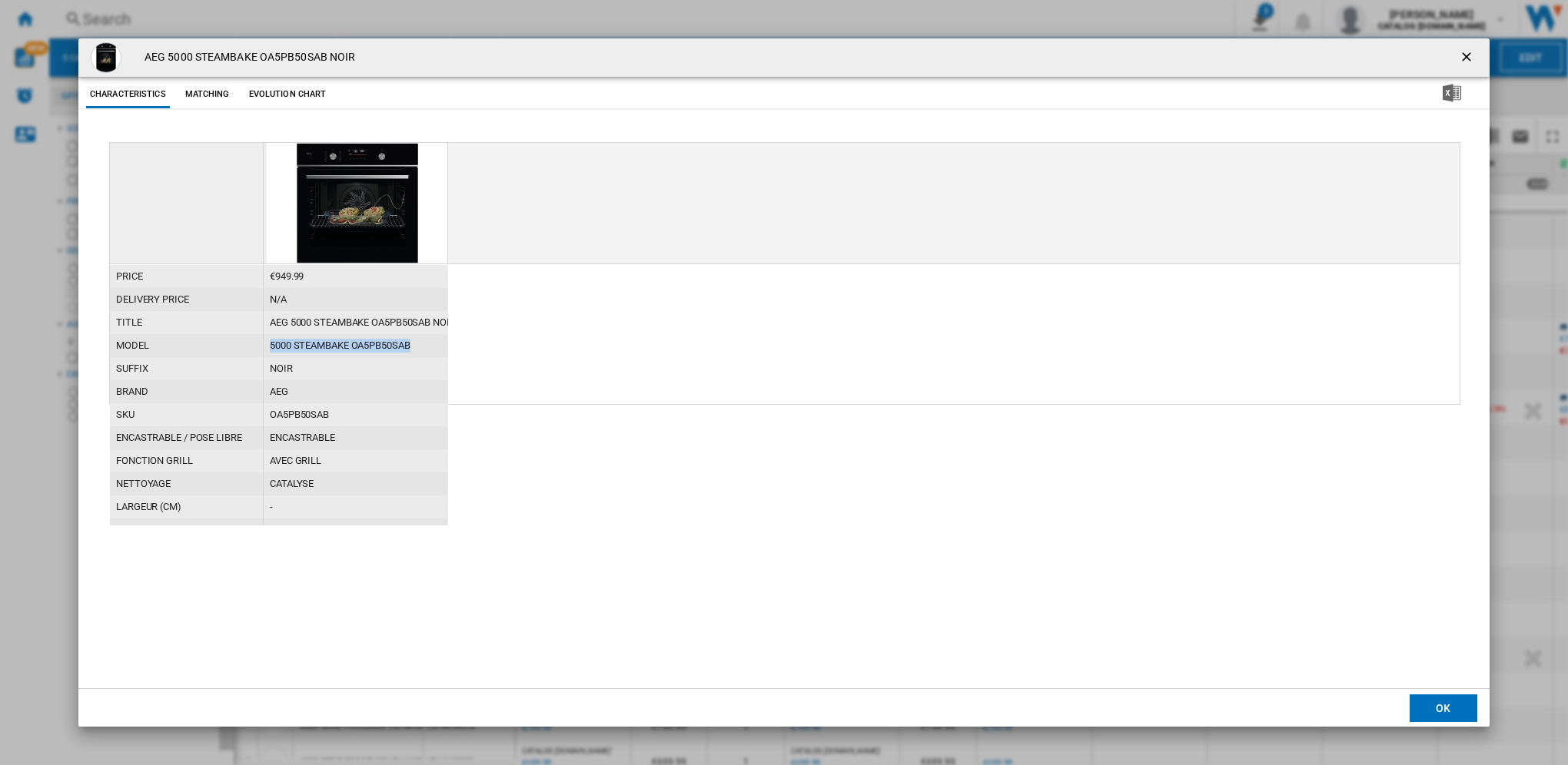
drag, startPoint x: 270, startPoint y: 344, endPoint x: 418, endPoint y: 346, distance: 148.0
click at [418, 346] on div "5000 STEAMBAKE OA5PB50SAB" at bounding box center [356, 346] width 185 height 23
copy div "5000 STEAMBAKE OA5PB50SAB"
click at [207, 98] on button "Matching" at bounding box center [207, 94] width 68 height 28
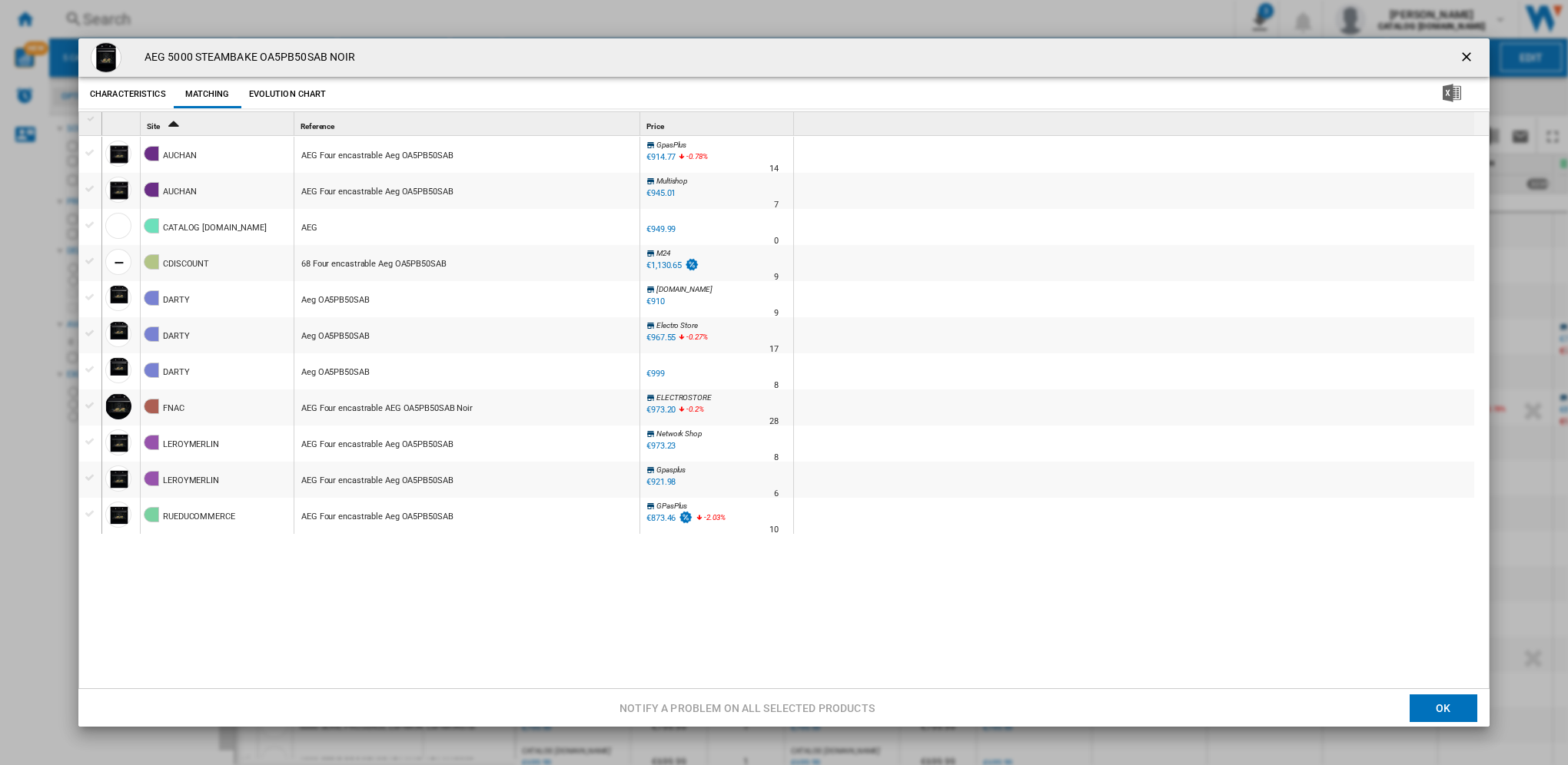
click at [298, 99] on button "Evolution chart" at bounding box center [288, 94] width 85 height 28
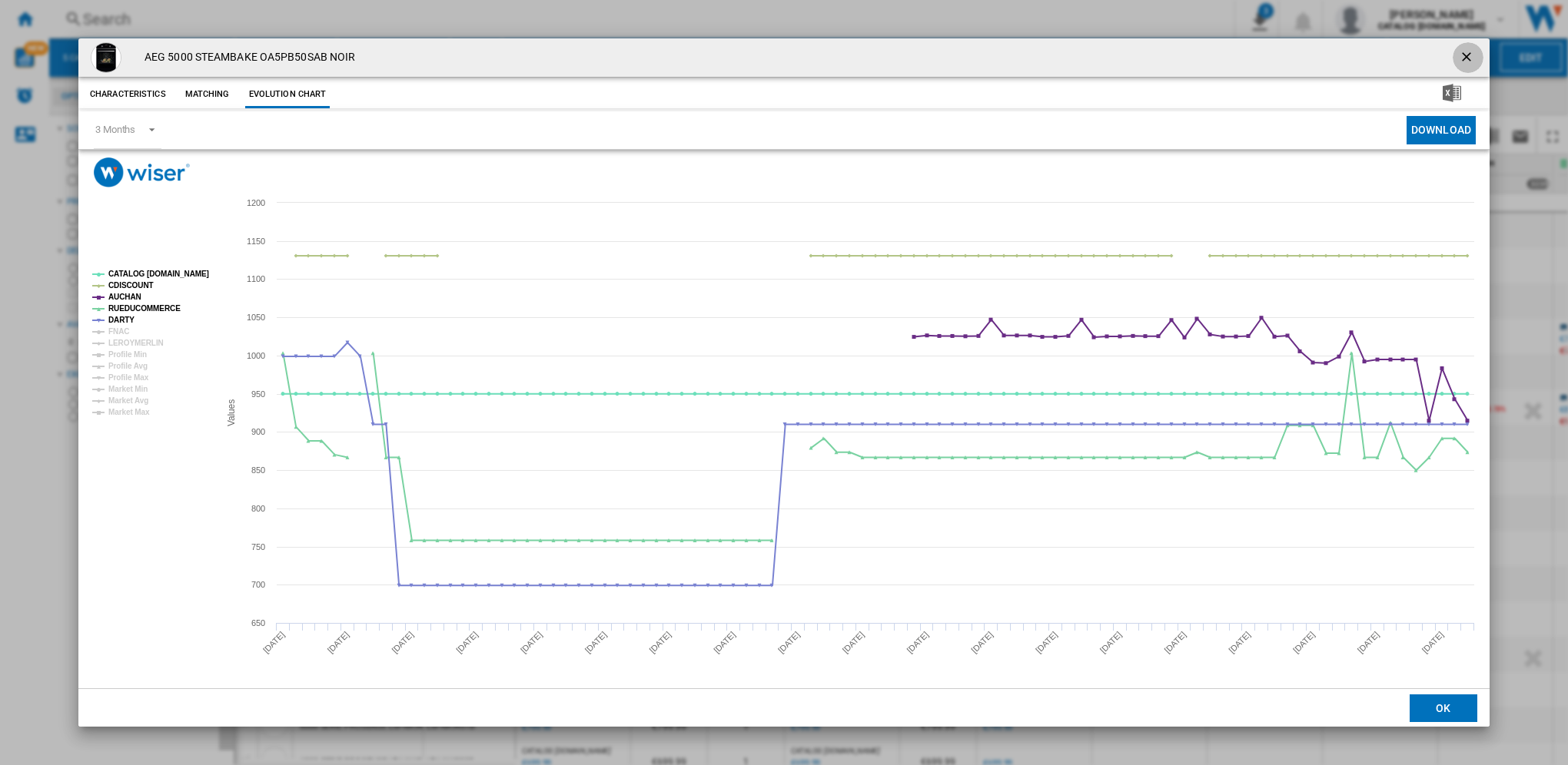
click at [1464, 58] on ng-md-icon "getI18NText('BUTTONS.CLOSE_DIALOG')" at bounding box center [1468, 58] width 19 height 19
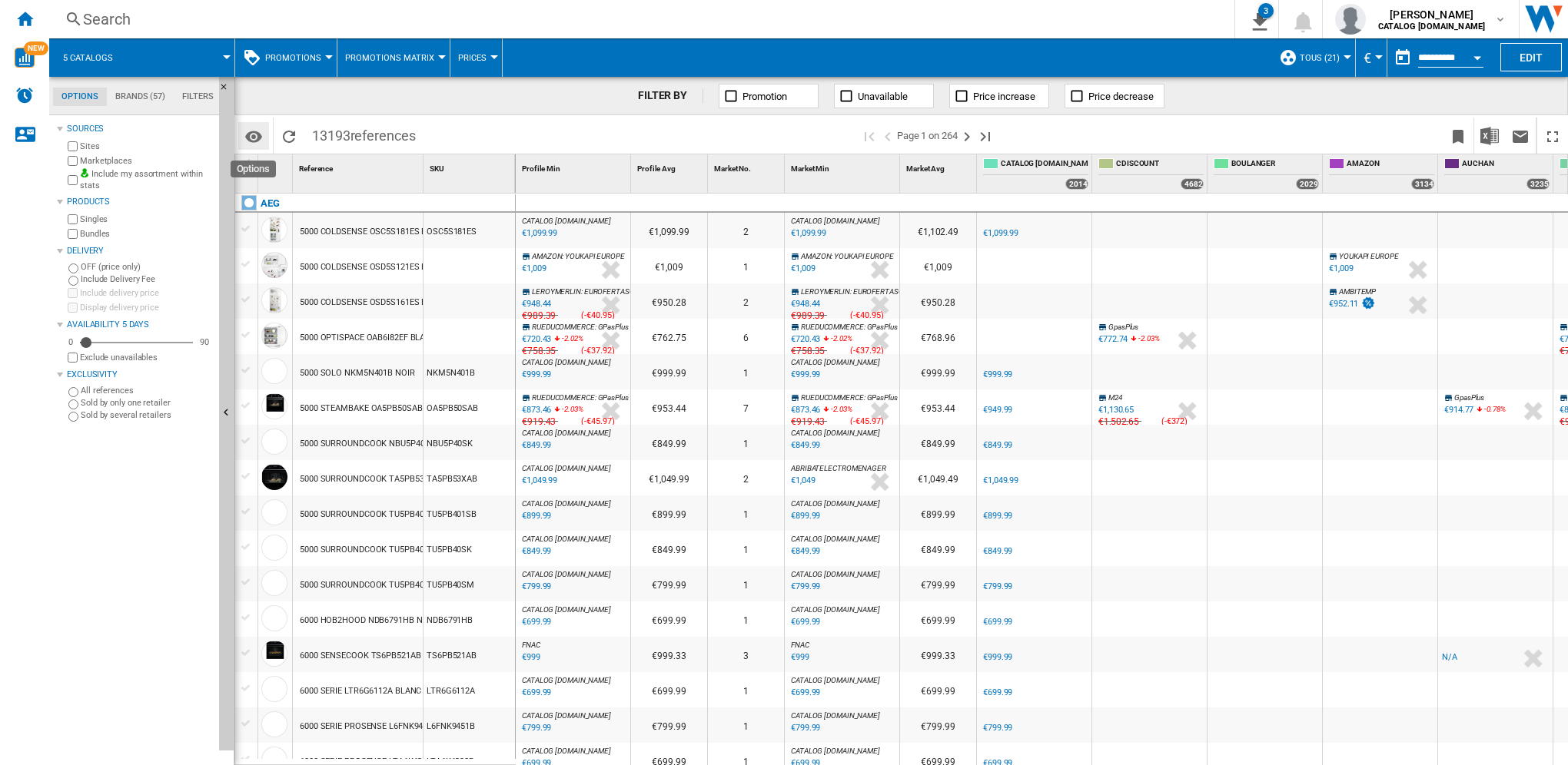
click at [251, 133] on md-icon "Options" at bounding box center [253, 137] width 19 height 19
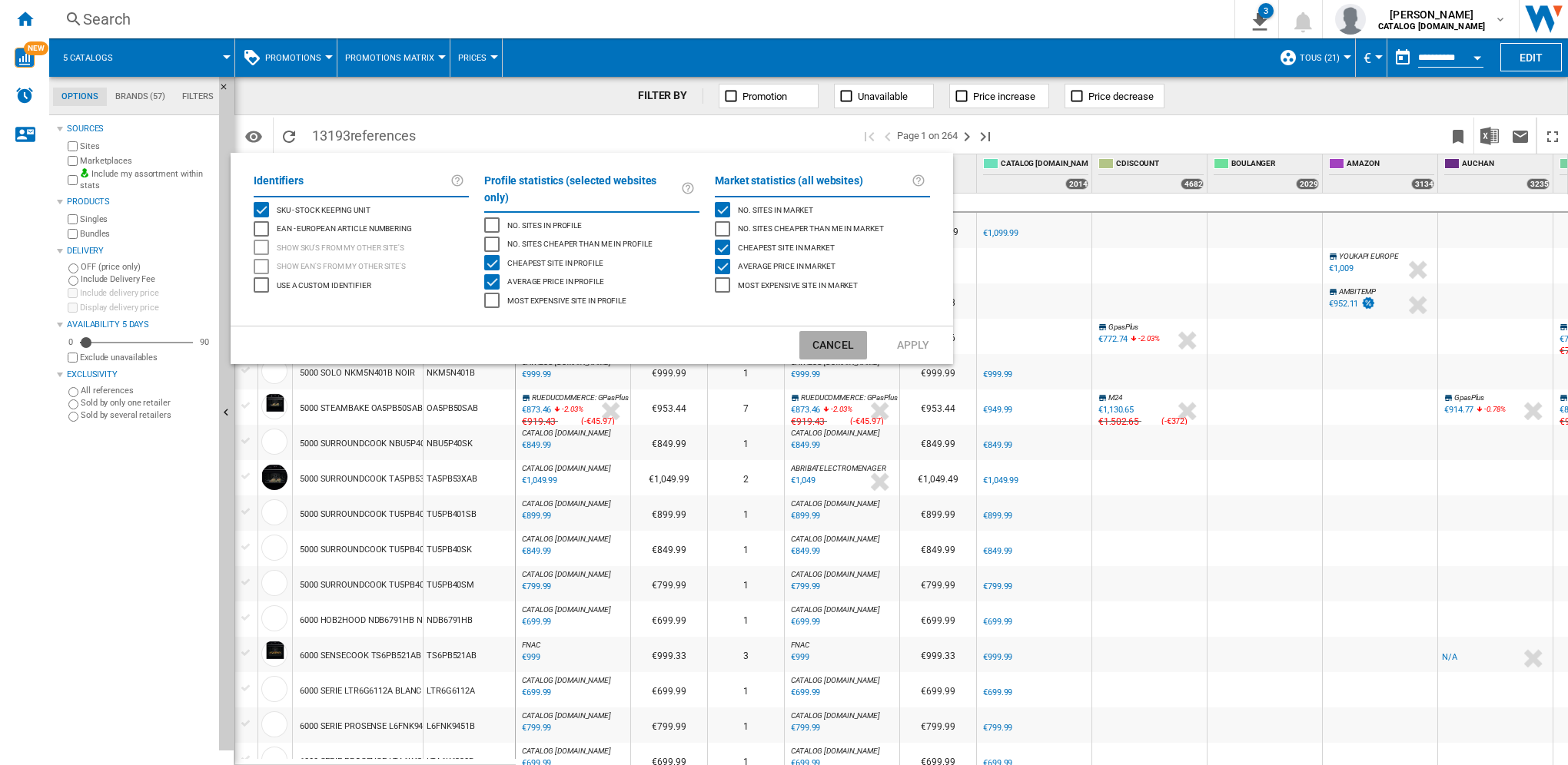
click at [841, 335] on button "Cancel" at bounding box center [833, 346] width 68 height 28
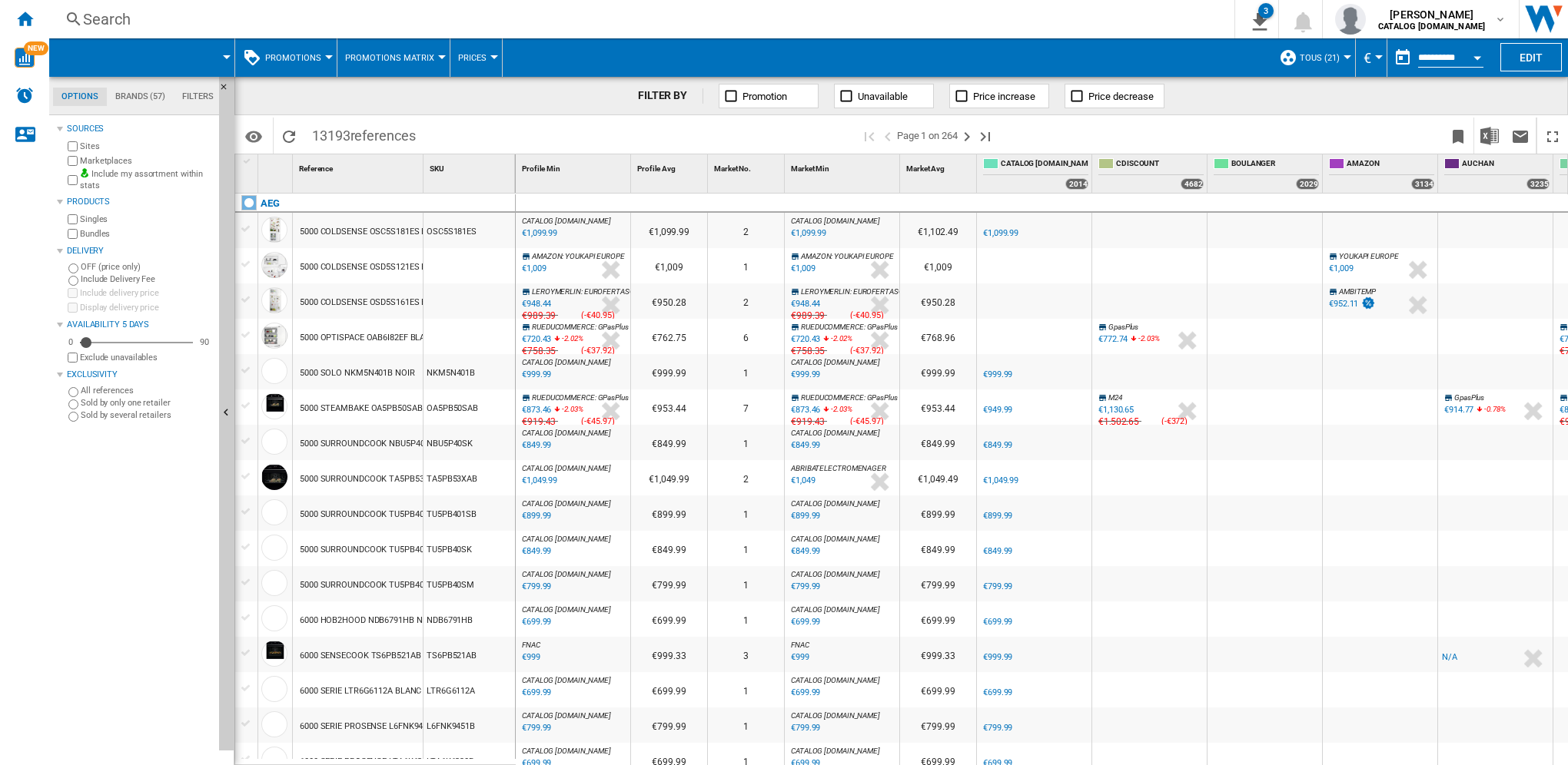
drag, startPoint x: 486, startPoint y: 409, endPoint x: 434, endPoint y: 409, distance: 52.0
click at [434, 409] on div "OA5PB50SAB" at bounding box center [468, 407] width 92 height 36
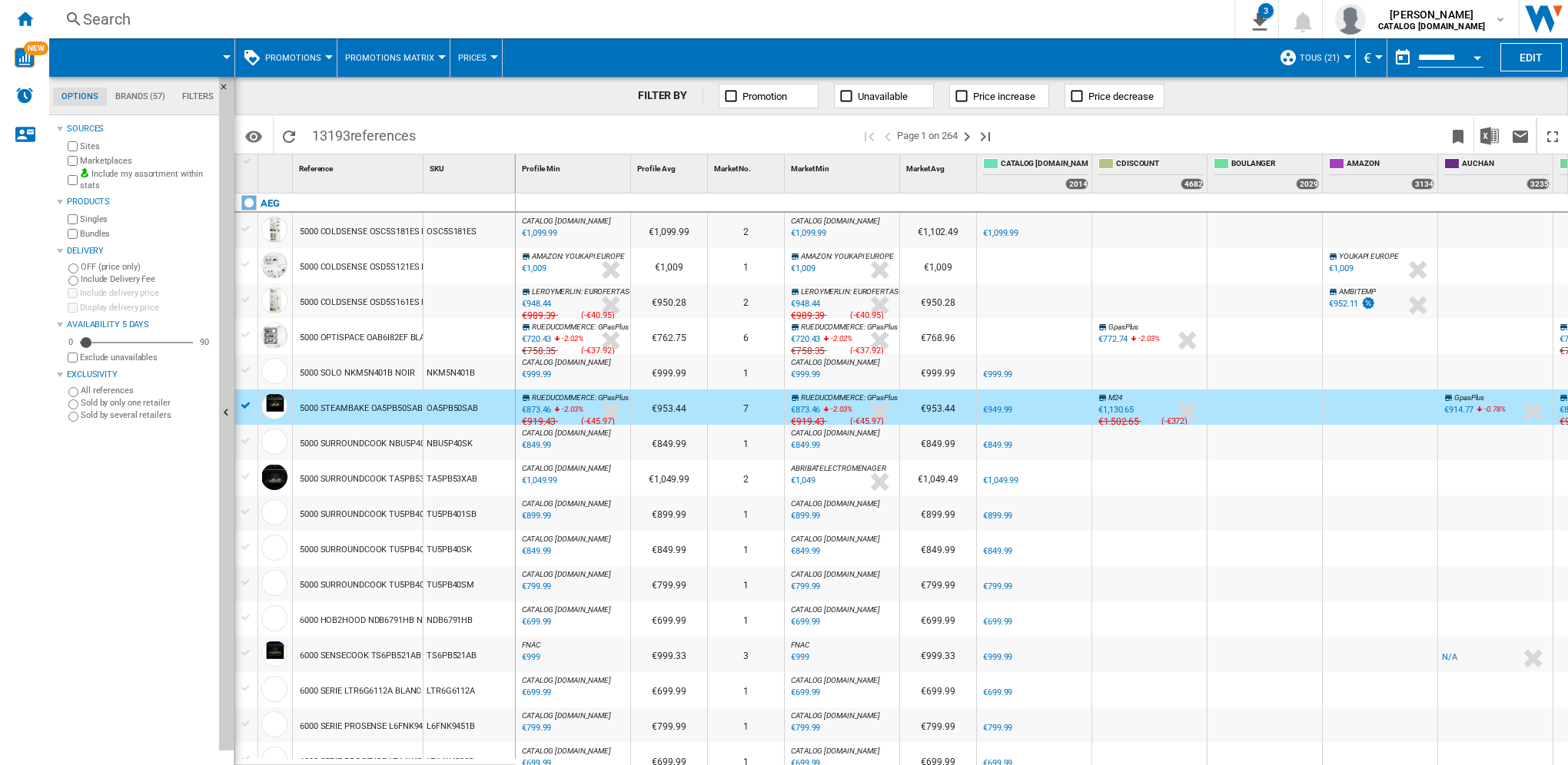
drag, startPoint x: 428, startPoint y: 406, endPoint x: 474, endPoint y: 409, distance: 46.1
click at [474, 409] on div "OA5PB50SAB" at bounding box center [468, 407] width 92 height 36
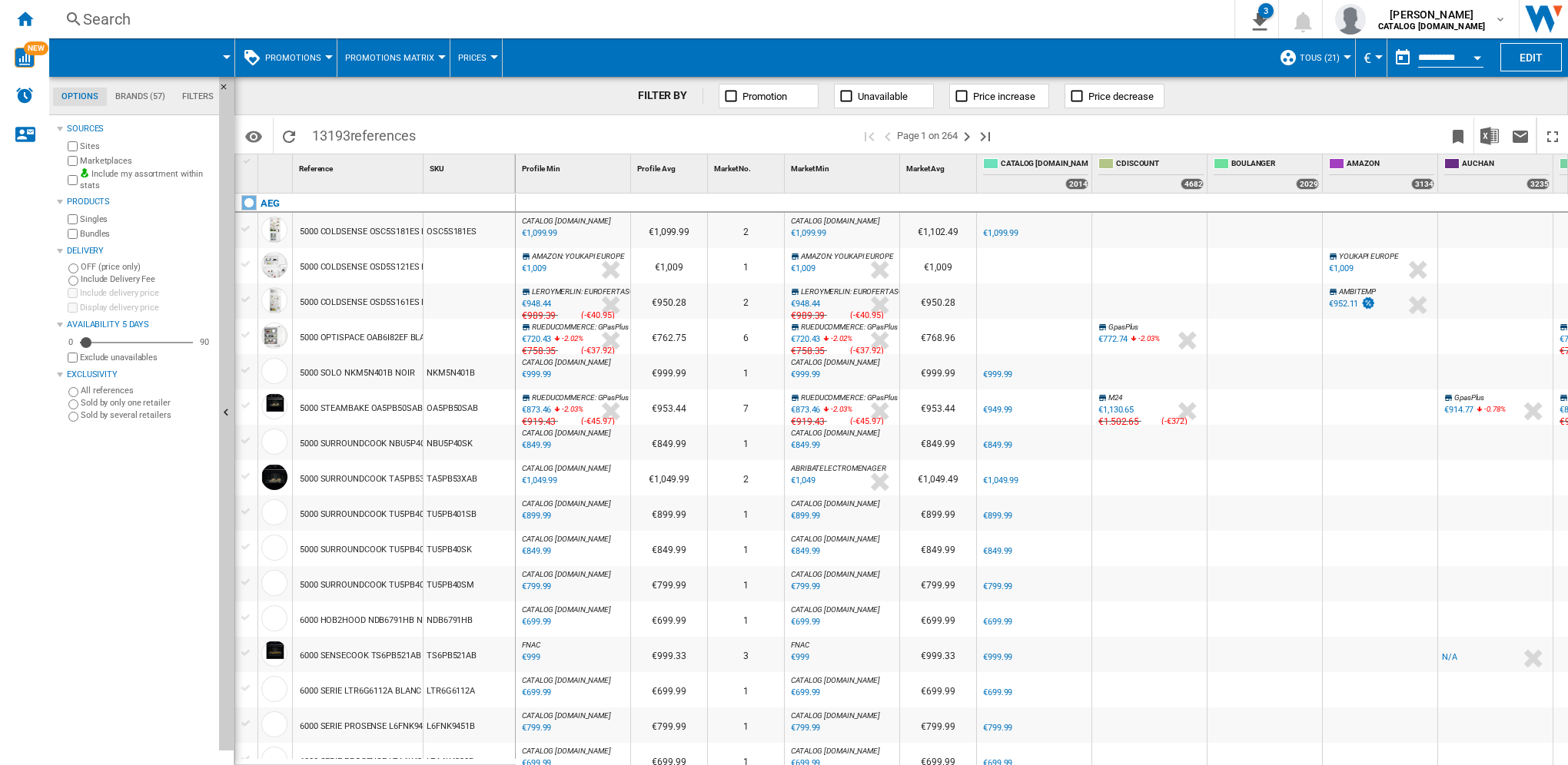
click at [248, 403] on div at bounding box center [246, 406] width 16 height 14
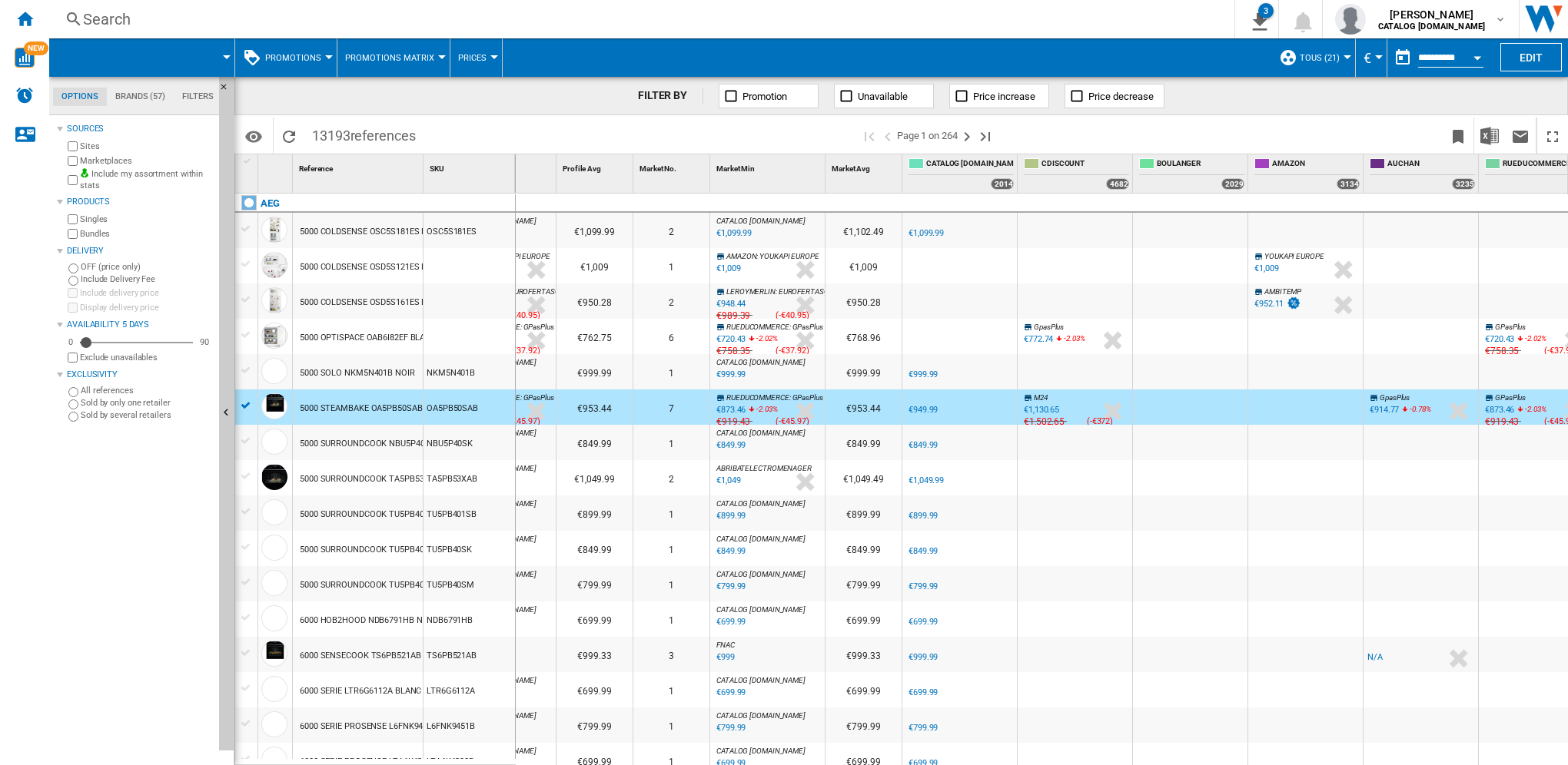
scroll to position [0, 127]
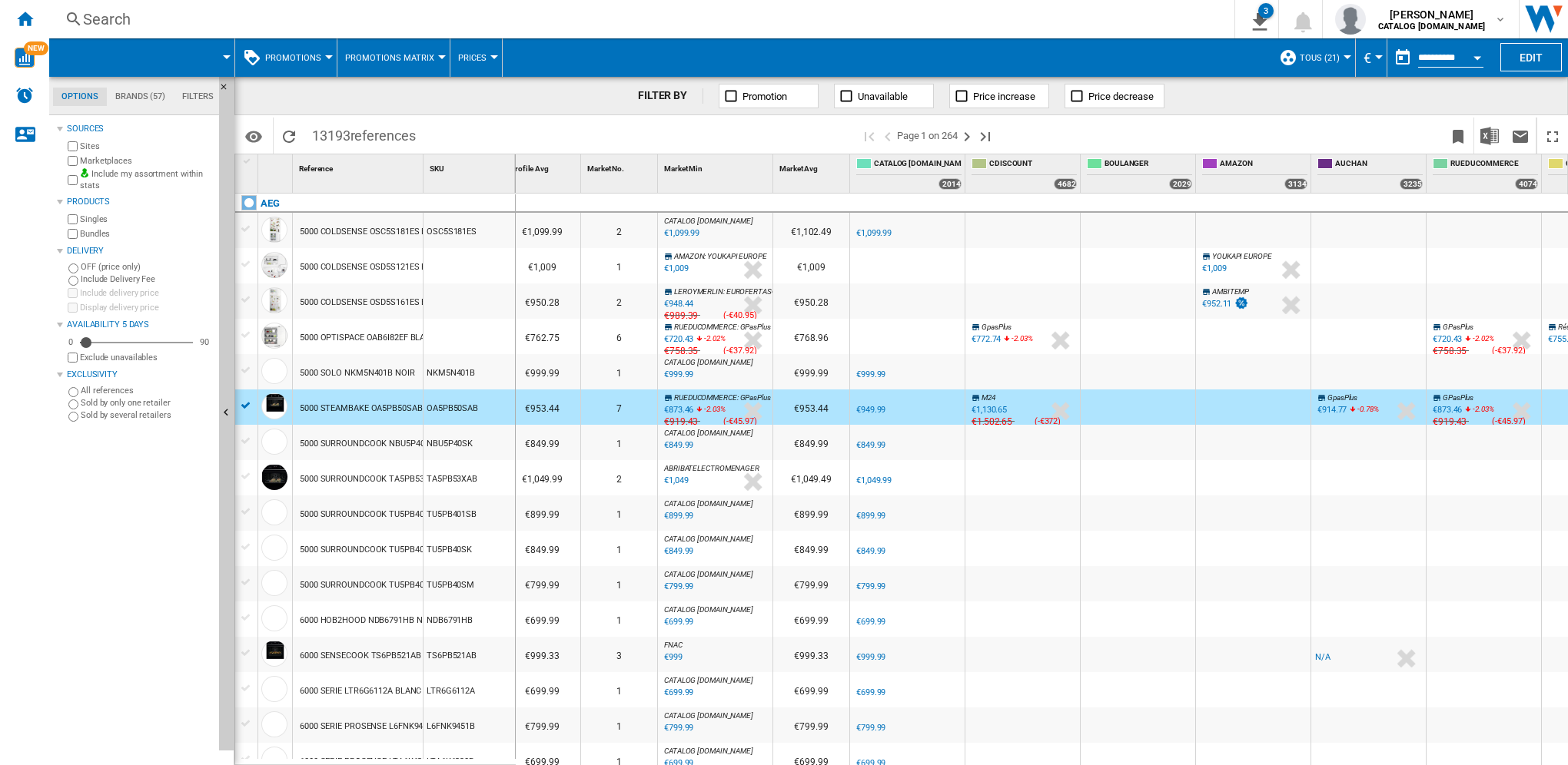
click at [1000, 423] on div "€1,502.65" at bounding box center [990, 421] width 43 height 15
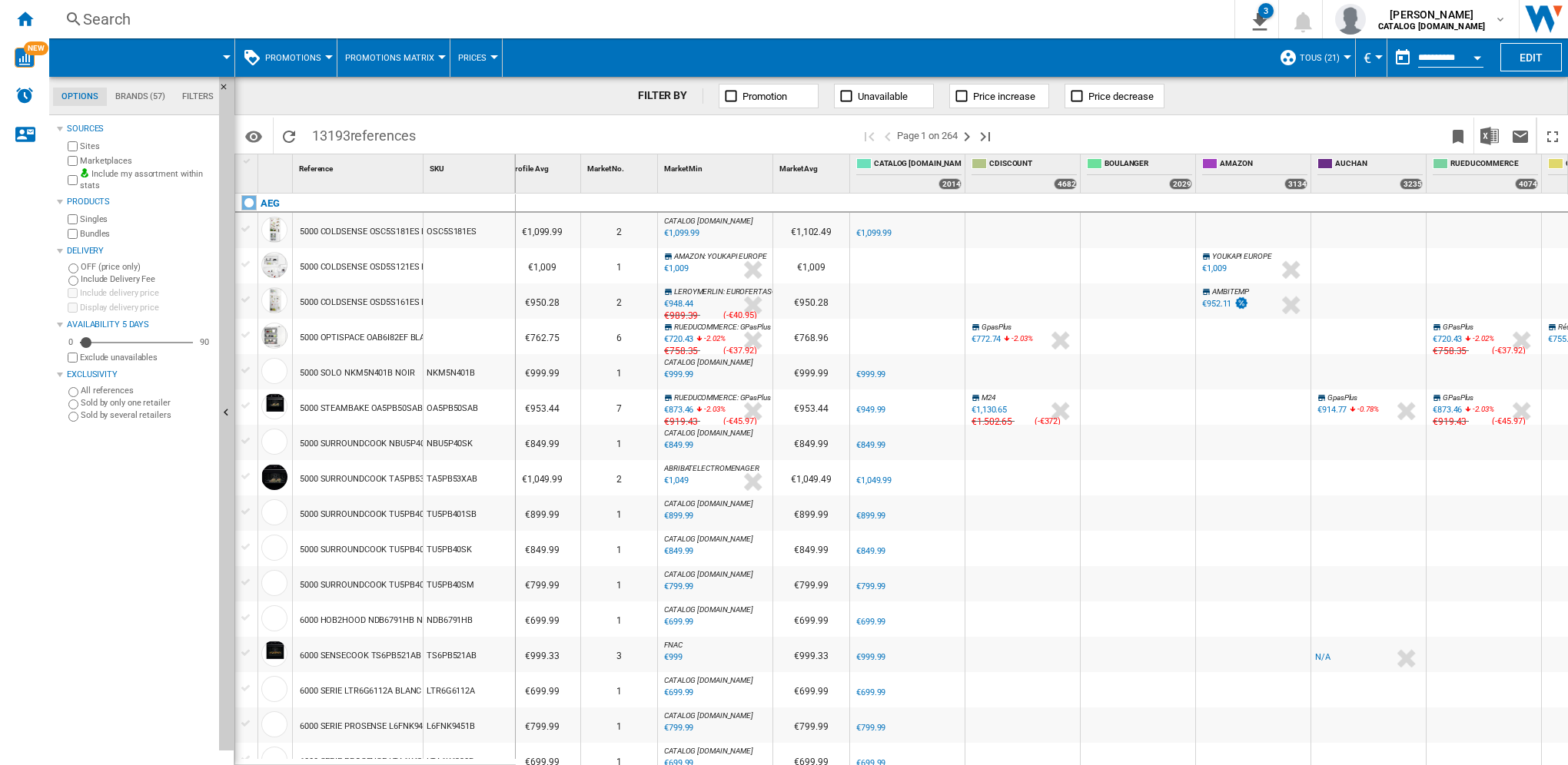
click at [992, 421] on div "€1,502.65" at bounding box center [990, 421] width 43 height 15
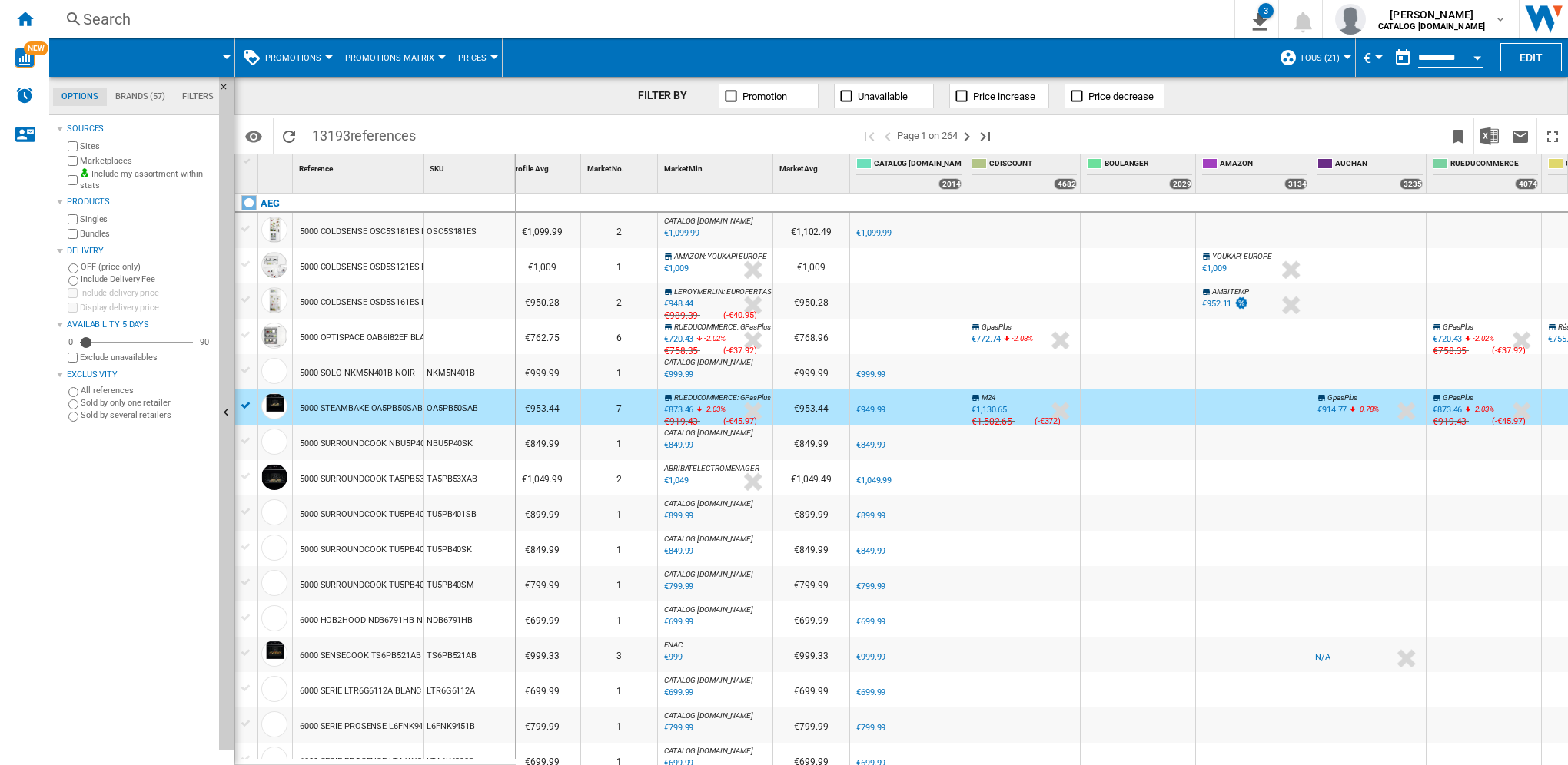
click at [992, 421] on div "€1,502.65" at bounding box center [990, 421] width 43 height 15
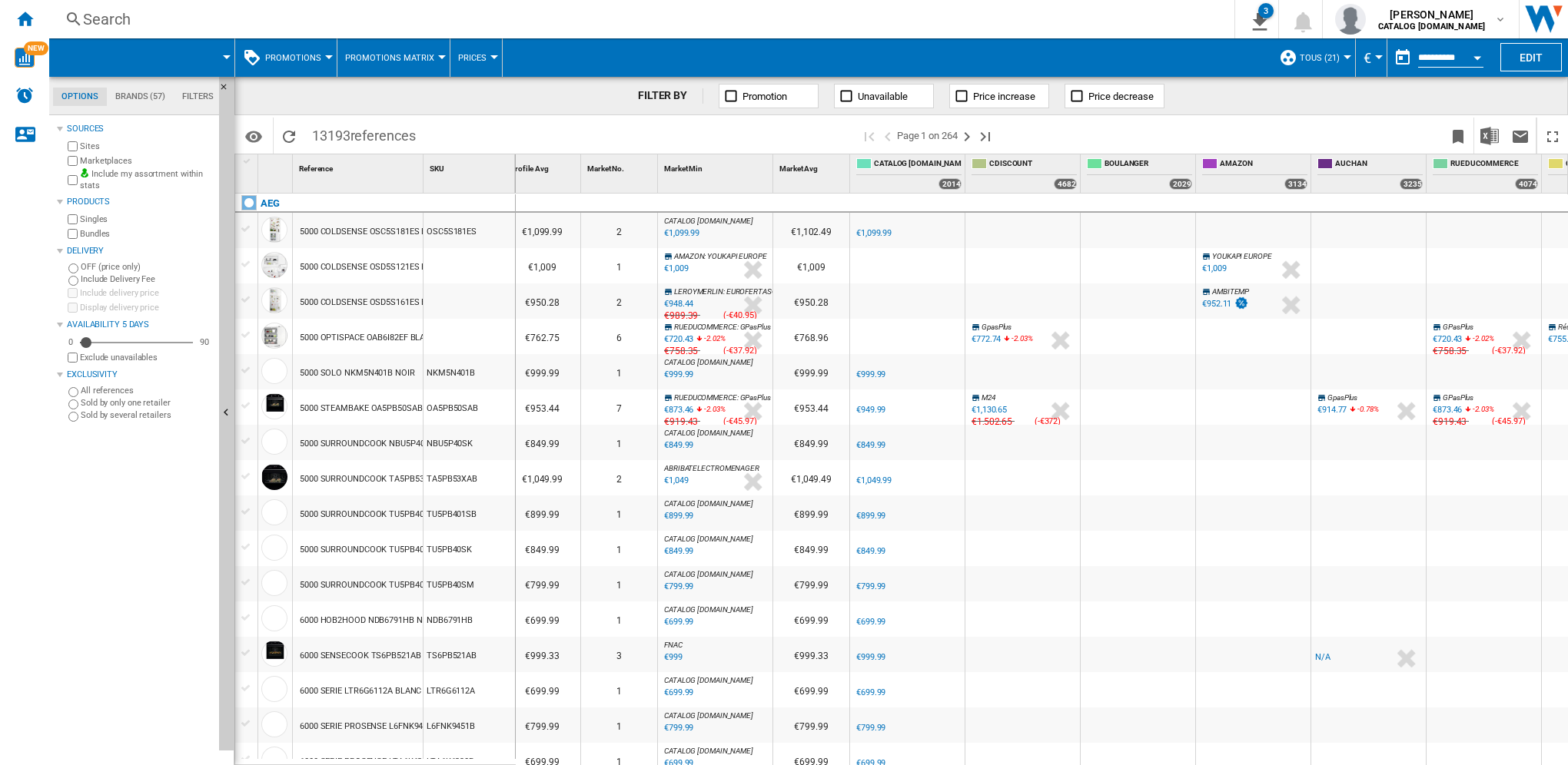
click at [993, 406] on div "€1,130.65" at bounding box center [989, 410] width 36 height 10
click at [984, 411] on div "€1,130.65" at bounding box center [989, 410] width 36 height 10
click at [1322, 410] on div "€914.77" at bounding box center [1332, 410] width 29 height 10
click at [1452, 421] on div "€919.43" at bounding box center [1448, 421] width 36 height 15
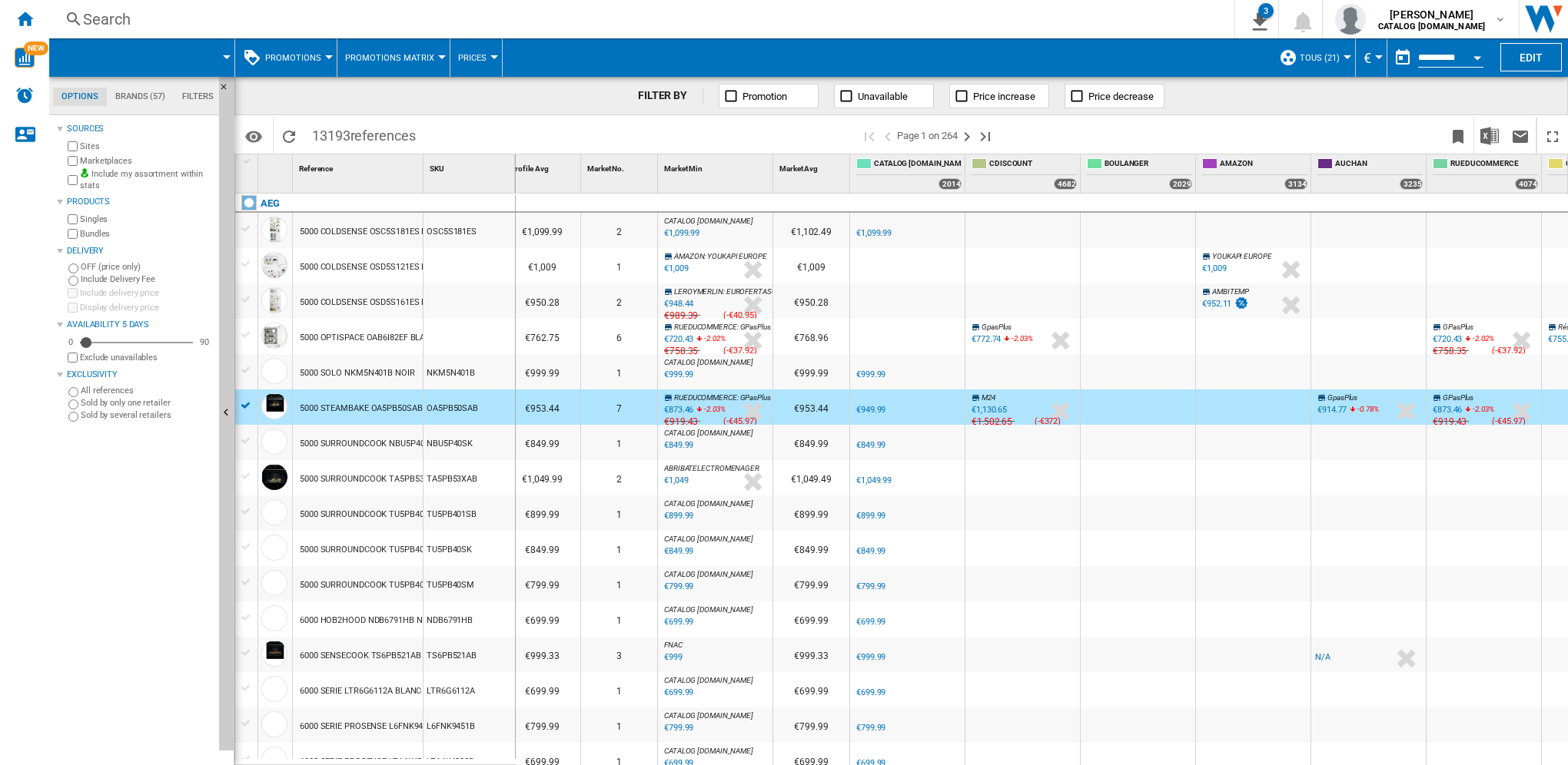
click at [1452, 421] on div "€919.43" at bounding box center [1448, 421] width 36 height 15
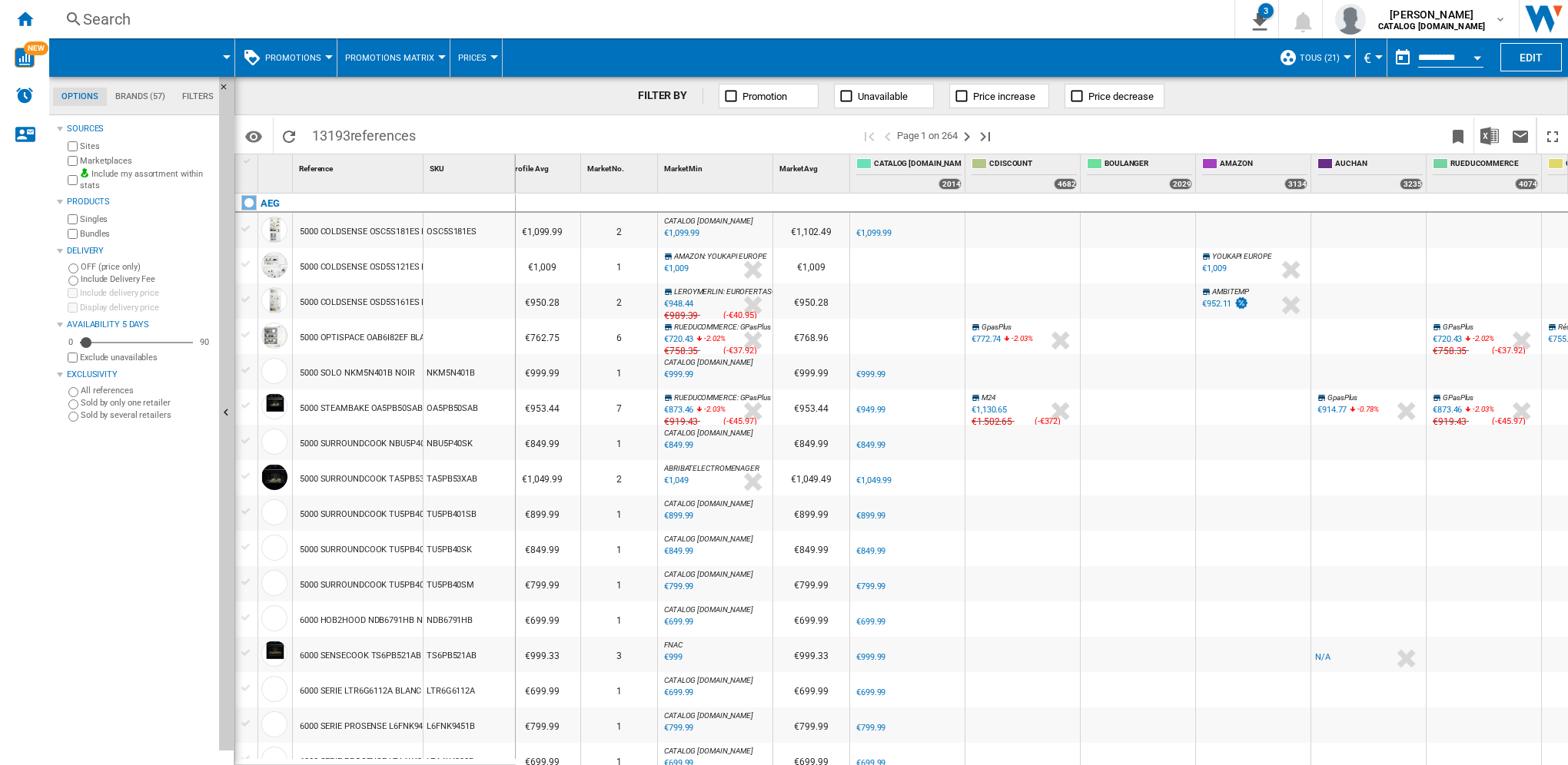
click at [1452, 421] on div "€919.43" at bounding box center [1448, 421] width 36 height 15
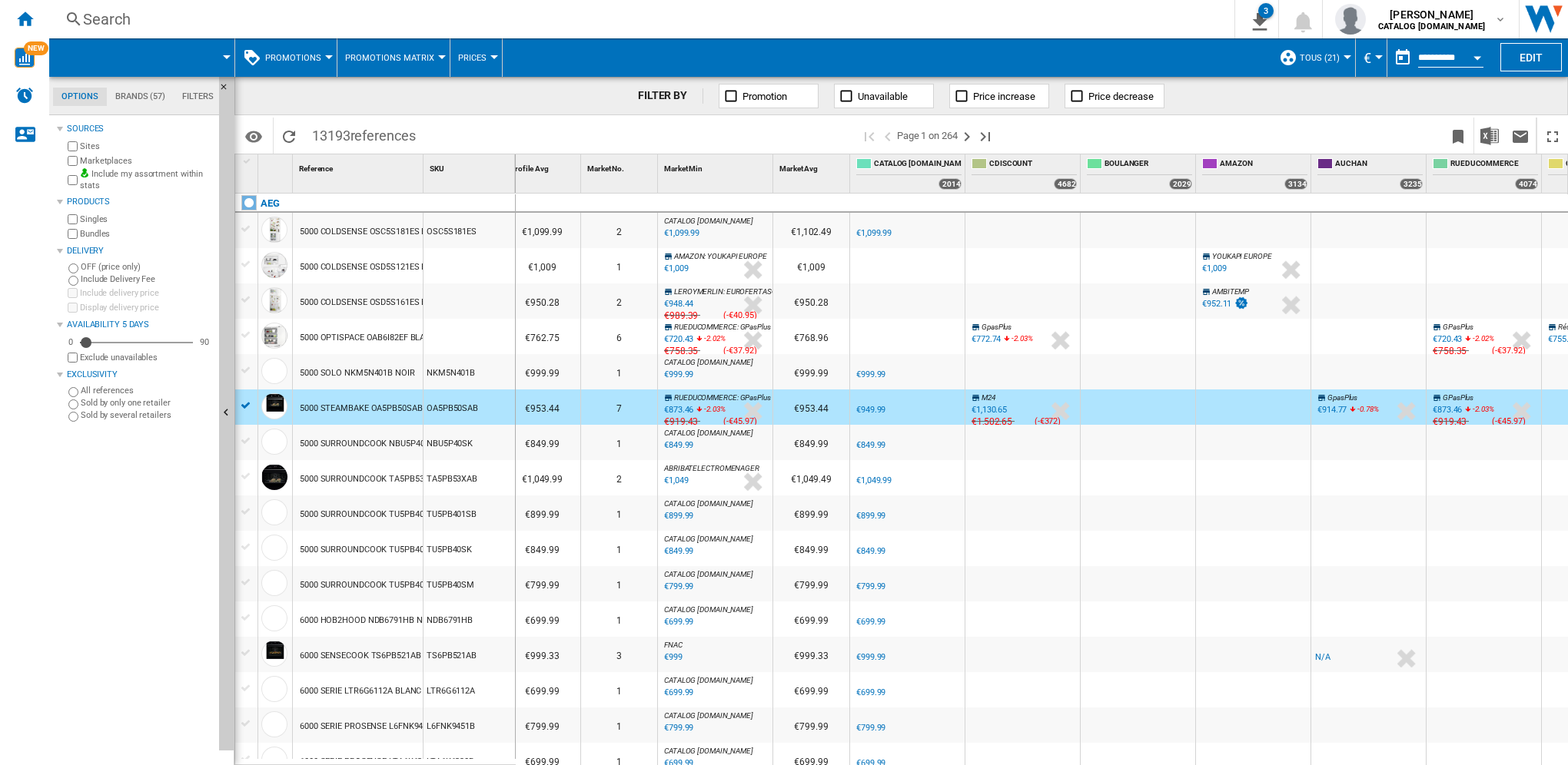
click at [1451, 409] on div "€873.46" at bounding box center [1447, 410] width 29 height 10
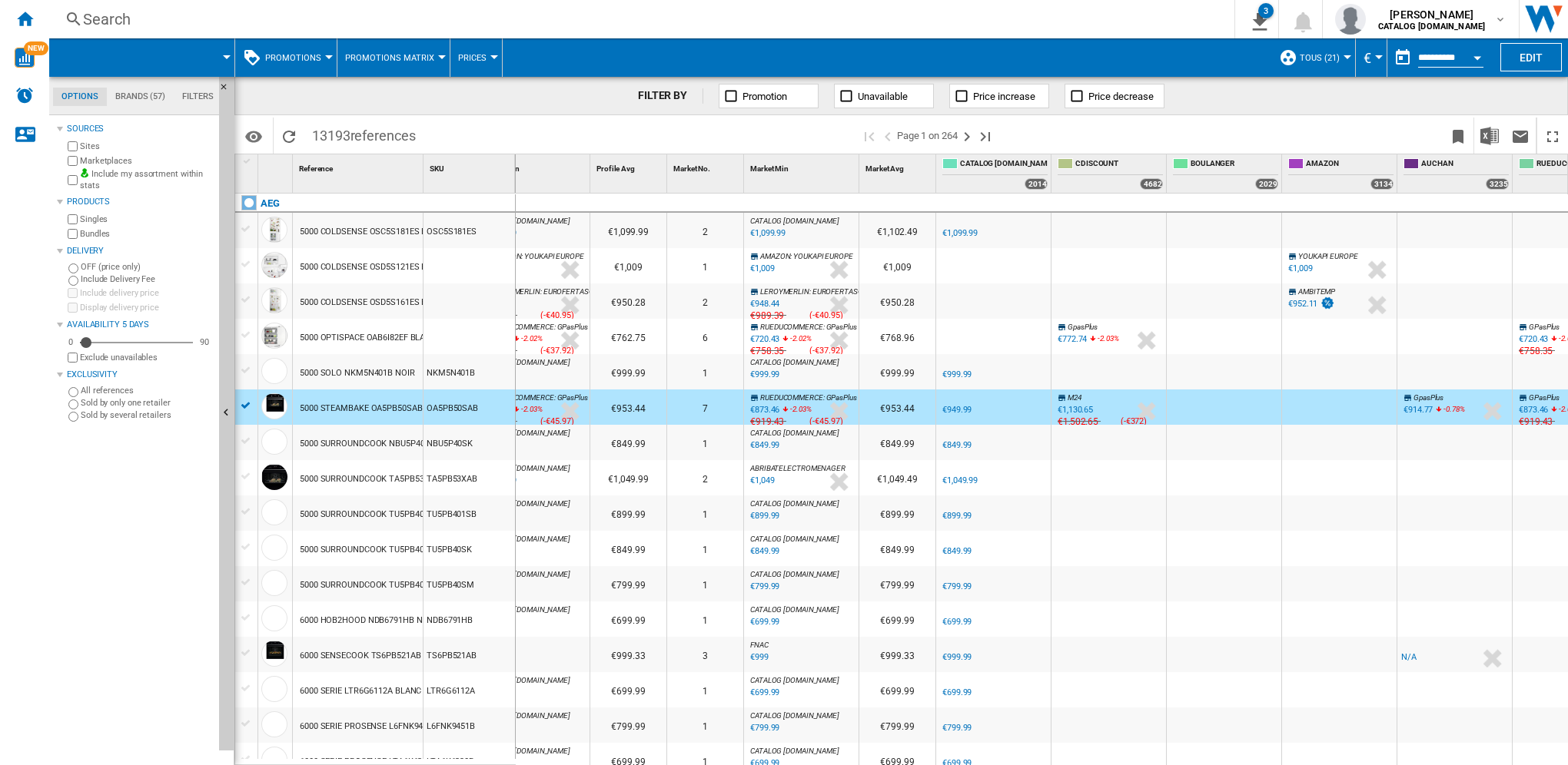
scroll to position [0, 0]
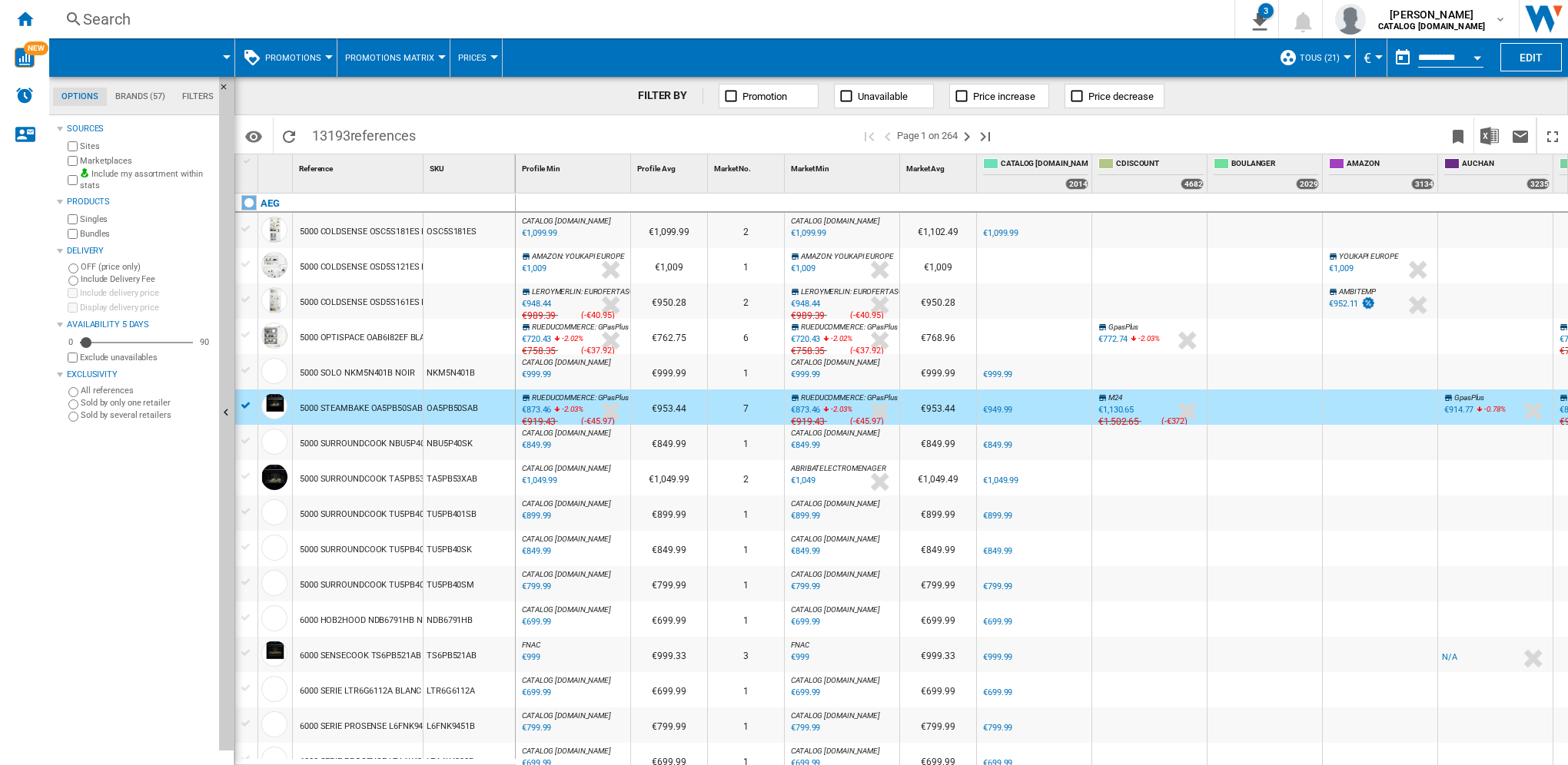
click at [301, 58] on span "Promotions" at bounding box center [292, 58] width 56 height 10
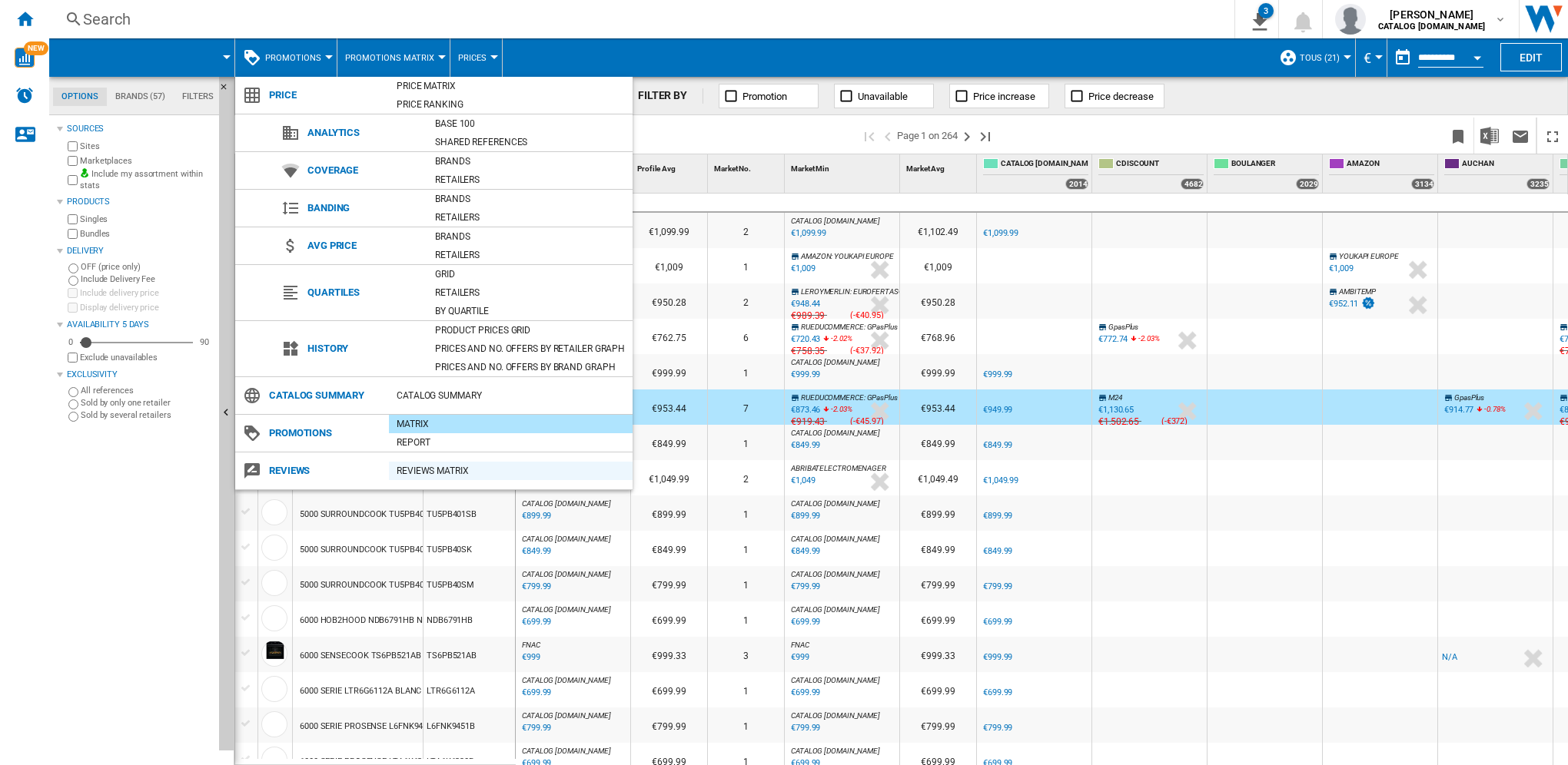
click at [435, 467] on div "REVIEWS Matrix" at bounding box center [511, 470] width 244 height 15
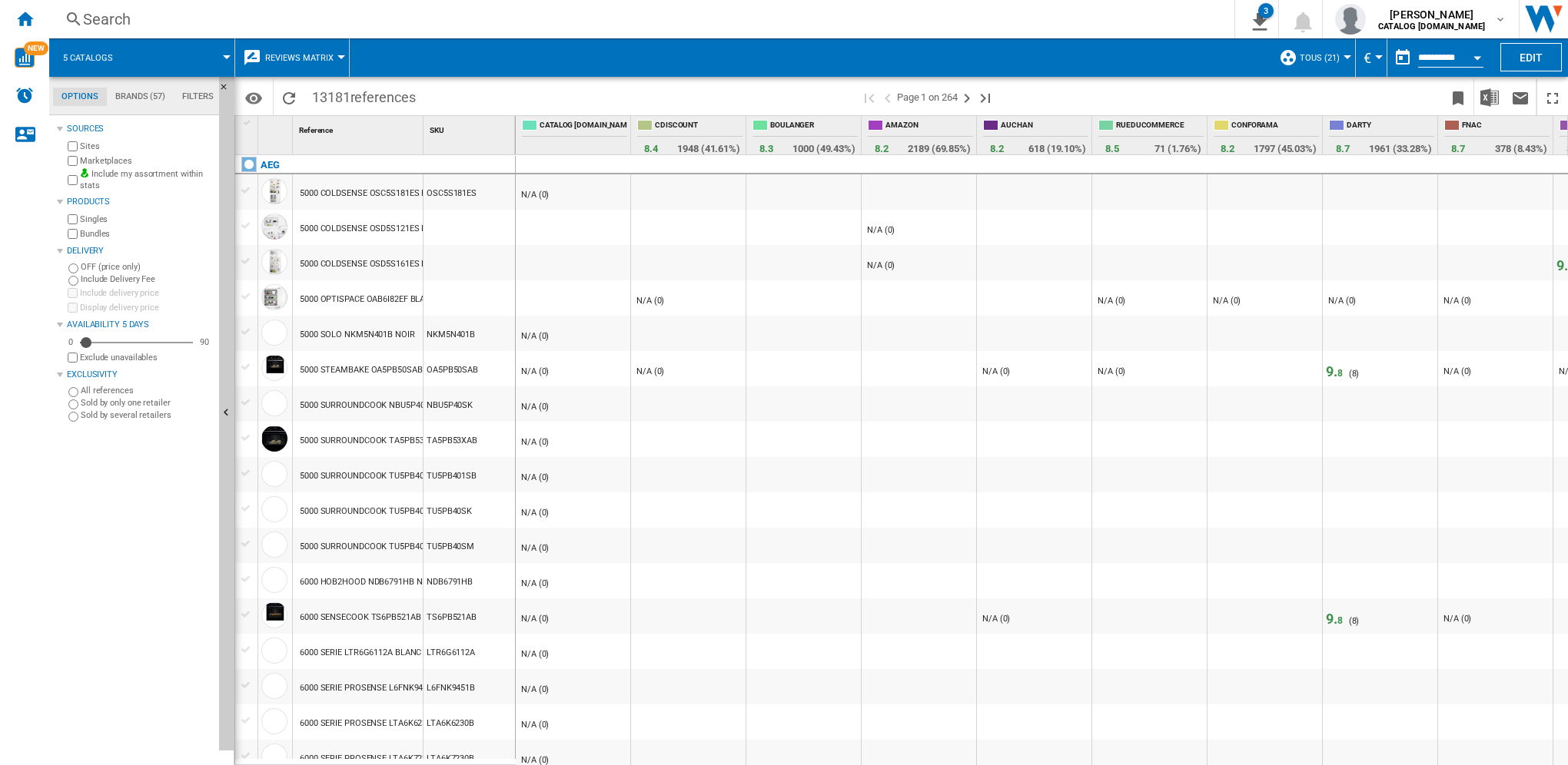
click at [297, 55] on span "Reviews Matrix" at bounding box center [299, 58] width 68 height 10
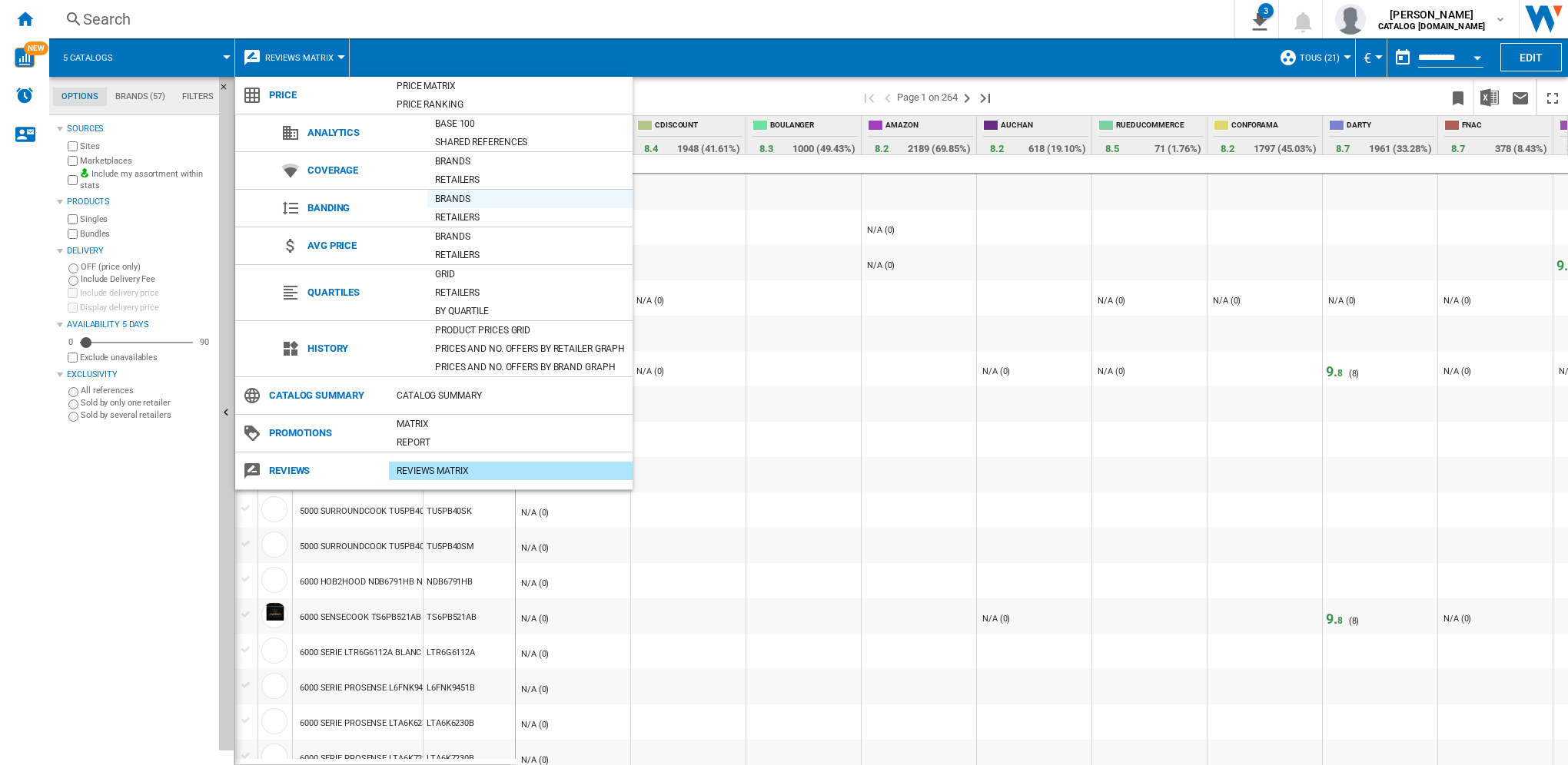
click at [465, 199] on div "Brands" at bounding box center [530, 198] width 205 height 15
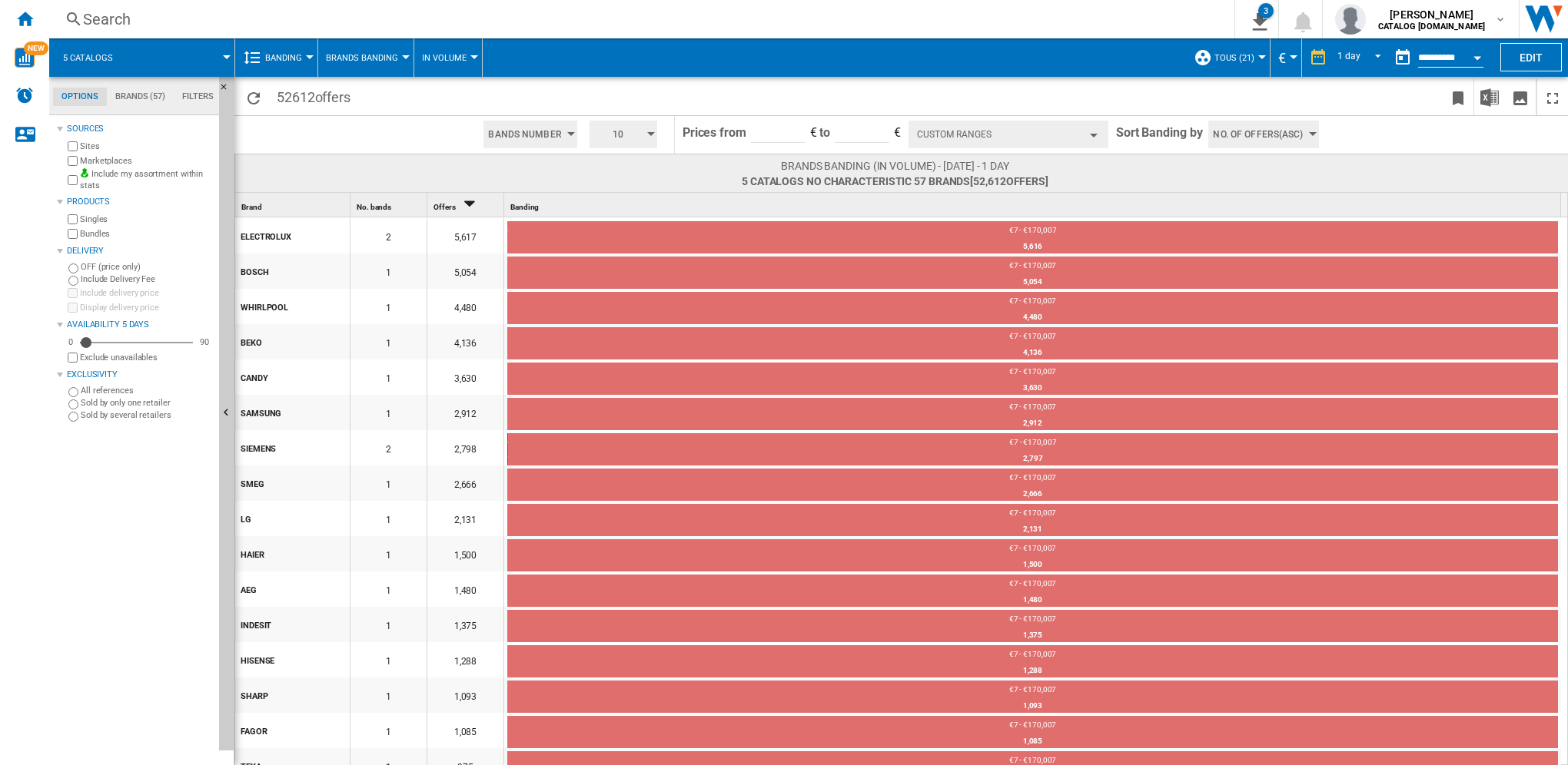
click at [555, 135] on span "Bands Number" at bounding box center [524, 134] width 73 height 28
click at [1090, 135] on md-backdrop at bounding box center [784, 382] width 1568 height 765
click at [1086, 133] on button "Custom Ranges" at bounding box center [1008, 134] width 200 height 28
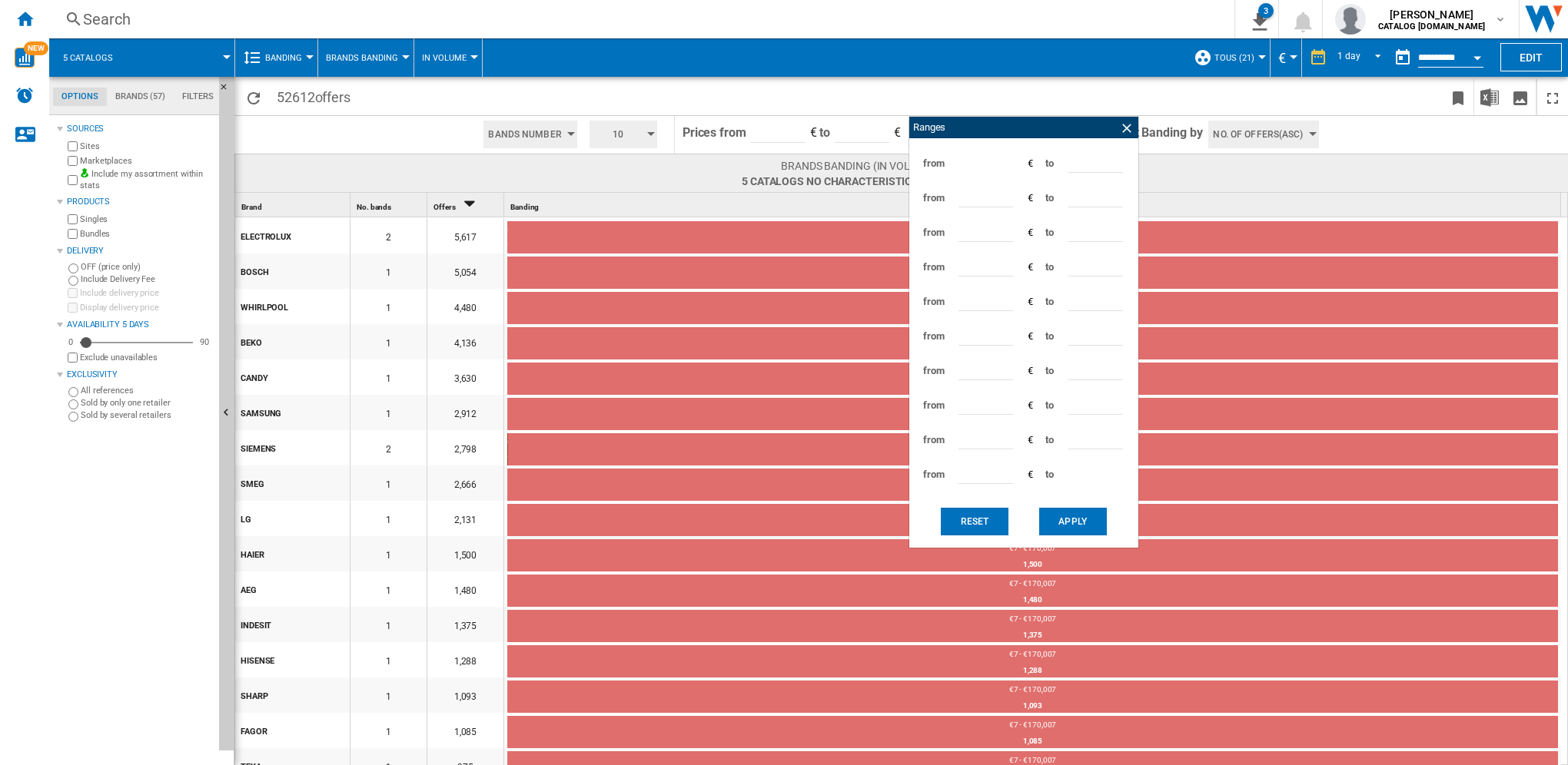
click at [1064, 83] on span at bounding box center [1172, 97] width 543 height 36
click at [977, 522] on button "Reset" at bounding box center [974, 522] width 68 height 28
click at [978, 523] on button "Reset" at bounding box center [974, 522] width 68 height 28
click at [1382, 100] on span at bounding box center [1172, 97] width 543 height 36
click at [1033, 92] on span at bounding box center [1172, 97] width 543 height 36
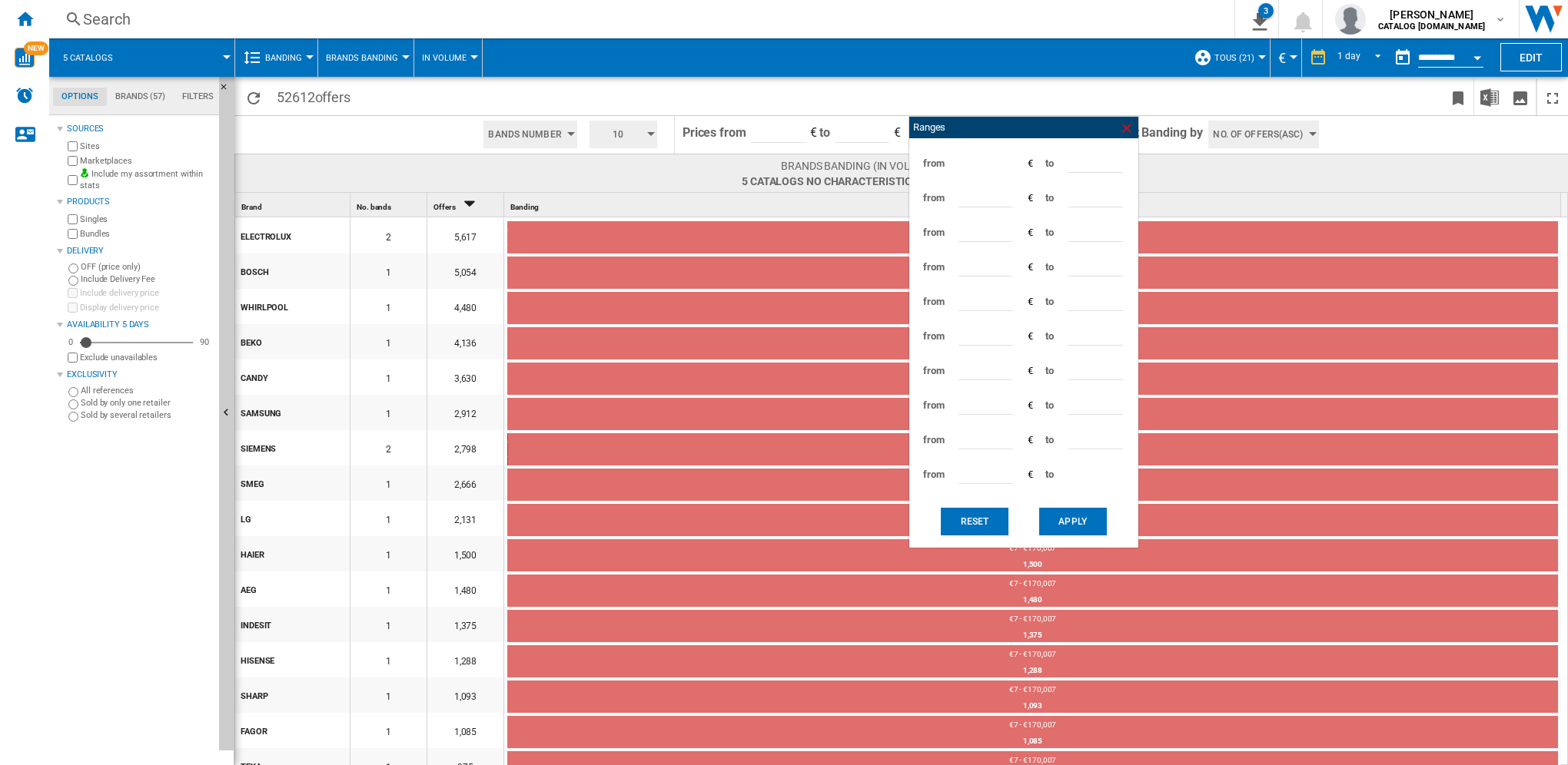
click at [1128, 128] on ng-md-icon at bounding box center [1126, 128] width 15 height 15
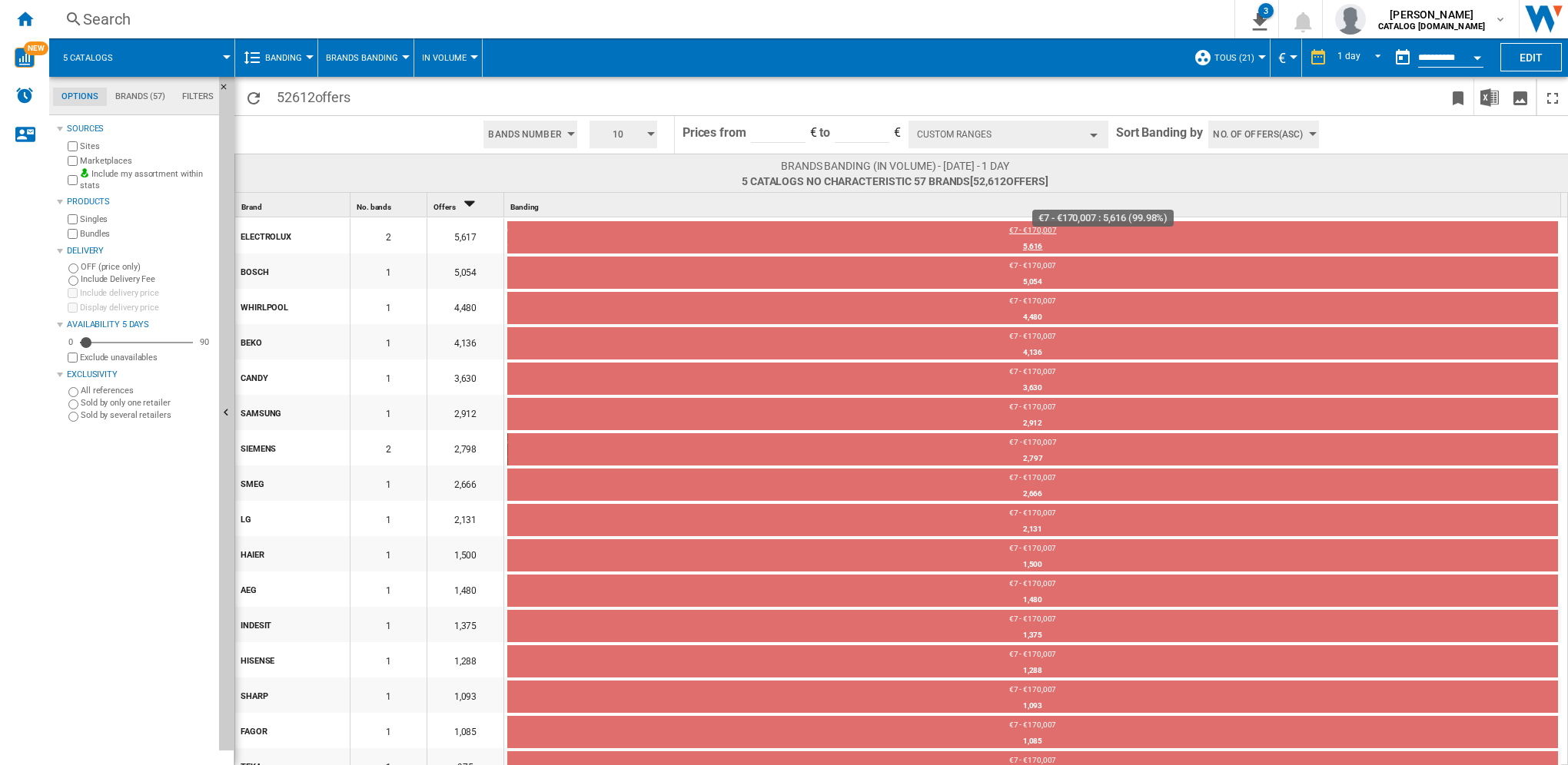
click at [1036, 247] on div "5,616" at bounding box center [1033, 246] width 1051 height 15
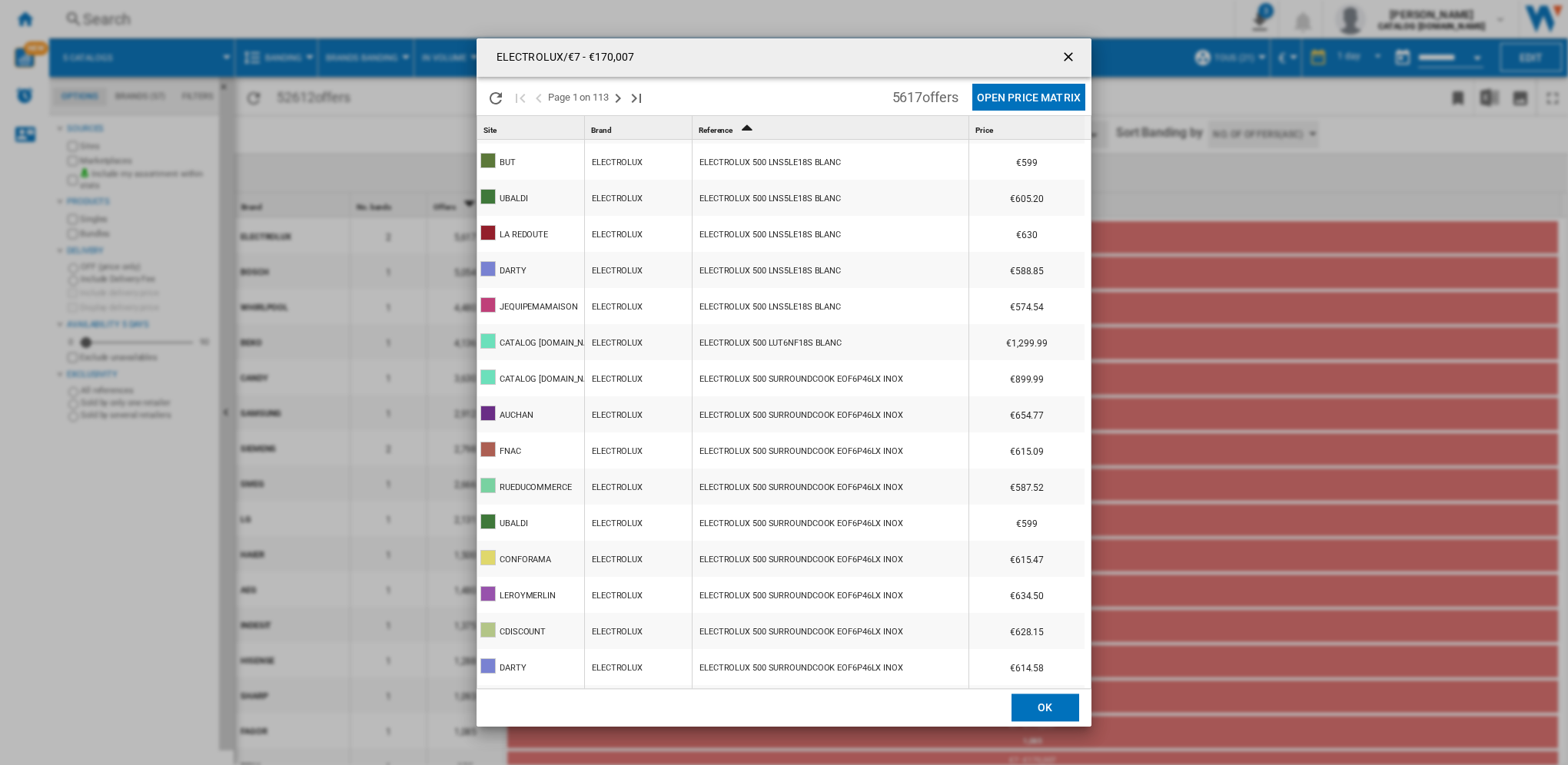
scroll to position [1263, 0]
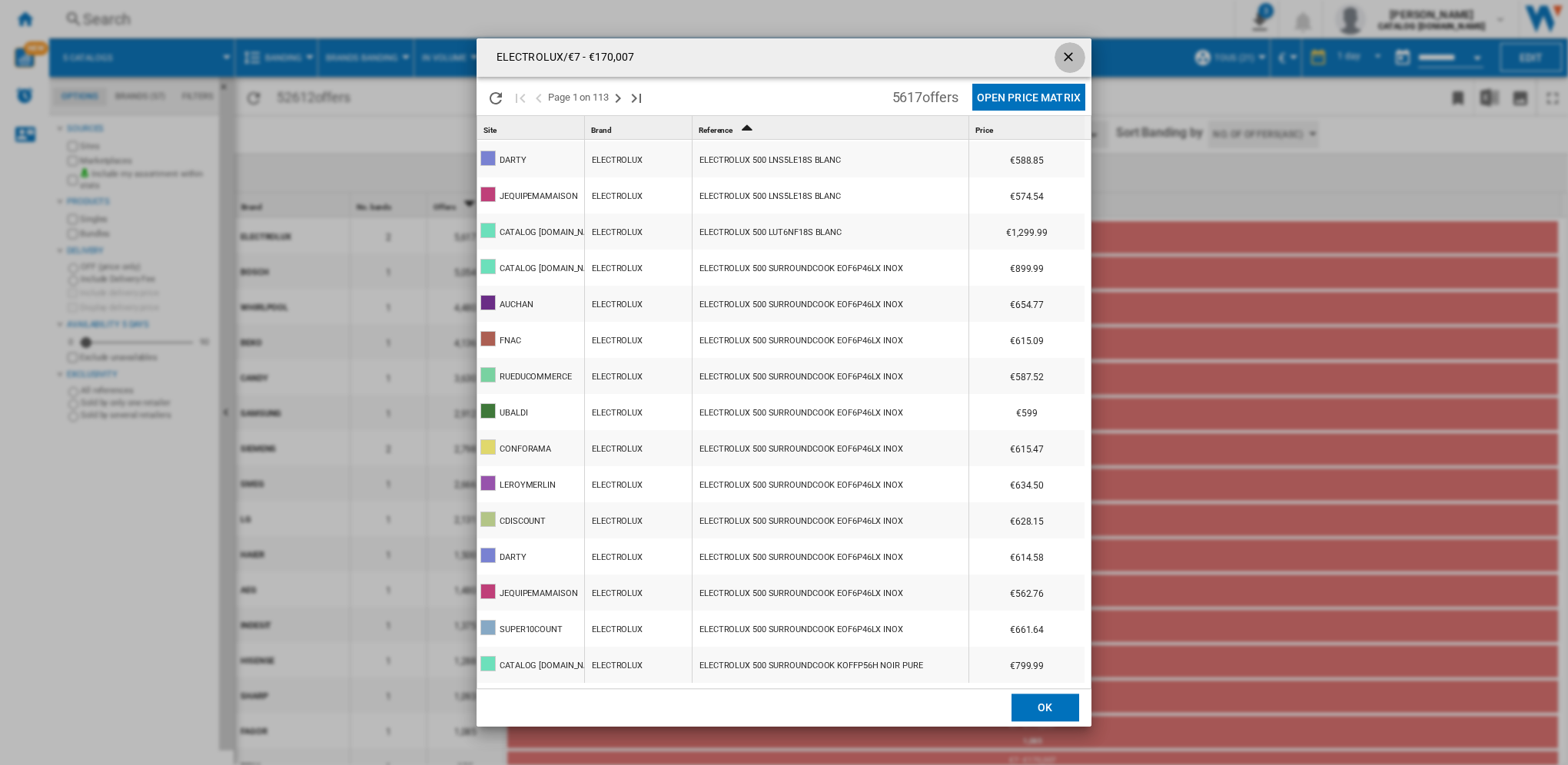
click at [1071, 58] on ng-md-icon "getI18NText('BUTTONS.CLOSE_DIALOG')" at bounding box center [1069, 58] width 19 height 19
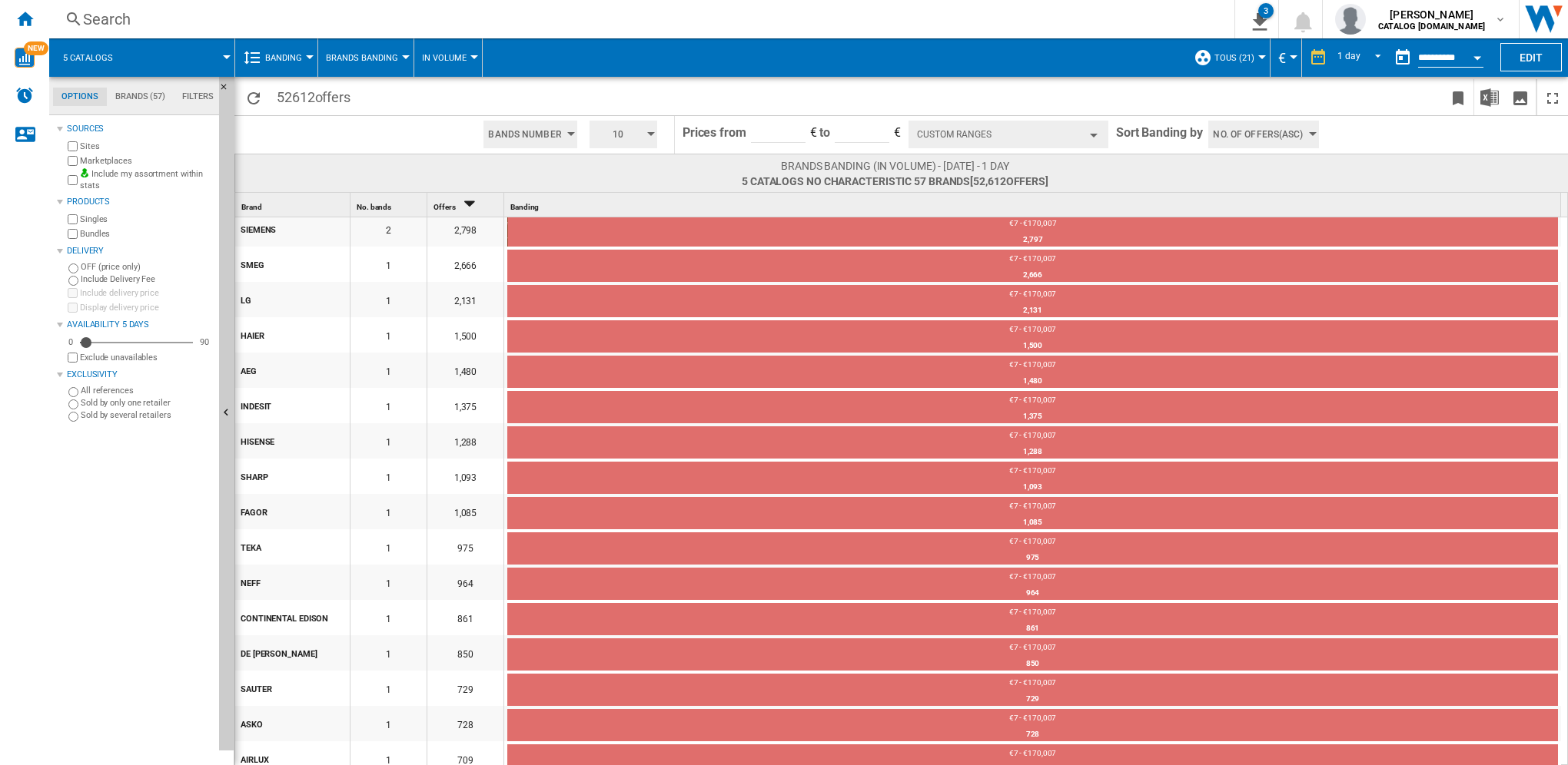
scroll to position [0, 0]
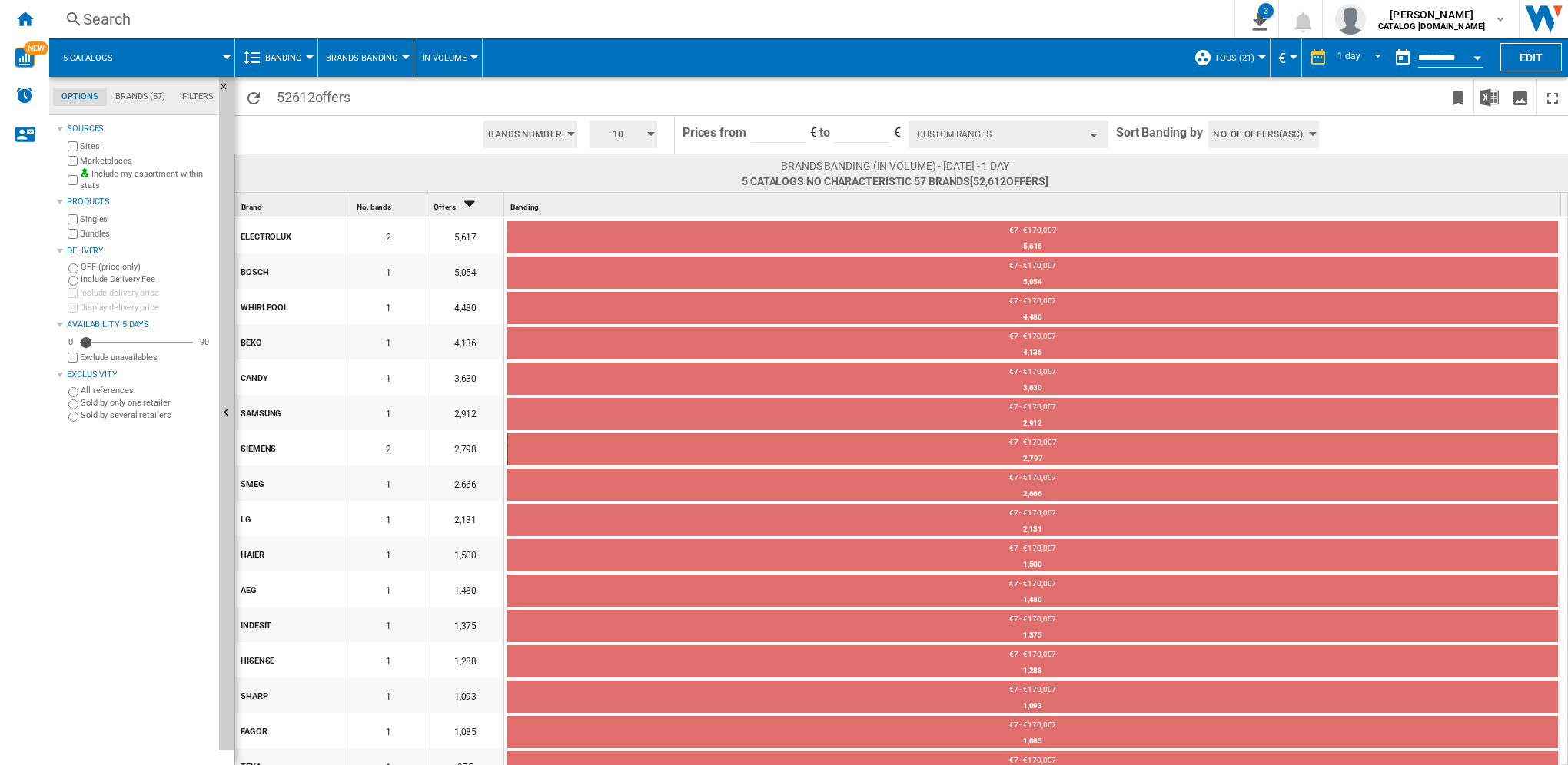
click at [301, 61] on button "Banding" at bounding box center [287, 57] width 44 height 38
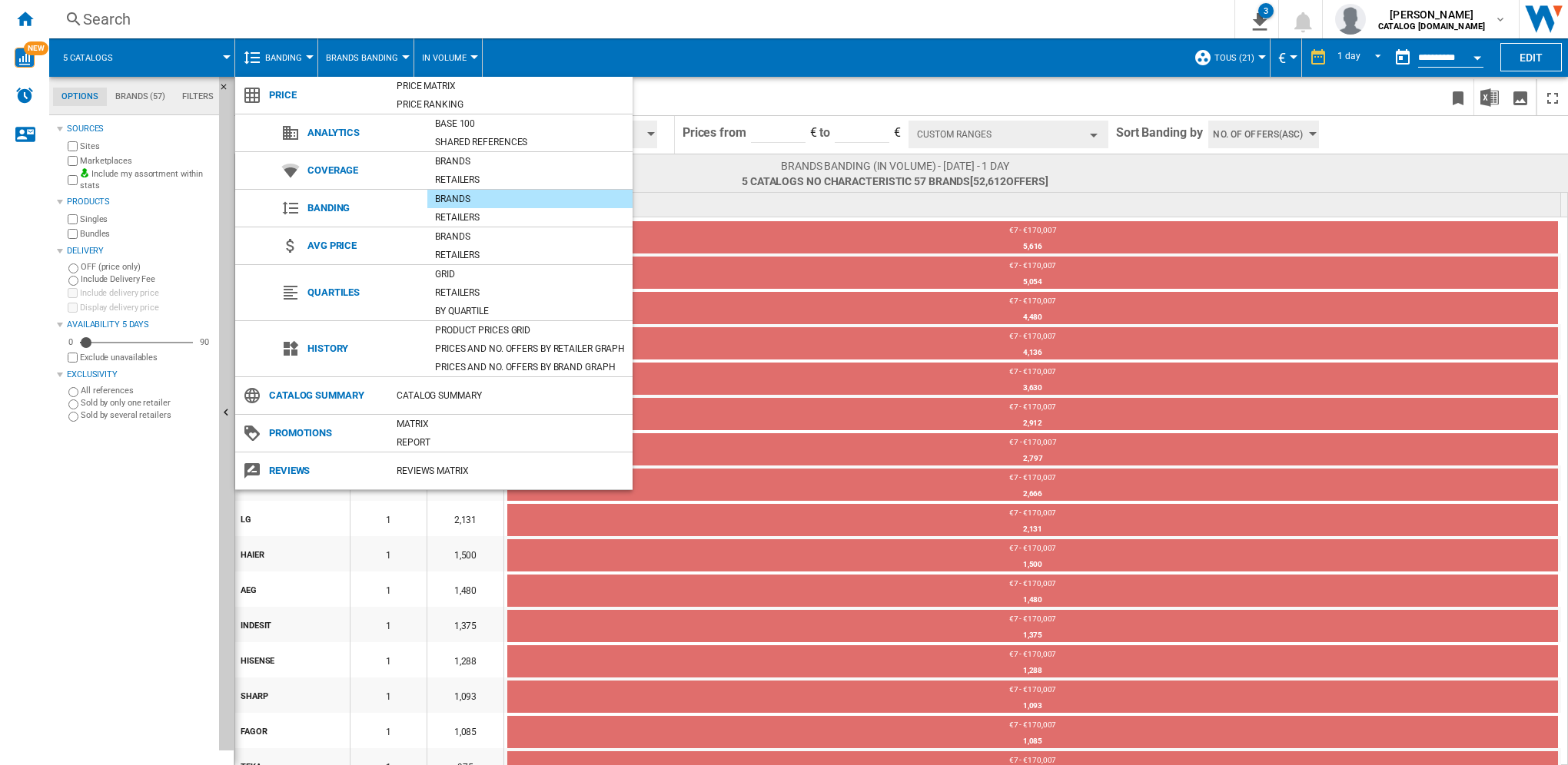
click at [394, 59] on md-backdrop at bounding box center [784, 382] width 1568 height 765
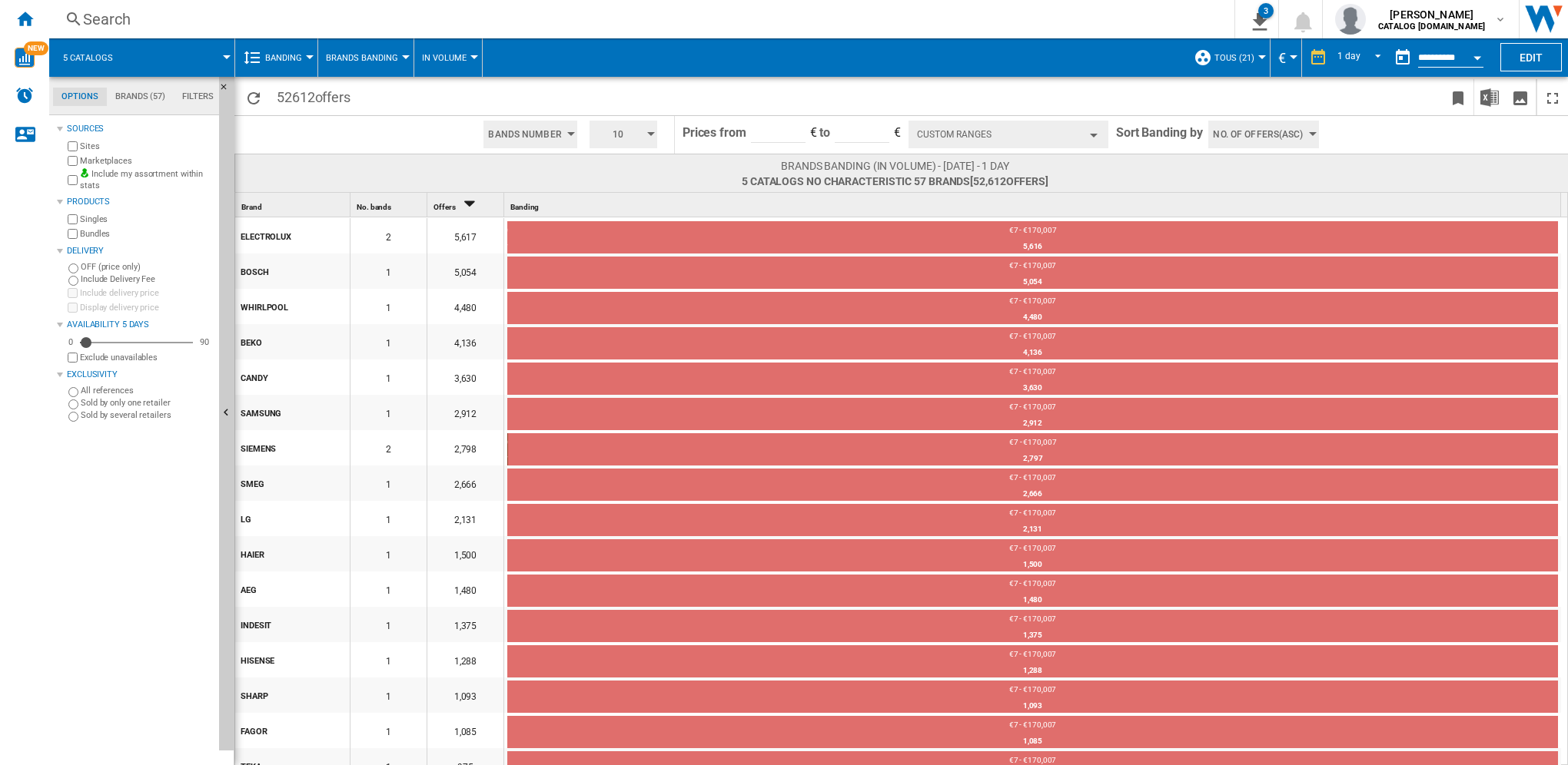
click at [394, 59] on span "Brands Banding" at bounding box center [362, 58] width 72 height 10
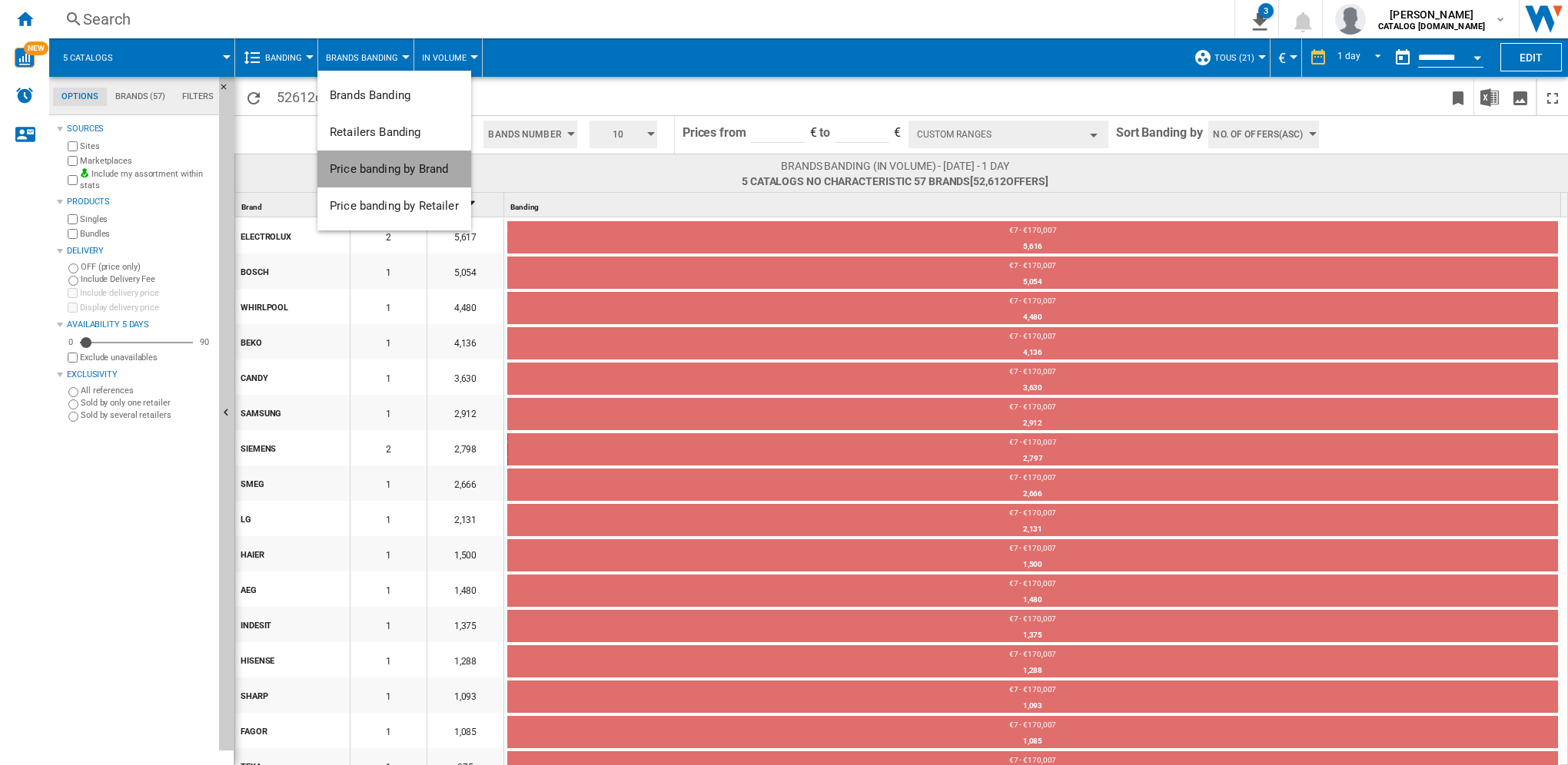
click at [418, 175] on span "Price banding by Brand" at bounding box center [388, 169] width 118 height 14
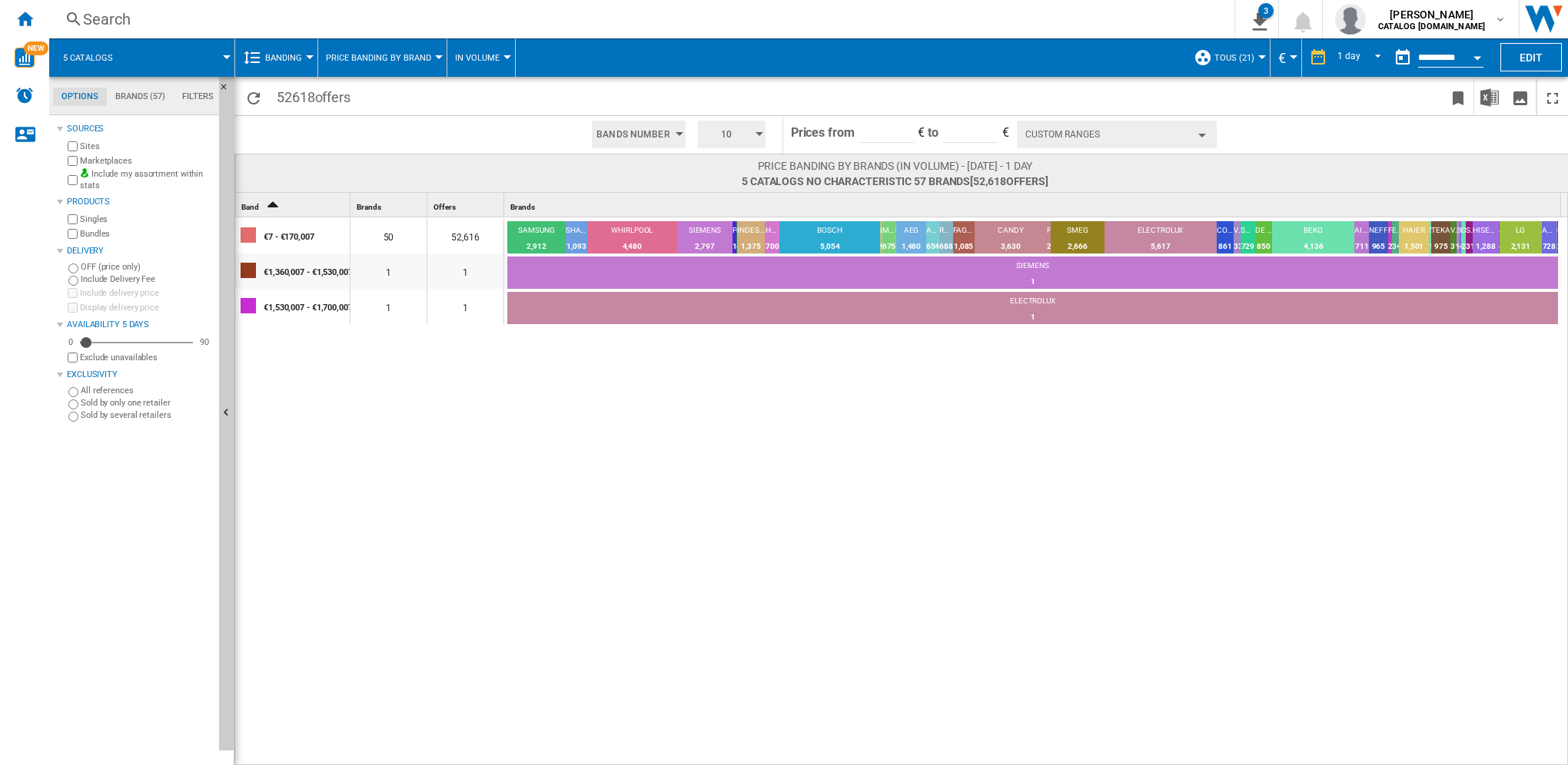
click at [1079, 137] on button "Custom Ranges" at bounding box center [1116, 134] width 200 height 28
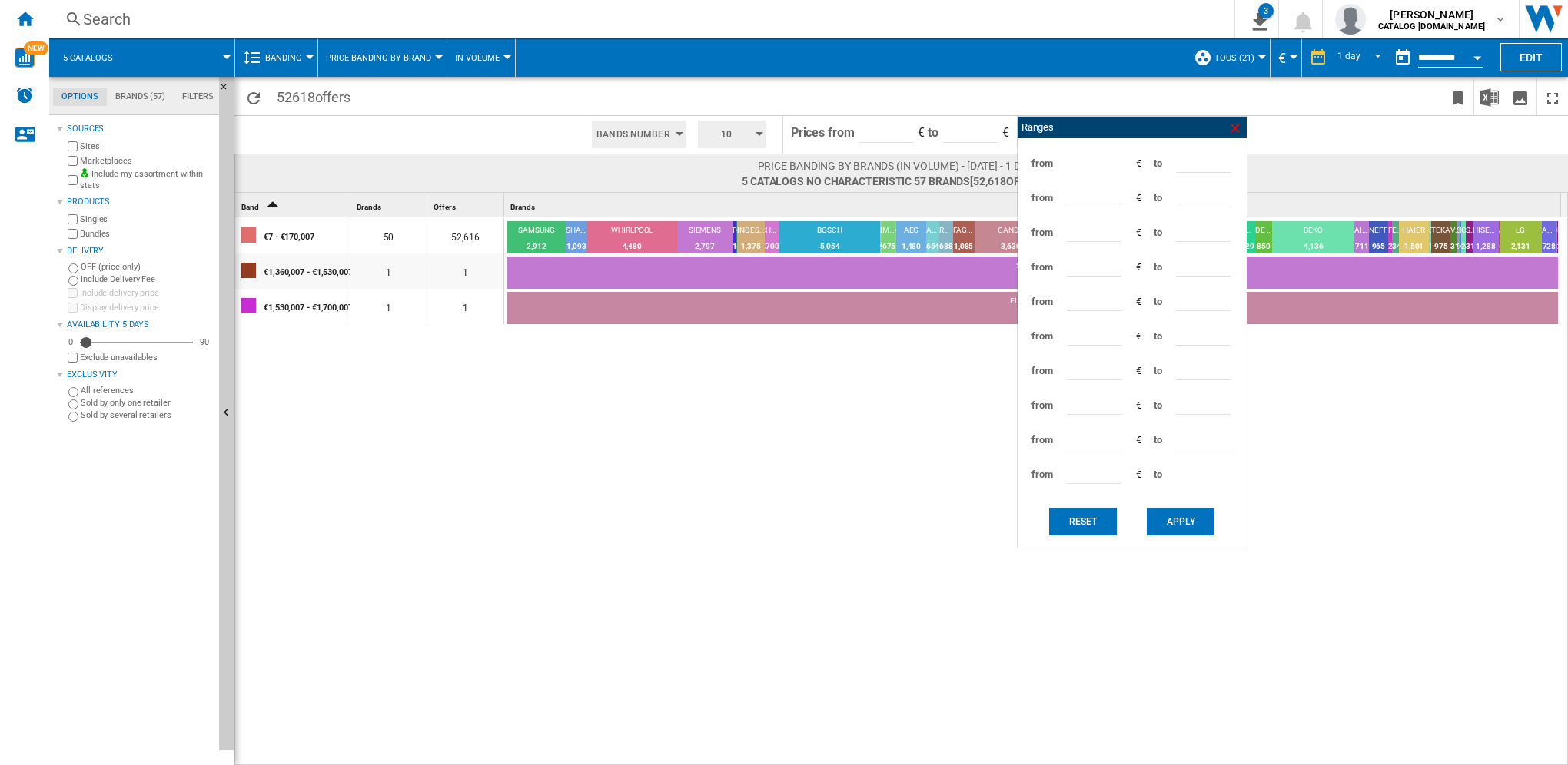
click at [1233, 130] on ng-md-icon at bounding box center [1235, 128] width 15 height 15
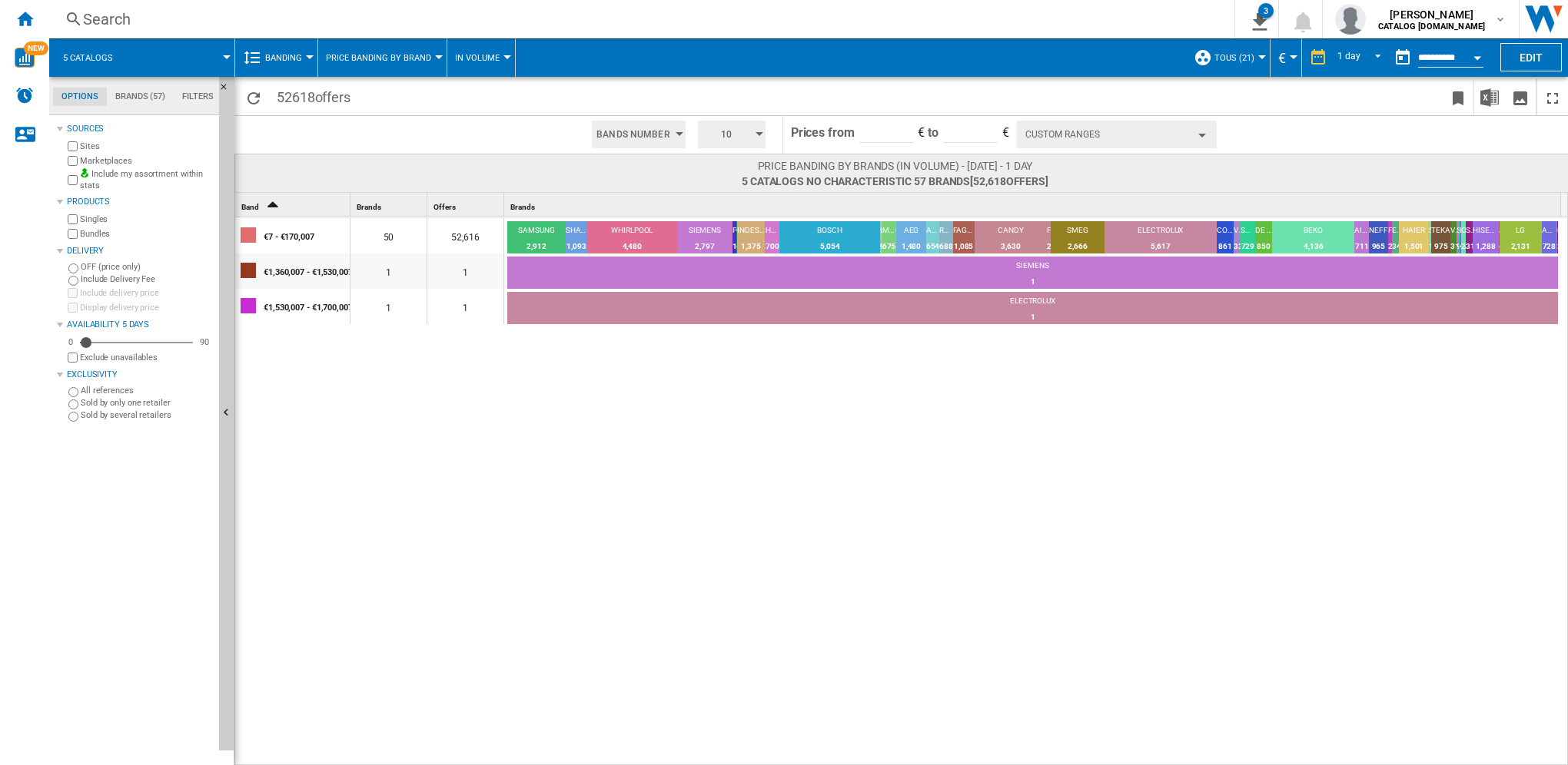
click at [390, 53] on span "Price banding by Brand" at bounding box center [379, 58] width 105 height 10
click at [430, 210] on span "Price banding by Retailer" at bounding box center [394, 206] width 129 height 14
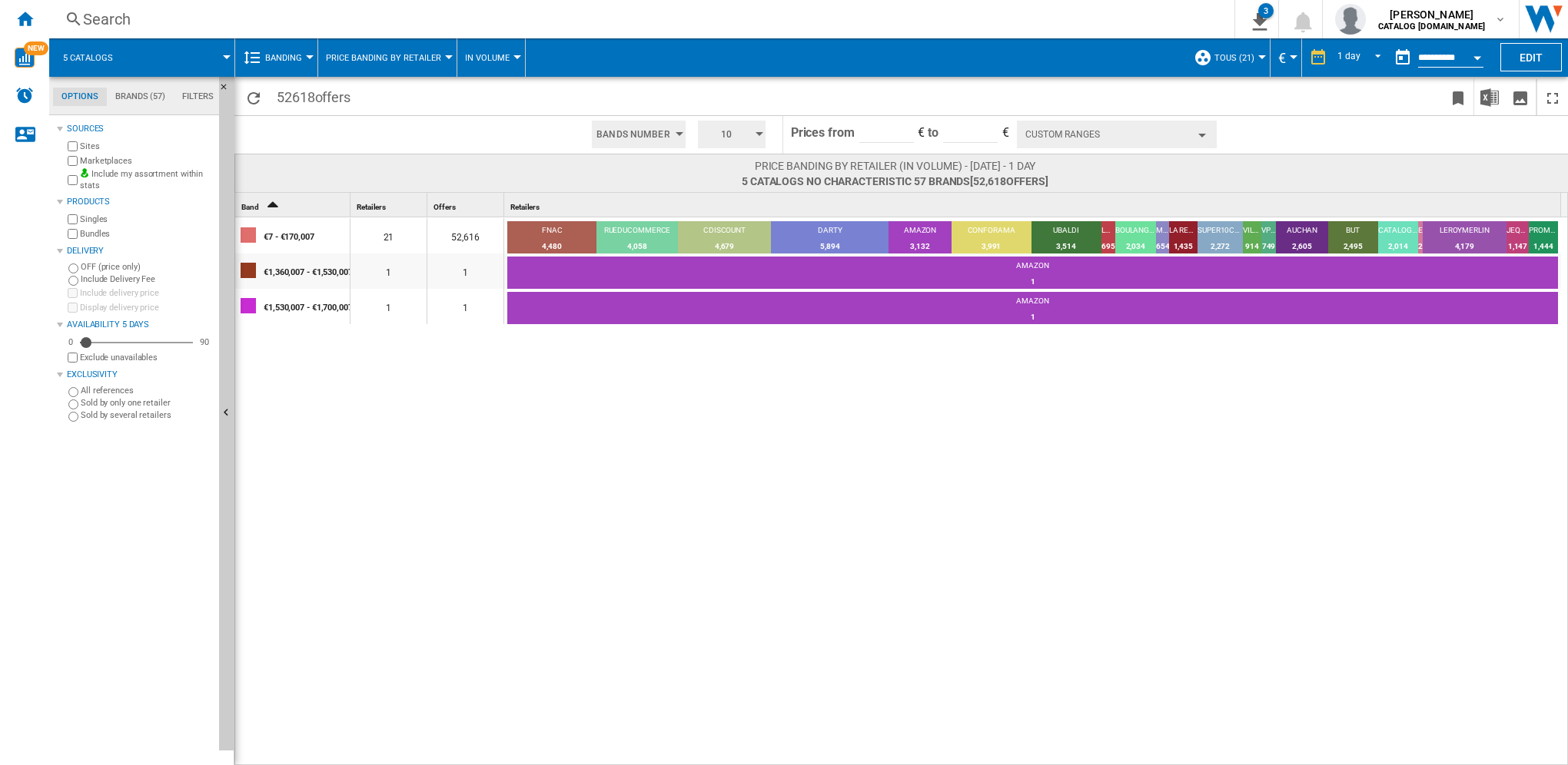
click at [486, 50] on button "In volume" at bounding box center [491, 57] width 52 height 38
click at [501, 93] on span "In volume" at bounding box center [492, 95] width 51 height 14
